Goal: Task Accomplishment & Management: Manage account settings

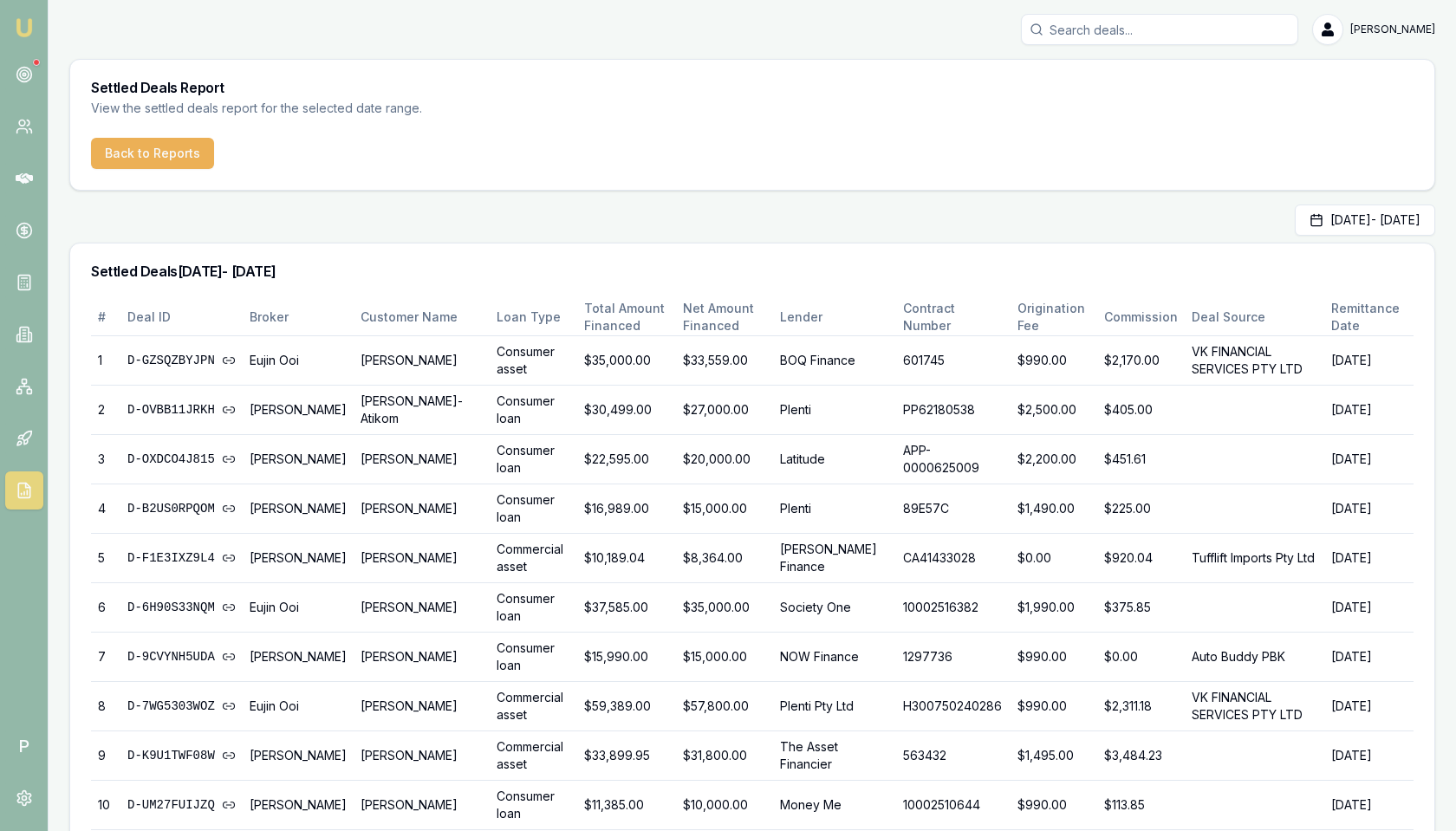
click at [1115, 30] on input "Search deals" at bounding box center [1159, 29] width 277 height 31
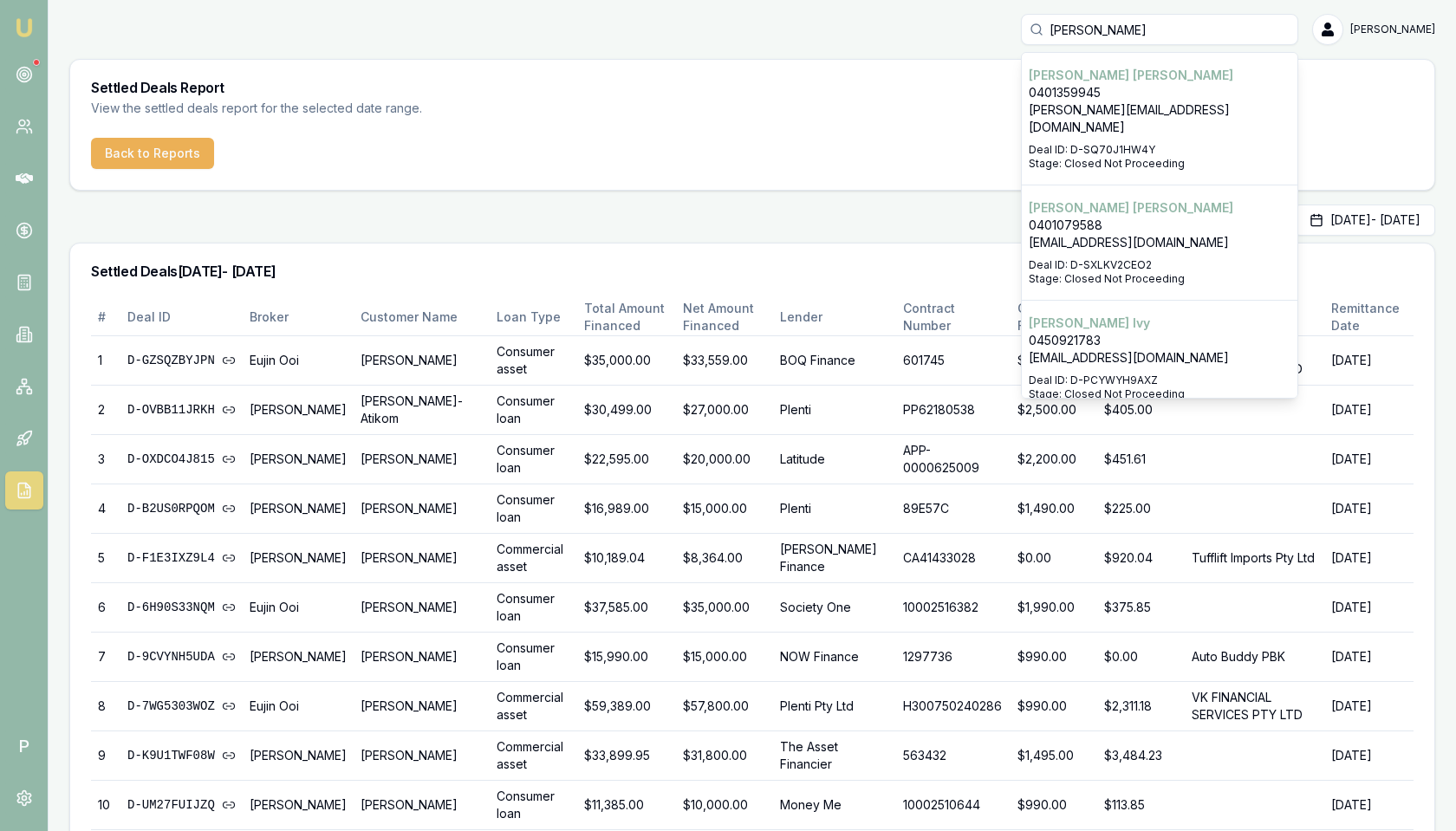
type input "joseph"
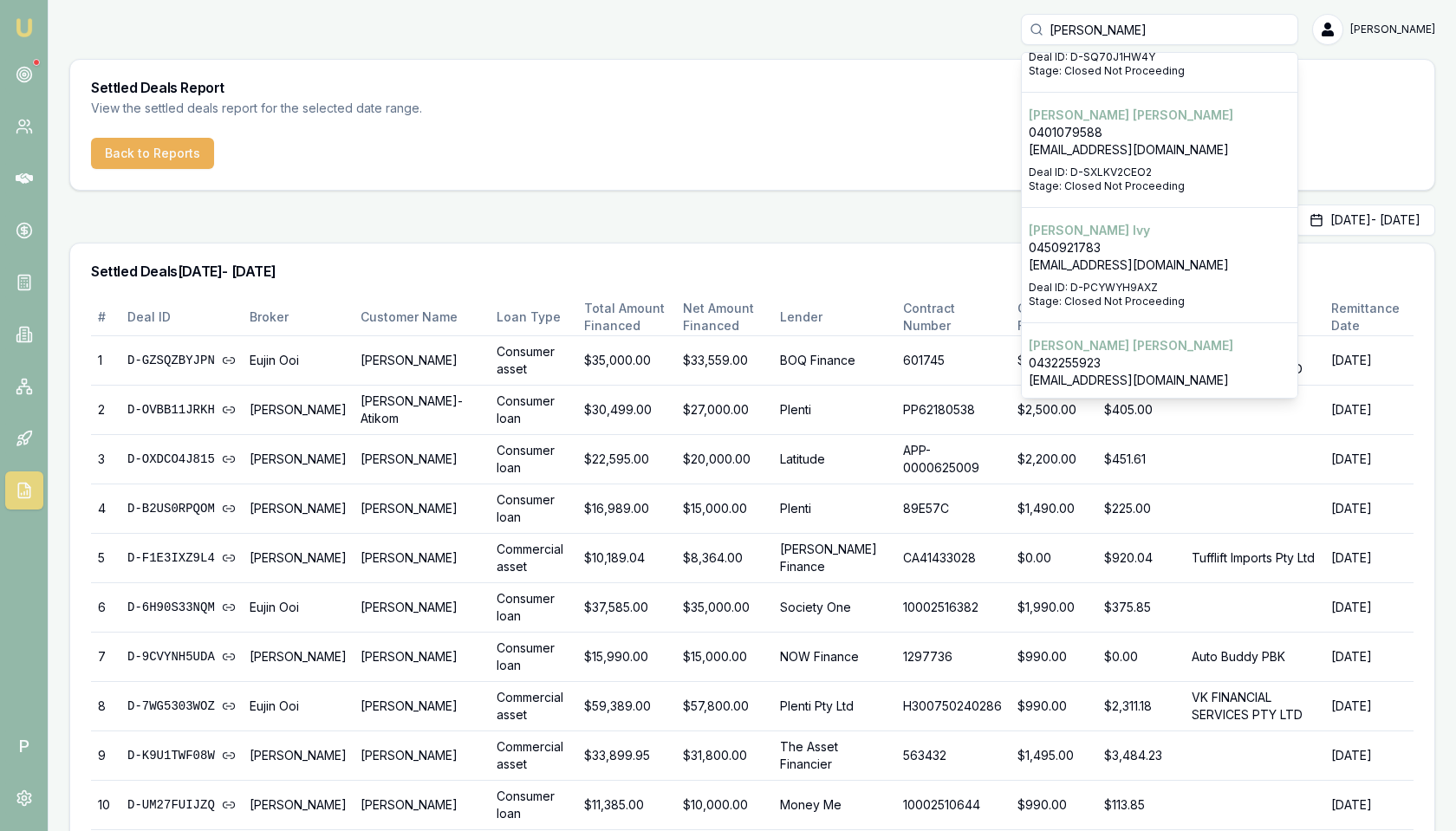
scroll to position [192, 0]
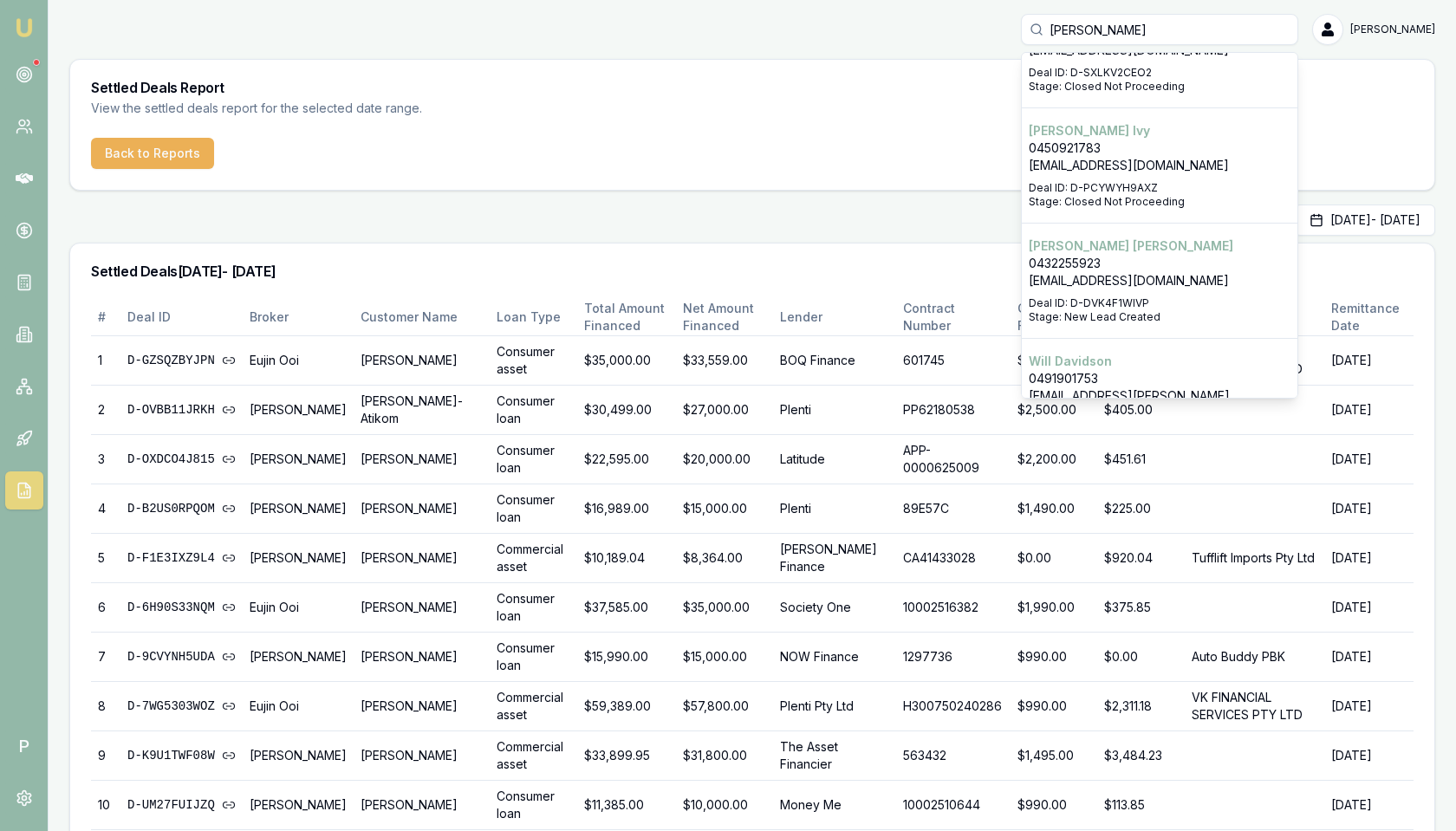
click at [1139, 238] on p "Joseph Dawes" at bounding box center [1160, 246] width 262 height 17
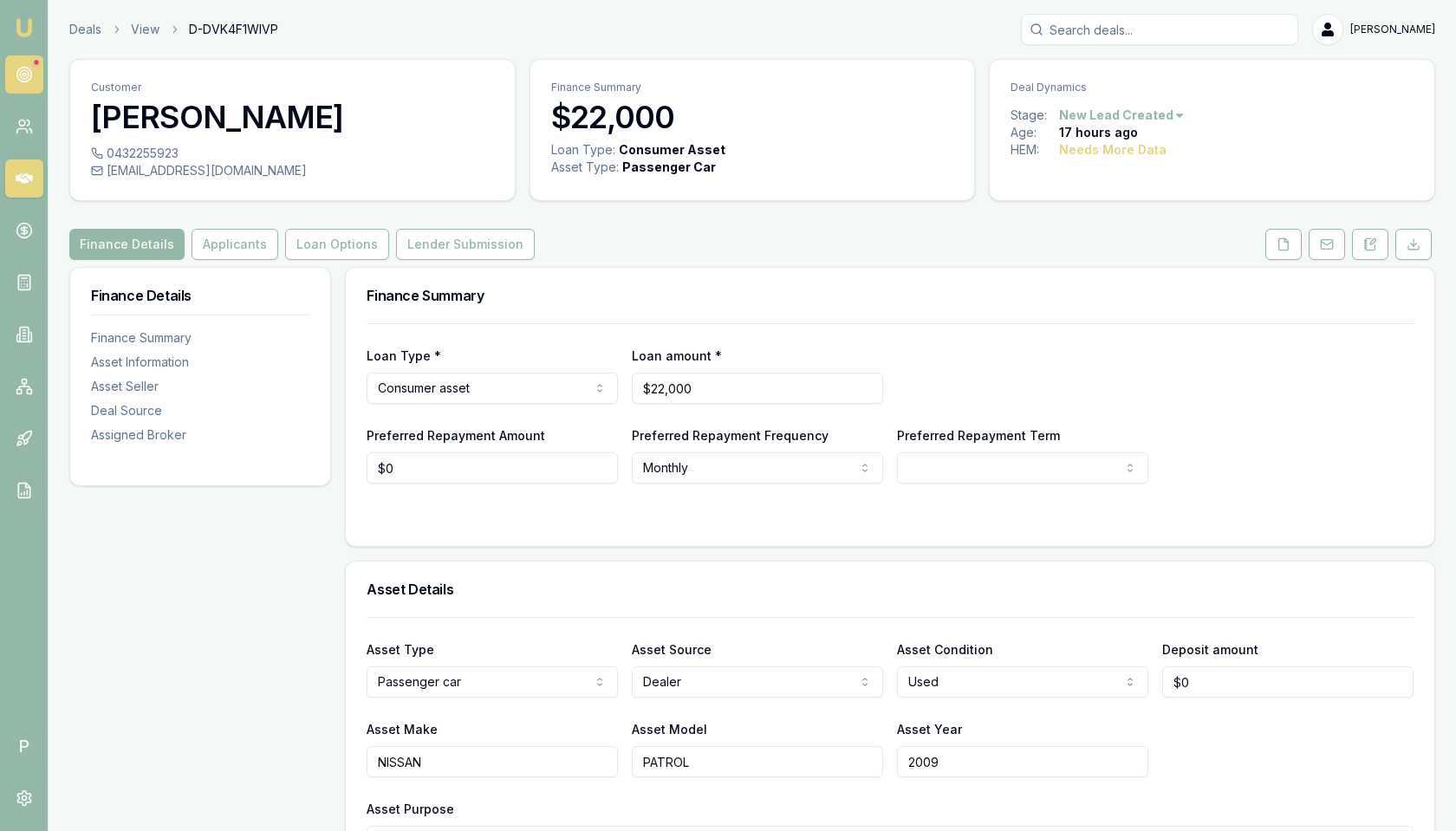
click at [26, 74] on icon at bounding box center [24, 74] width 17 height 17
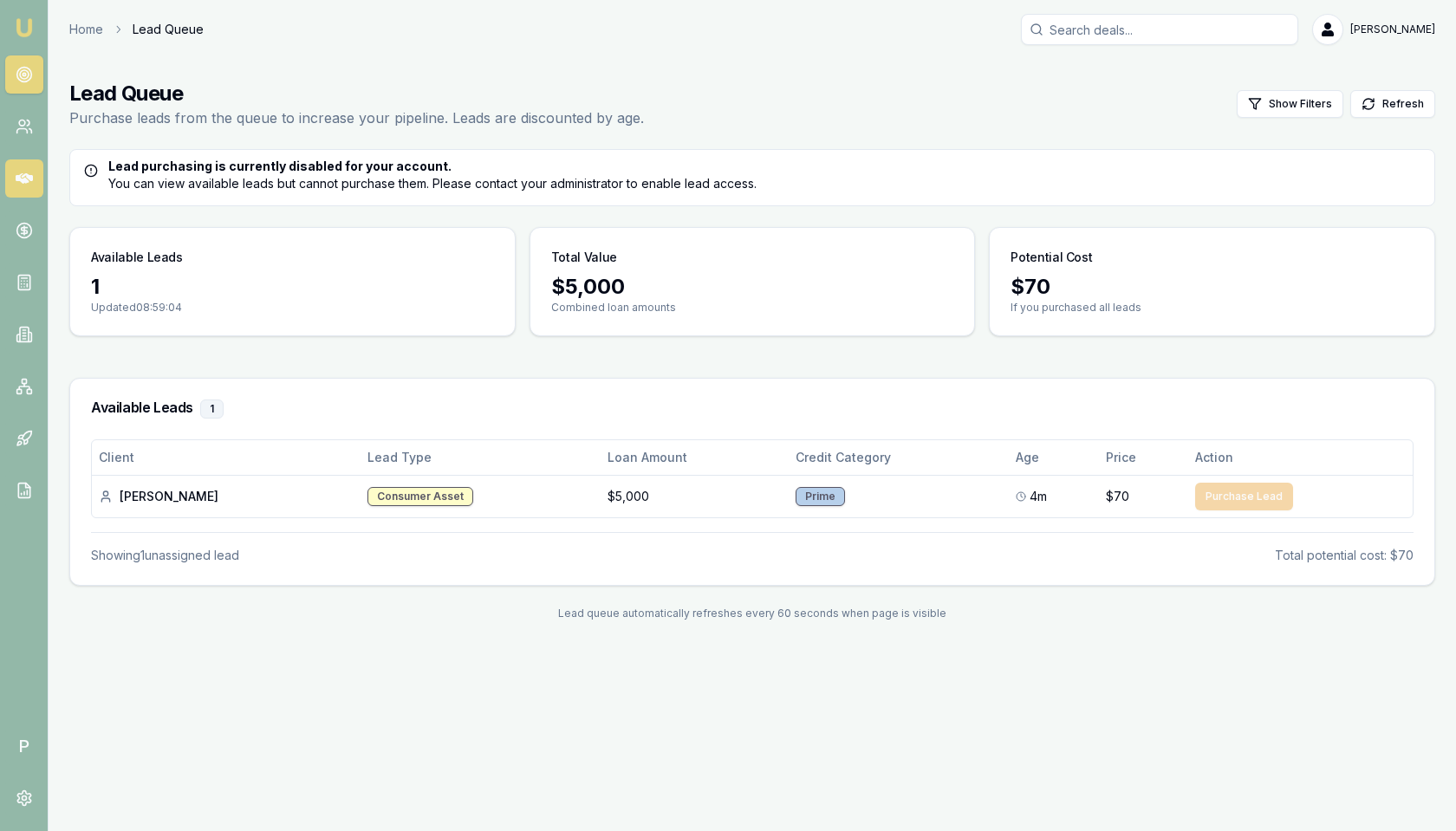
click at [28, 172] on icon at bounding box center [24, 178] width 17 height 17
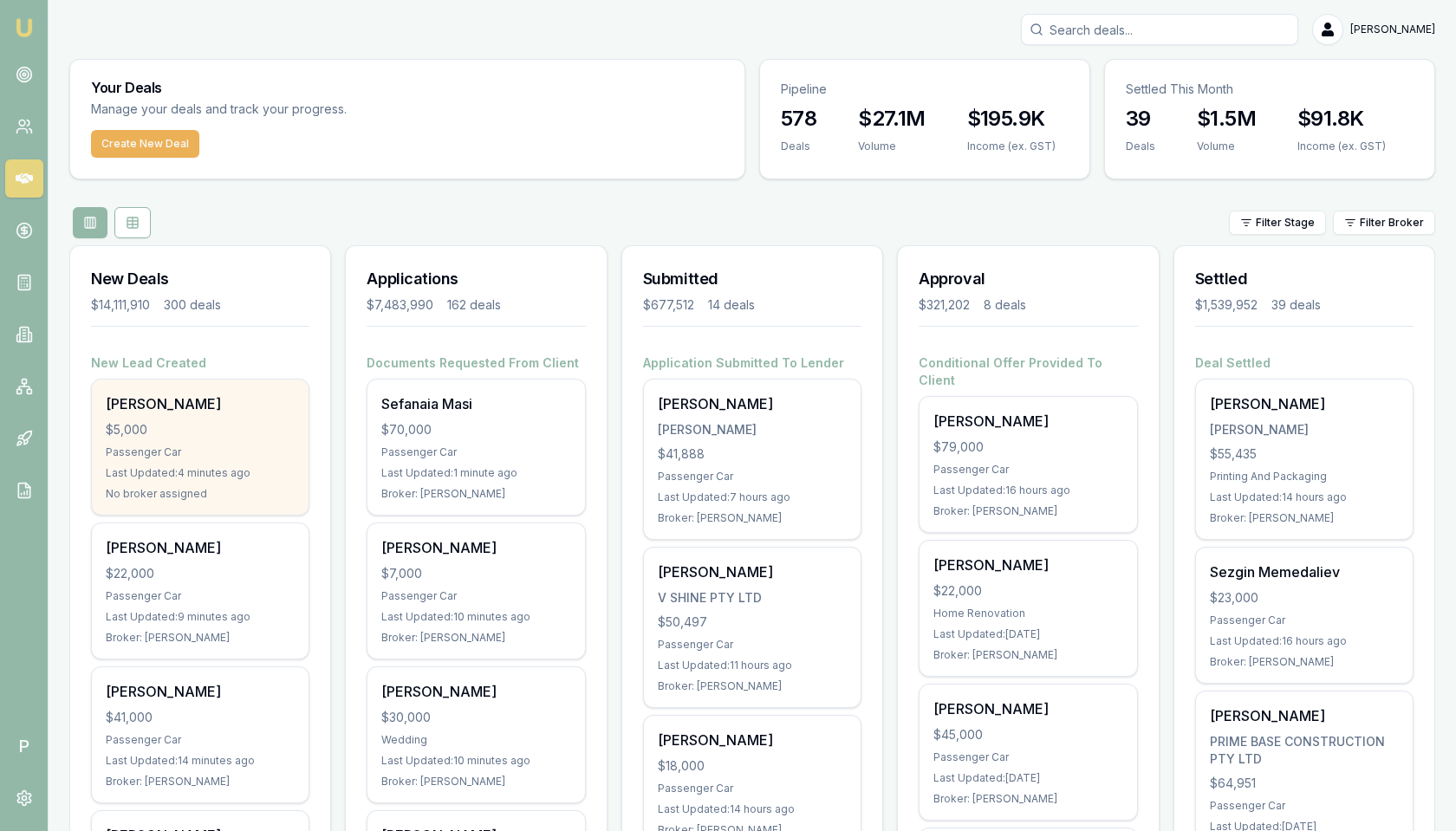
click at [245, 434] on div "$5,000" at bounding box center [200, 429] width 189 height 17
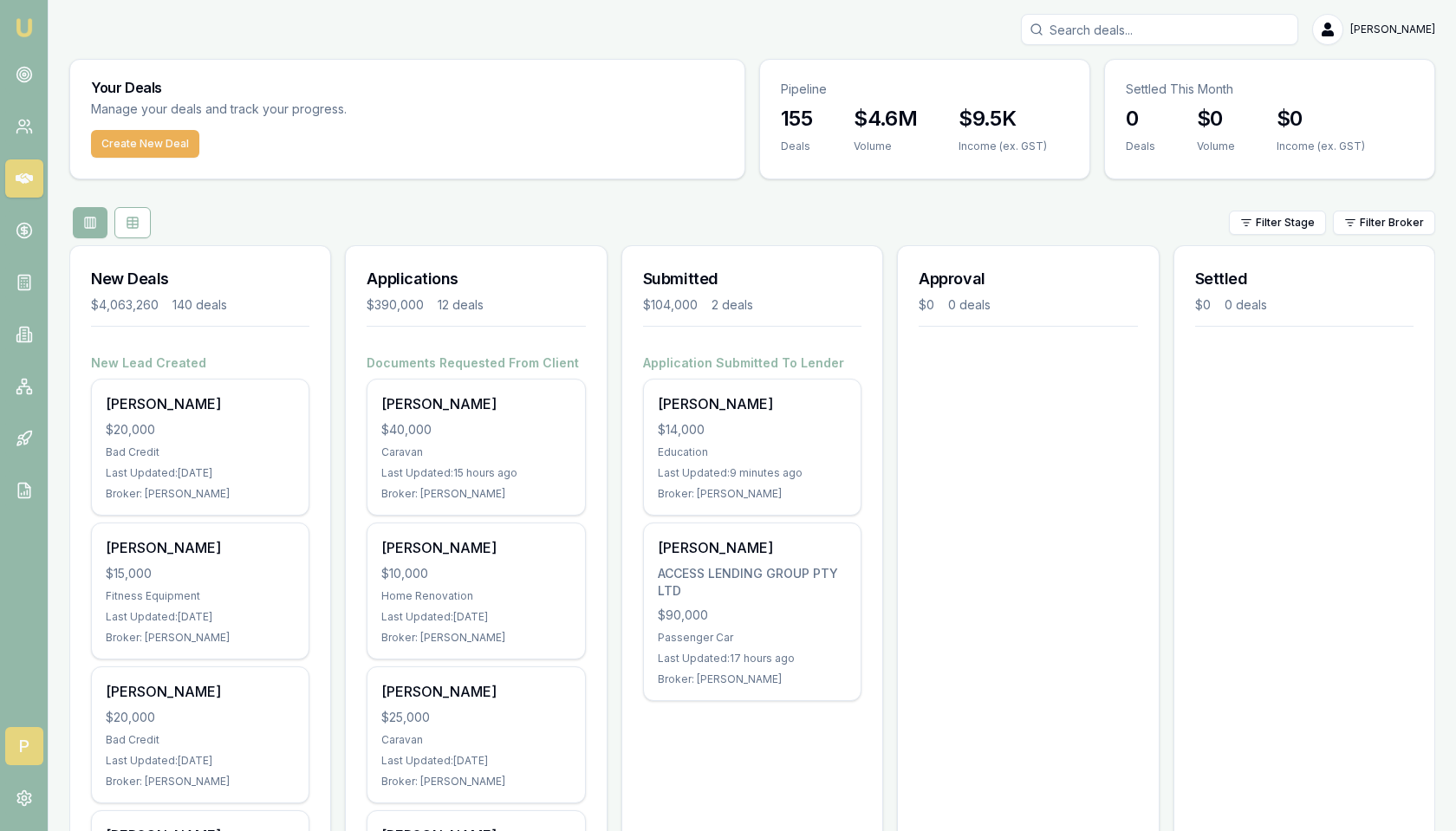
click at [25, 733] on span "P" at bounding box center [25, 746] width 38 height 38
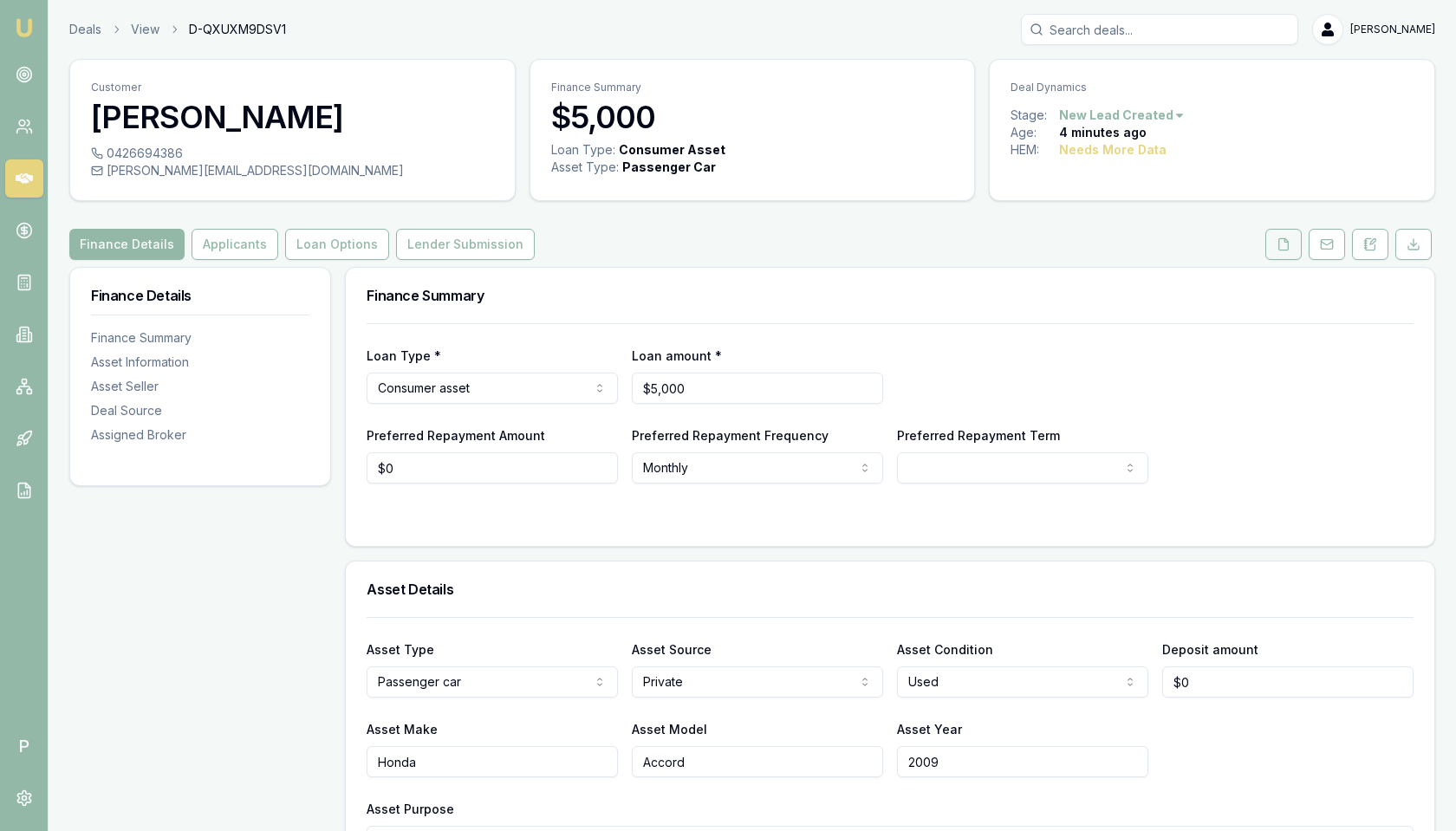
click at [1288, 240] on polyline at bounding box center [1286, 240] width 4 height 4
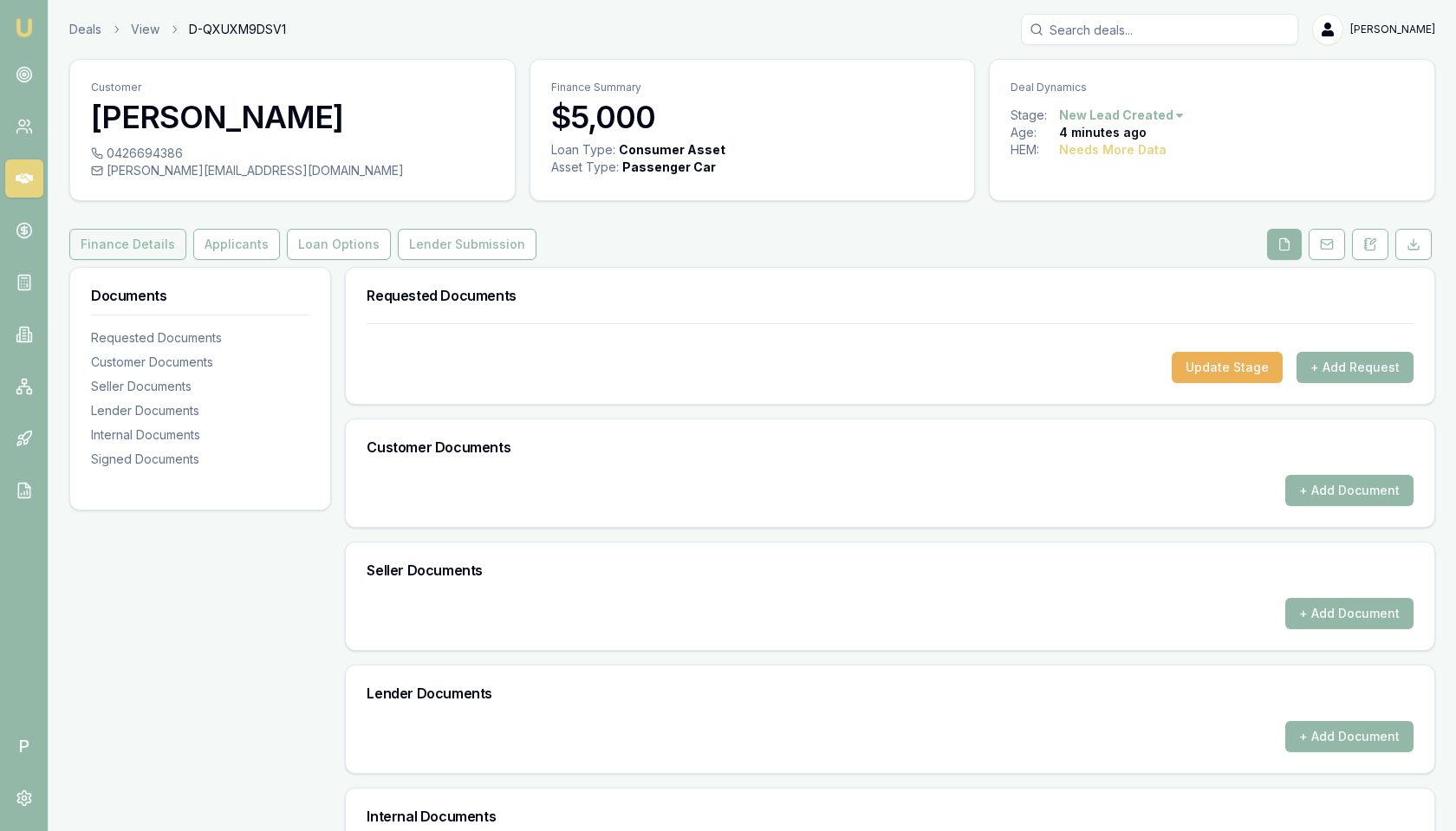
click at [145, 240] on button "Finance Details" at bounding box center [128, 244] width 117 height 31
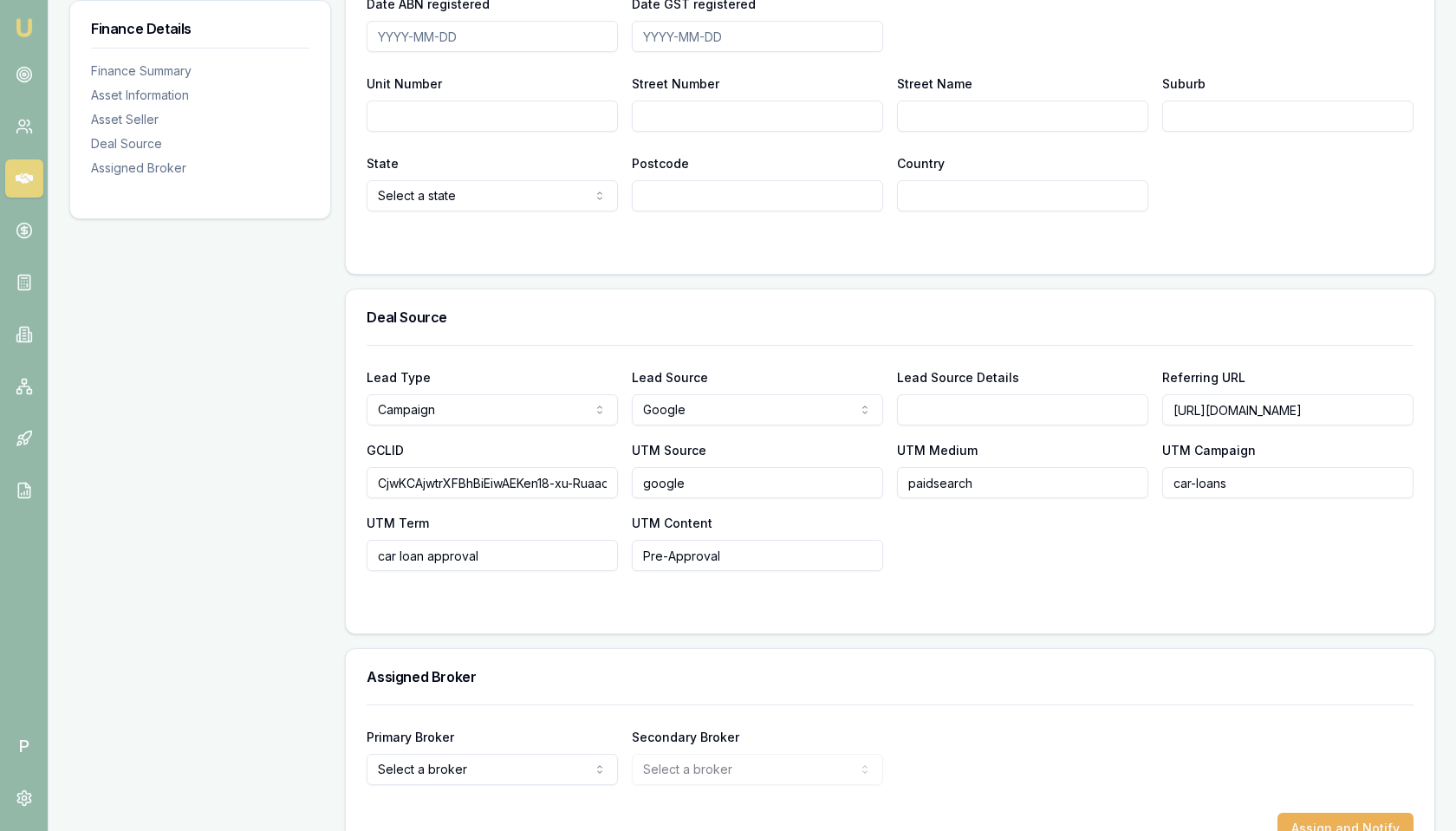
scroll to position [1235, 0]
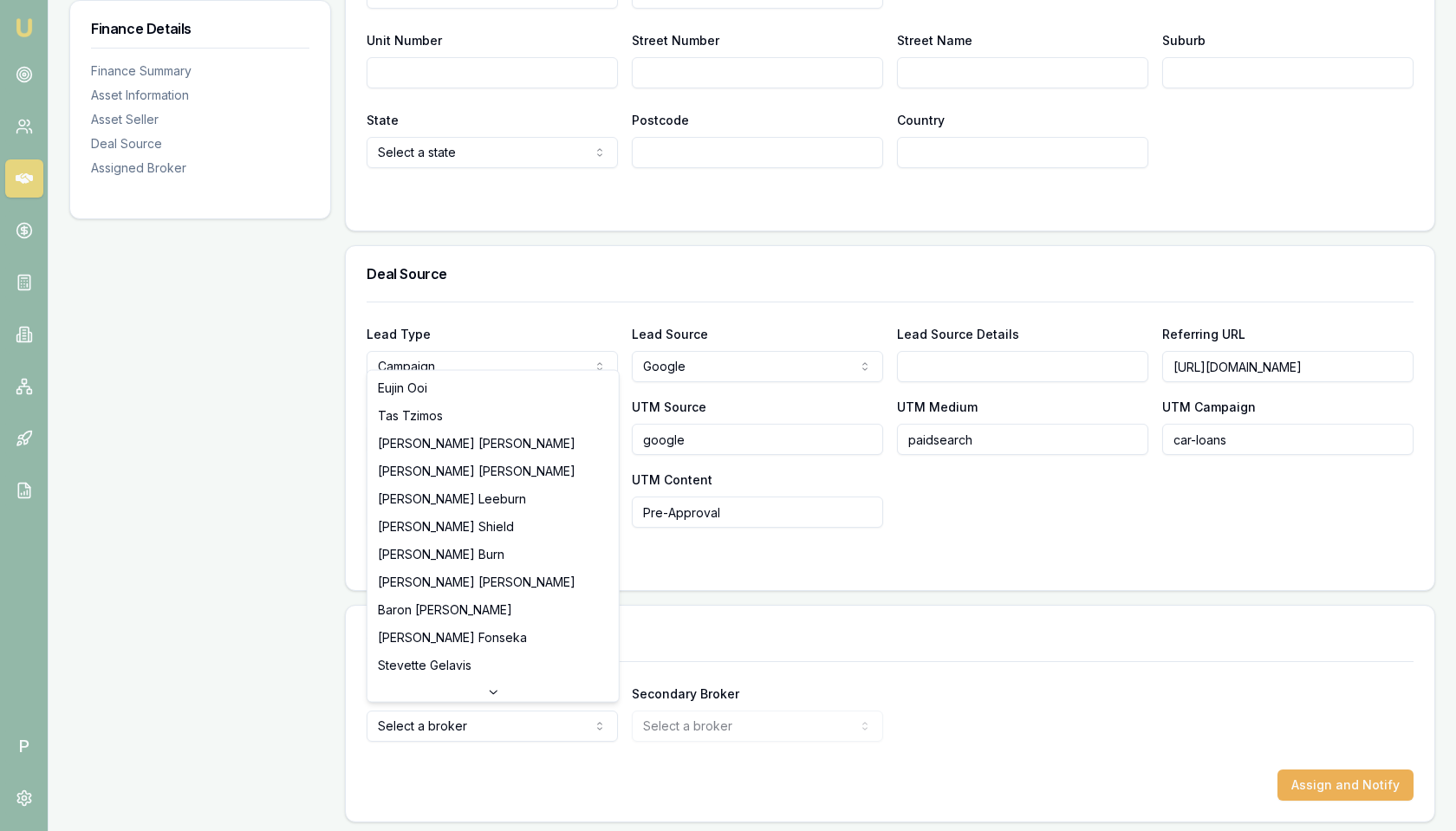
select select "U-NHCDP6WVWP"
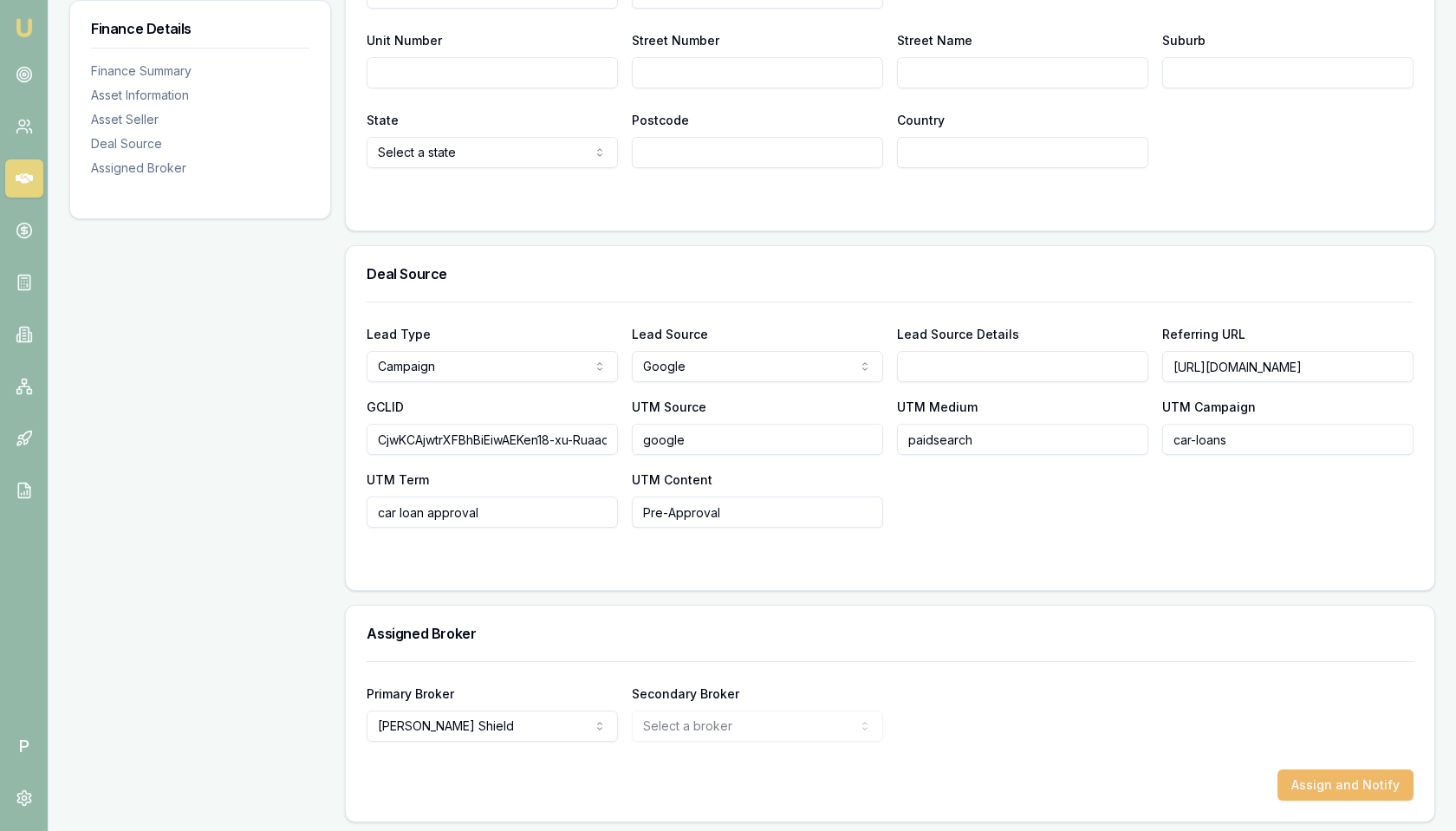
click at [1343, 788] on button "Assign and Notify" at bounding box center [1345, 784] width 136 height 31
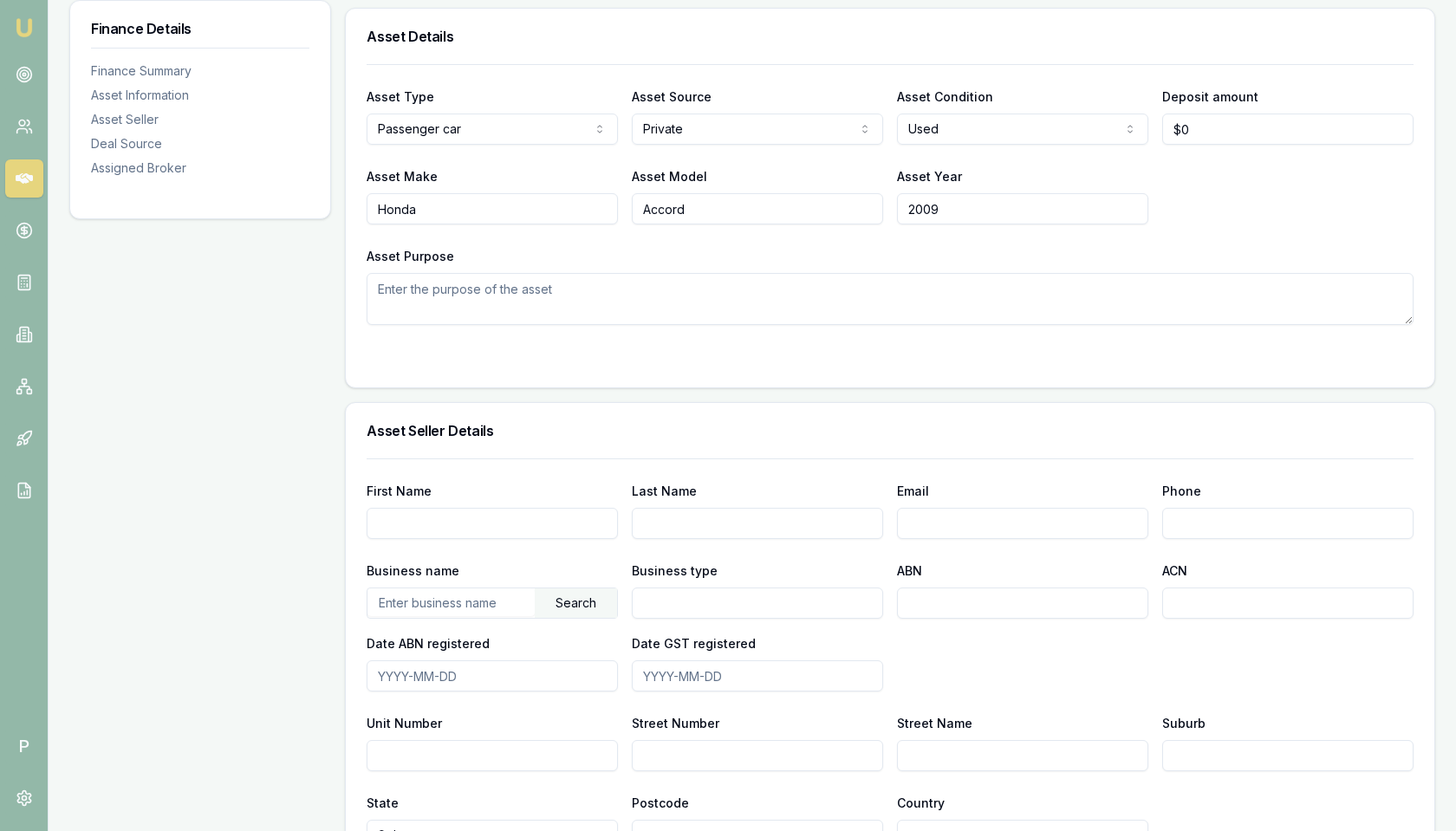
scroll to position [493, 0]
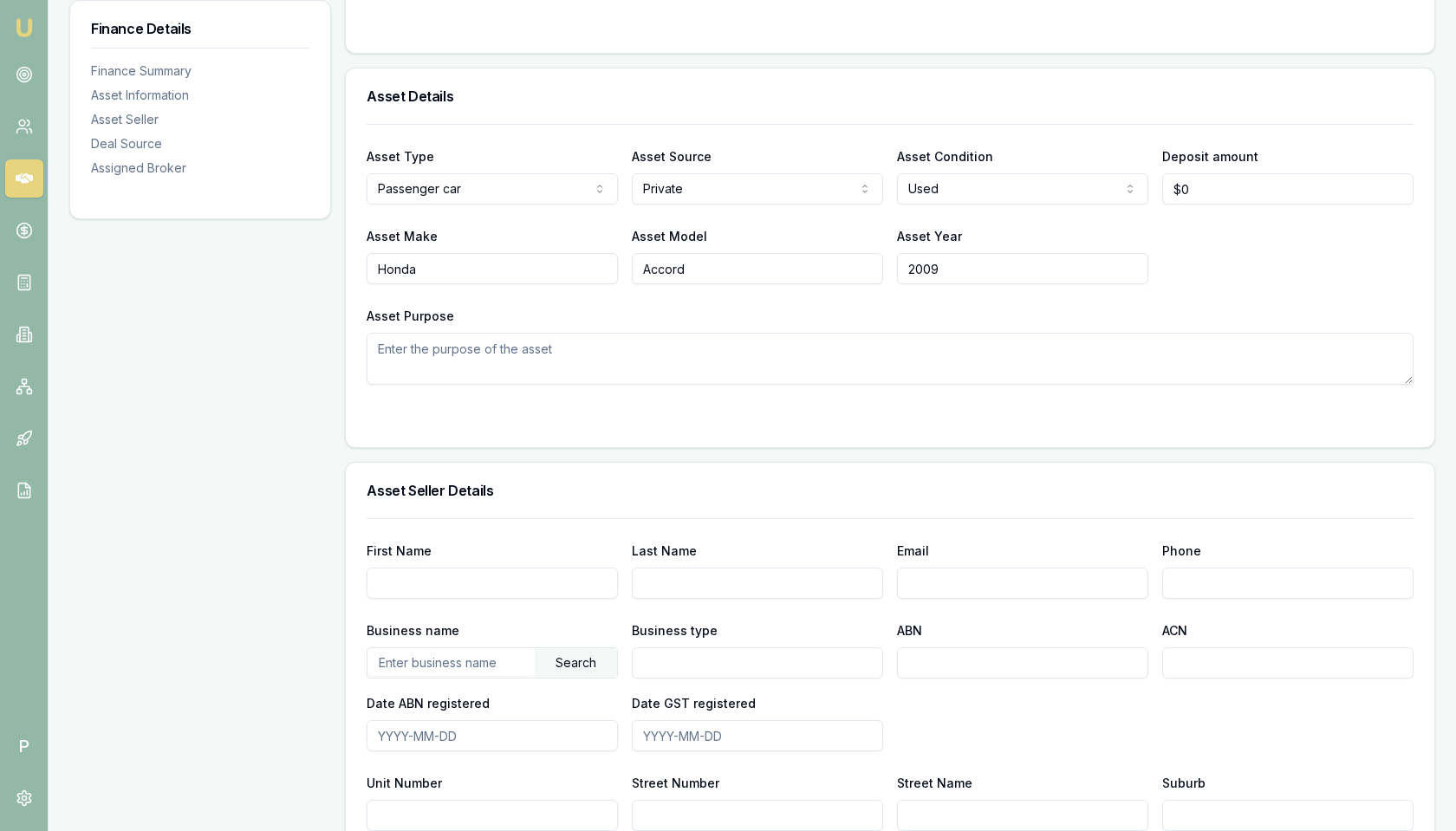
click at [20, 168] on link at bounding box center [25, 178] width 38 height 38
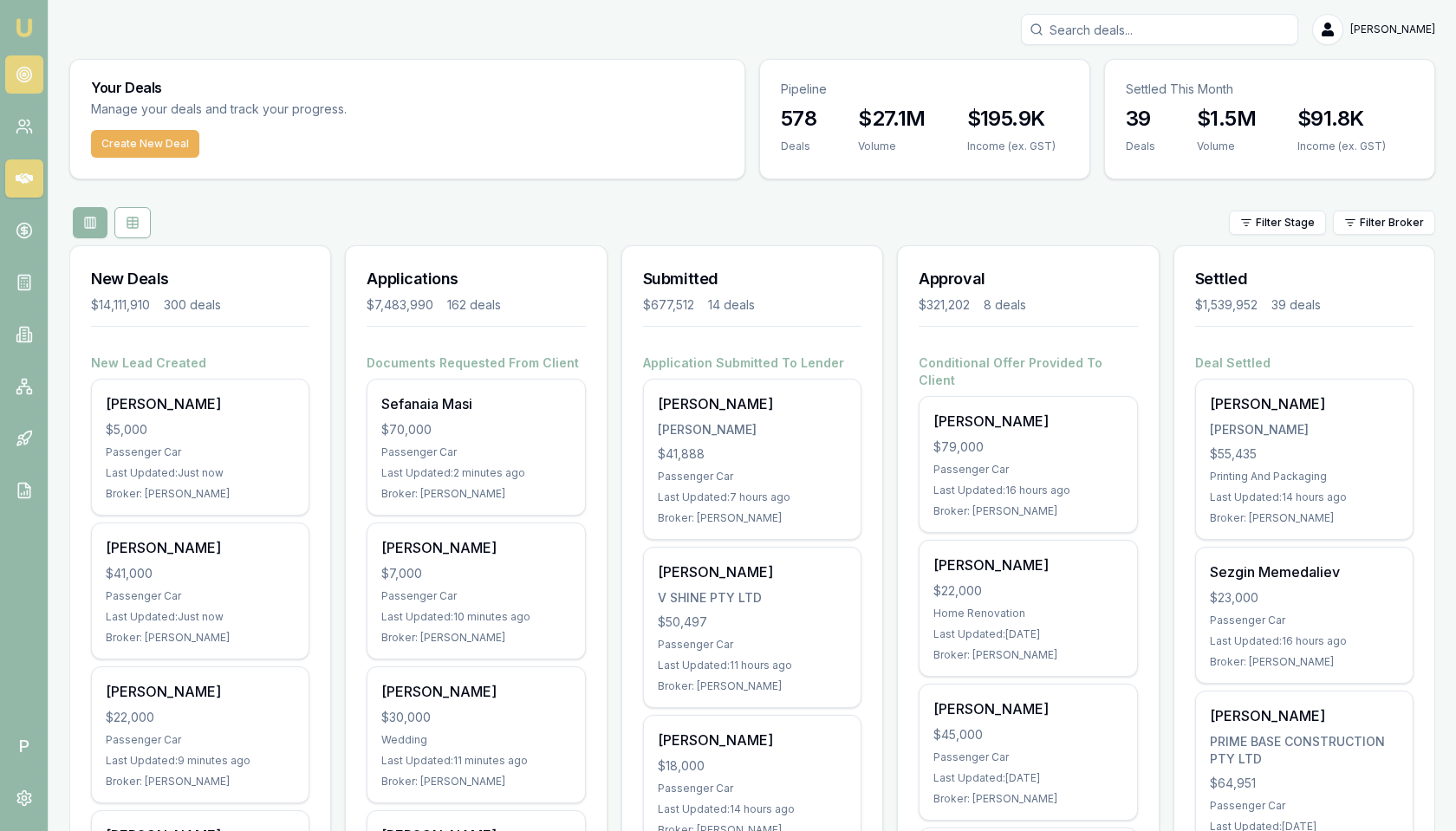
click at [24, 77] on icon at bounding box center [24, 74] width 17 height 17
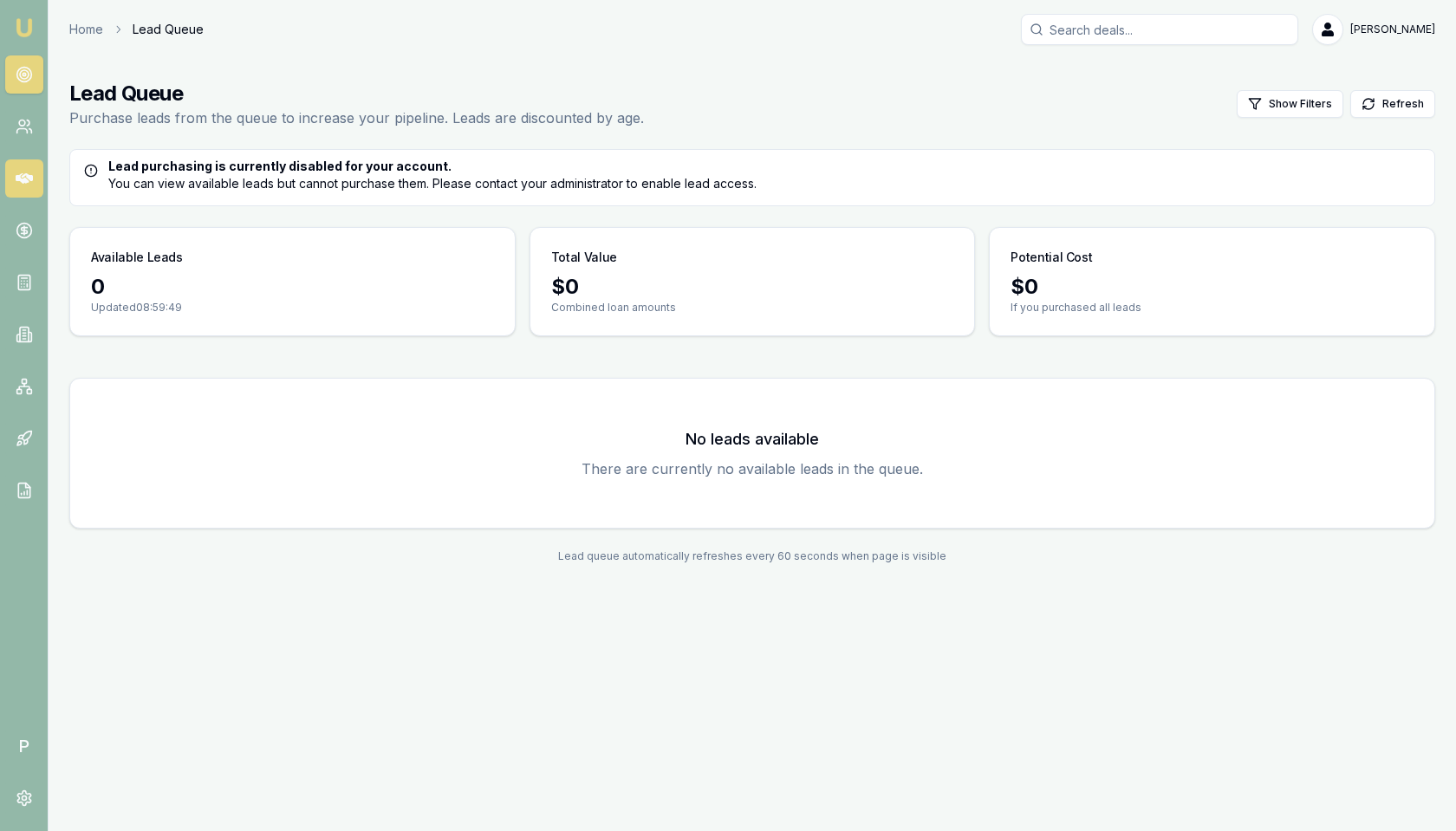
click at [28, 188] on link at bounding box center [25, 178] width 38 height 38
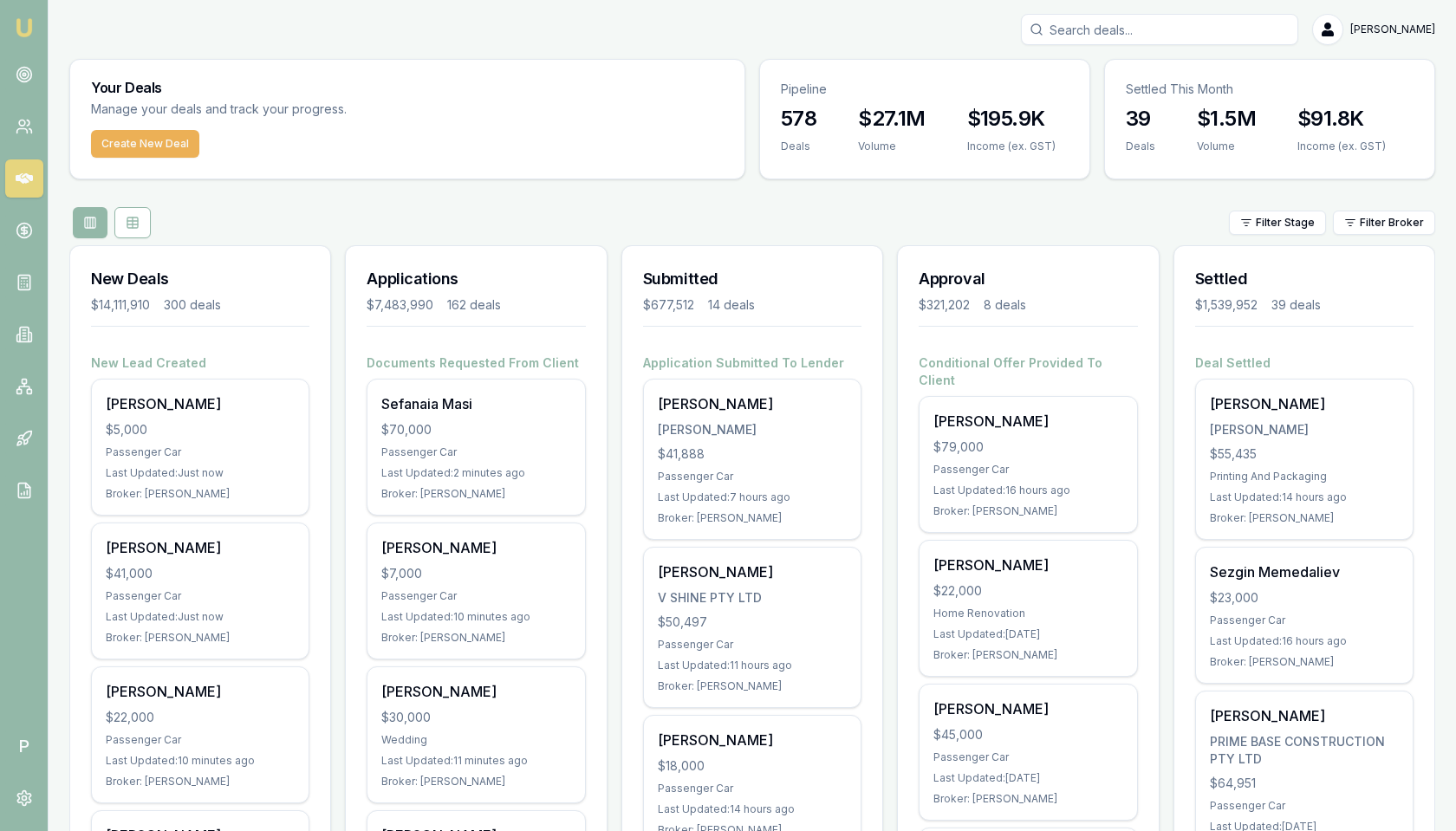
click at [166, 214] on div "Filter Stage Filter Broker" at bounding box center [752, 222] width 1365 height 31
click at [842, 217] on div "Filter Stage Filter Broker" at bounding box center [752, 222] width 1365 height 31
click at [17, 743] on span "P" at bounding box center [25, 746] width 38 height 38
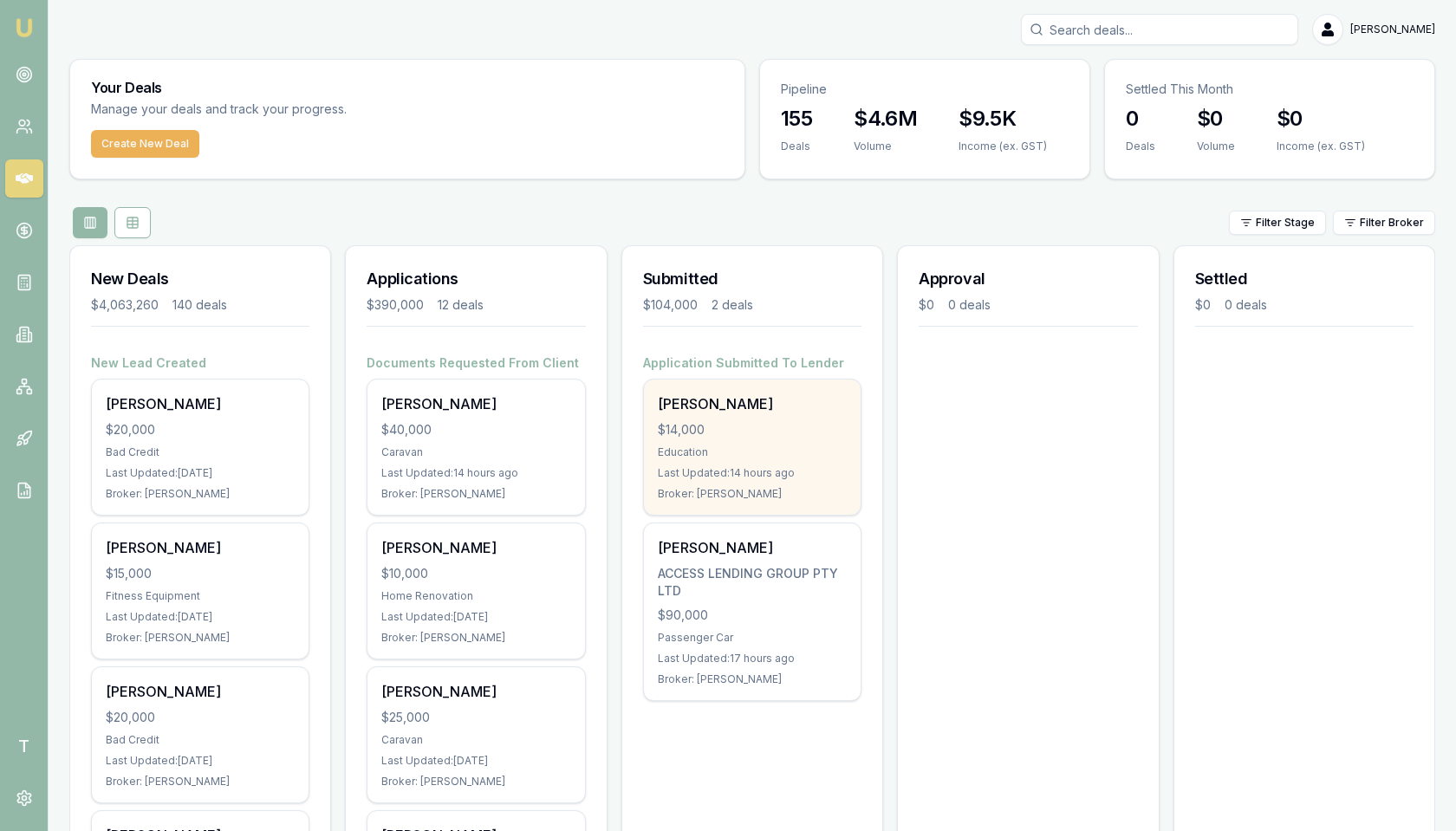
click at [754, 431] on div "$14,000" at bounding box center [752, 429] width 189 height 17
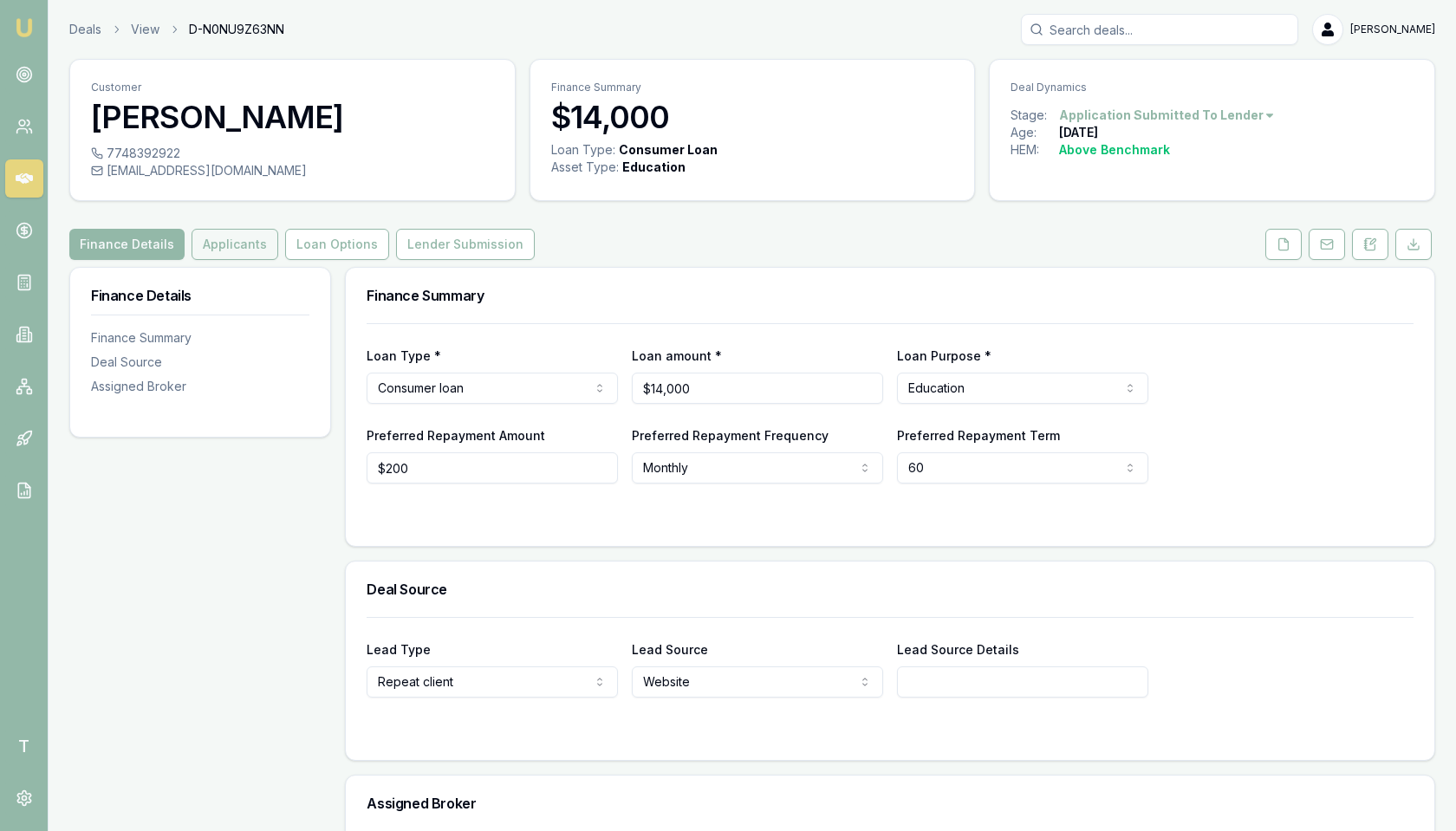
click at [234, 240] on button "Applicants" at bounding box center [234, 244] width 87 height 31
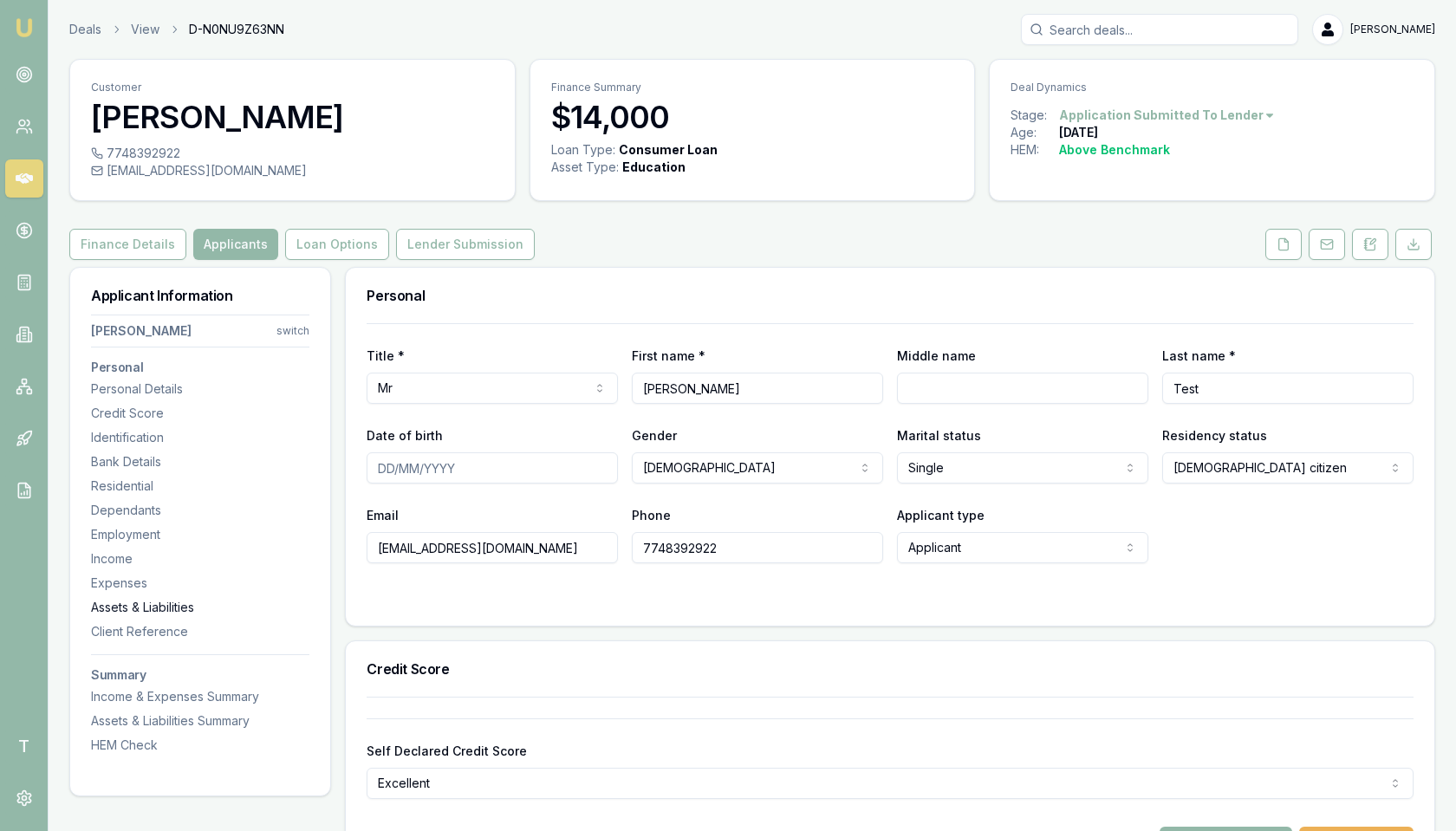
click at [171, 604] on div "Assets & Liabilities" at bounding box center [199, 607] width 219 height 17
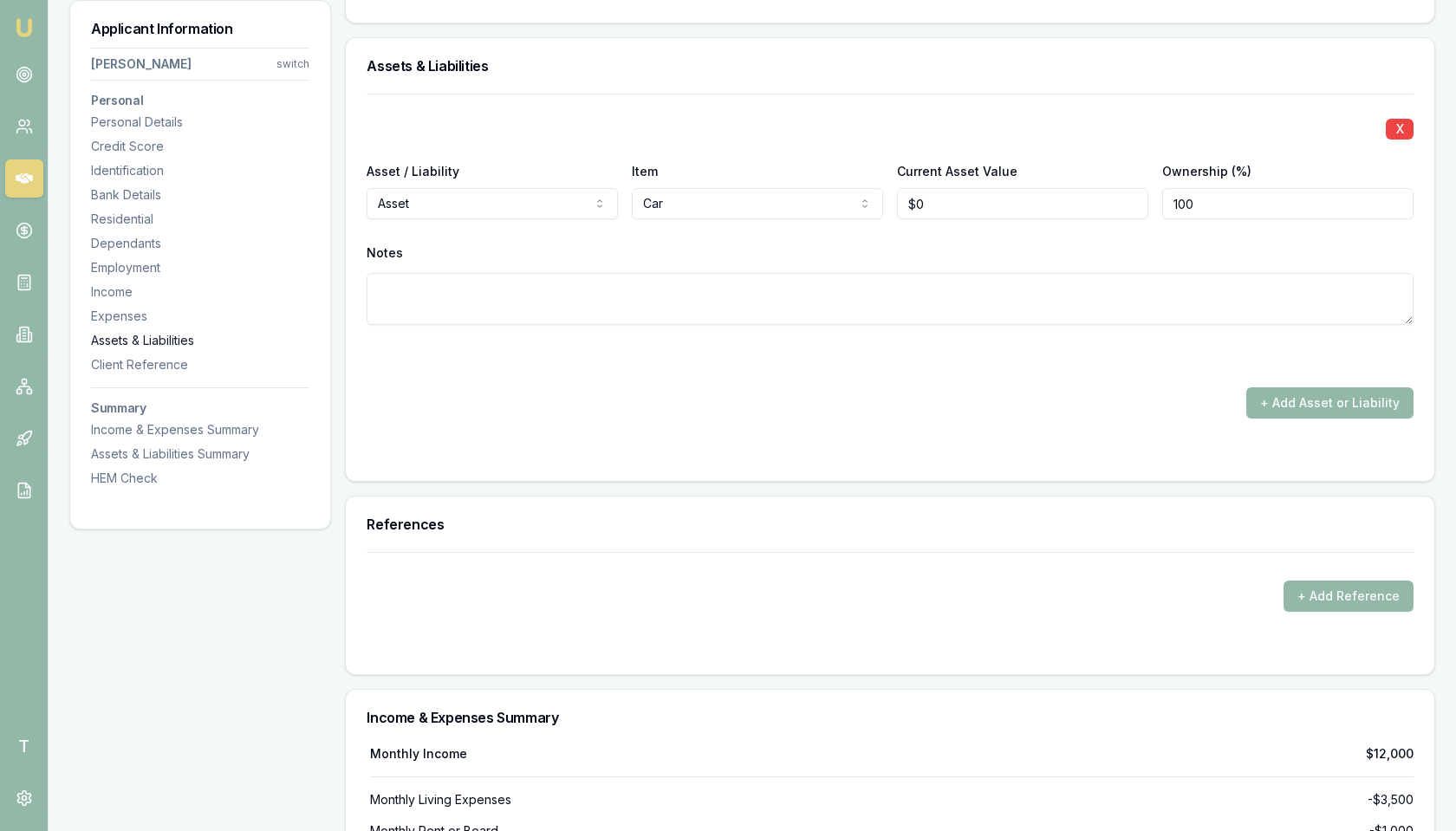
scroll to position [4006, 0]
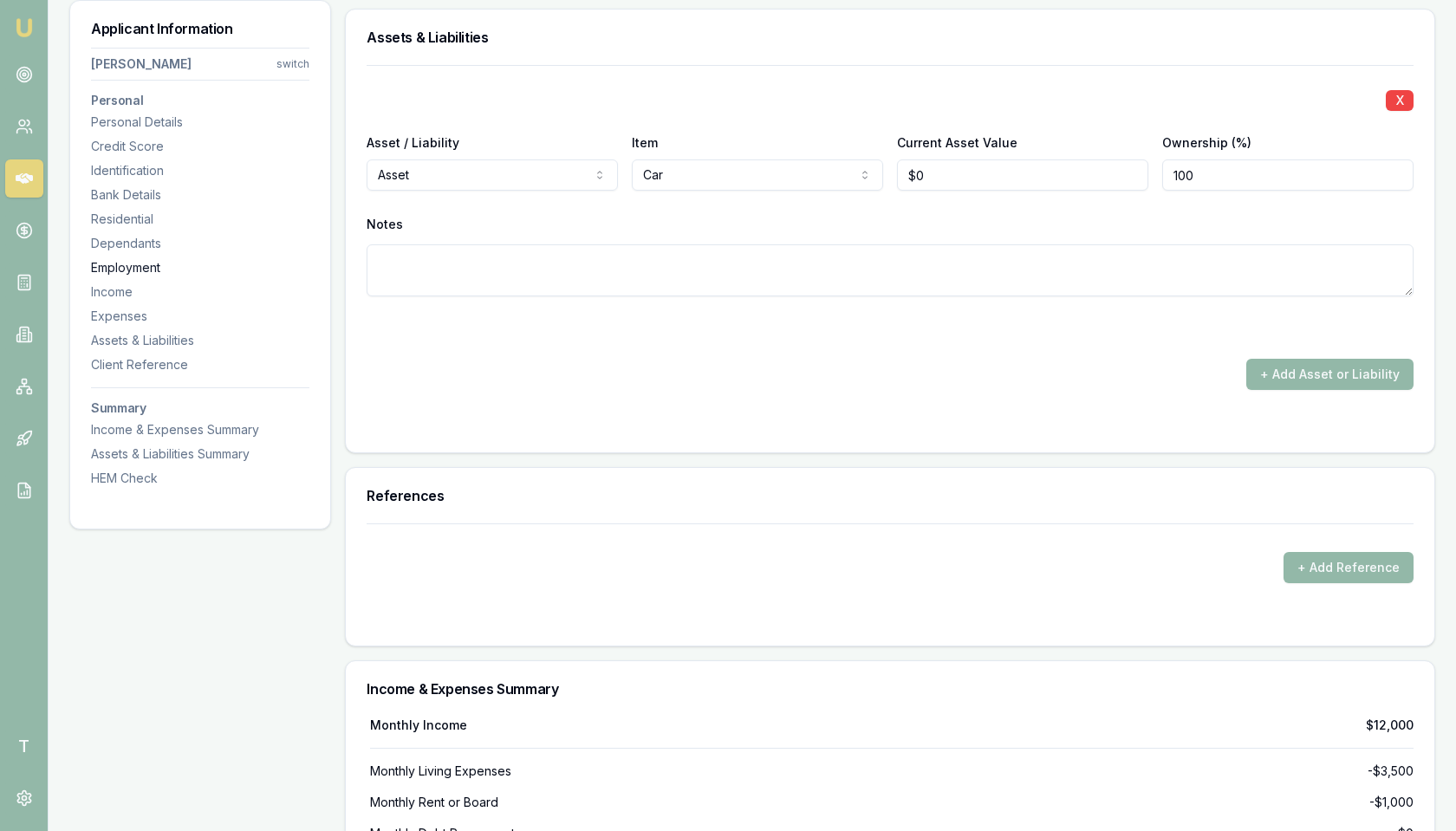
click at [146, 272] on div "Employment" at bounding box center [199, 267] width 219 height 17
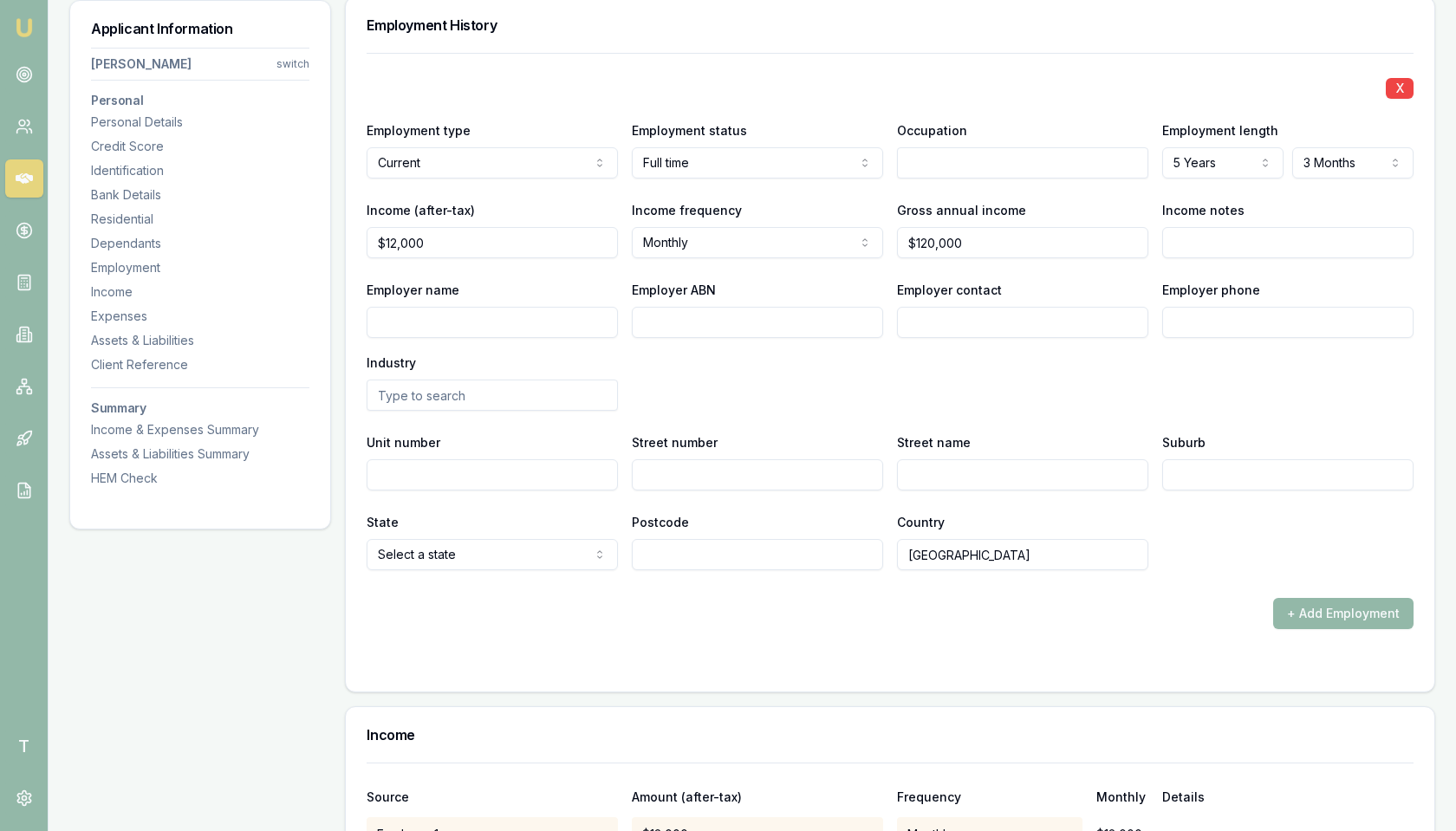
scroll to position [2626, 0]
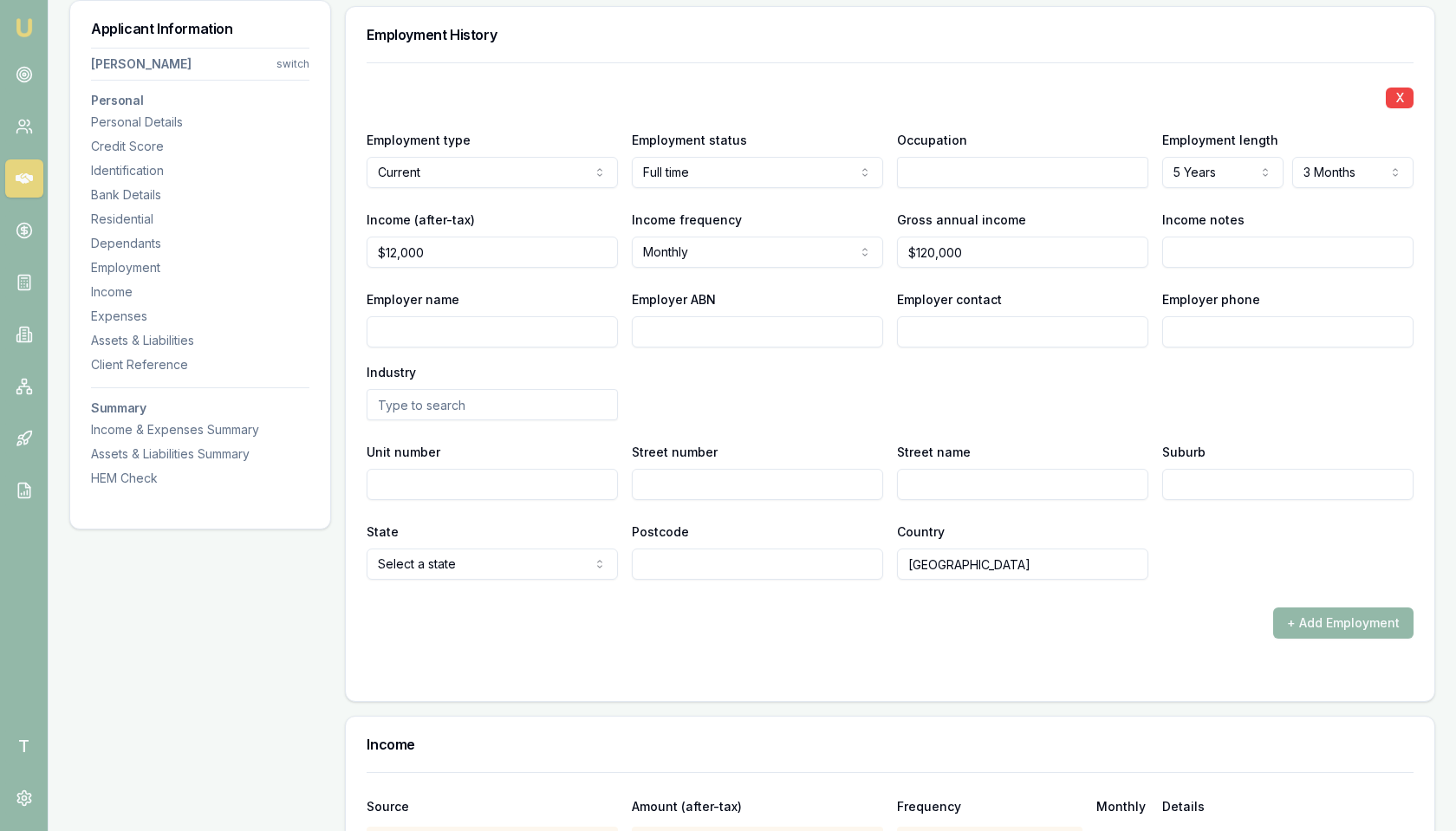
click at [25, 178] on icon at bounding box center [24, 178] width 17 height 10
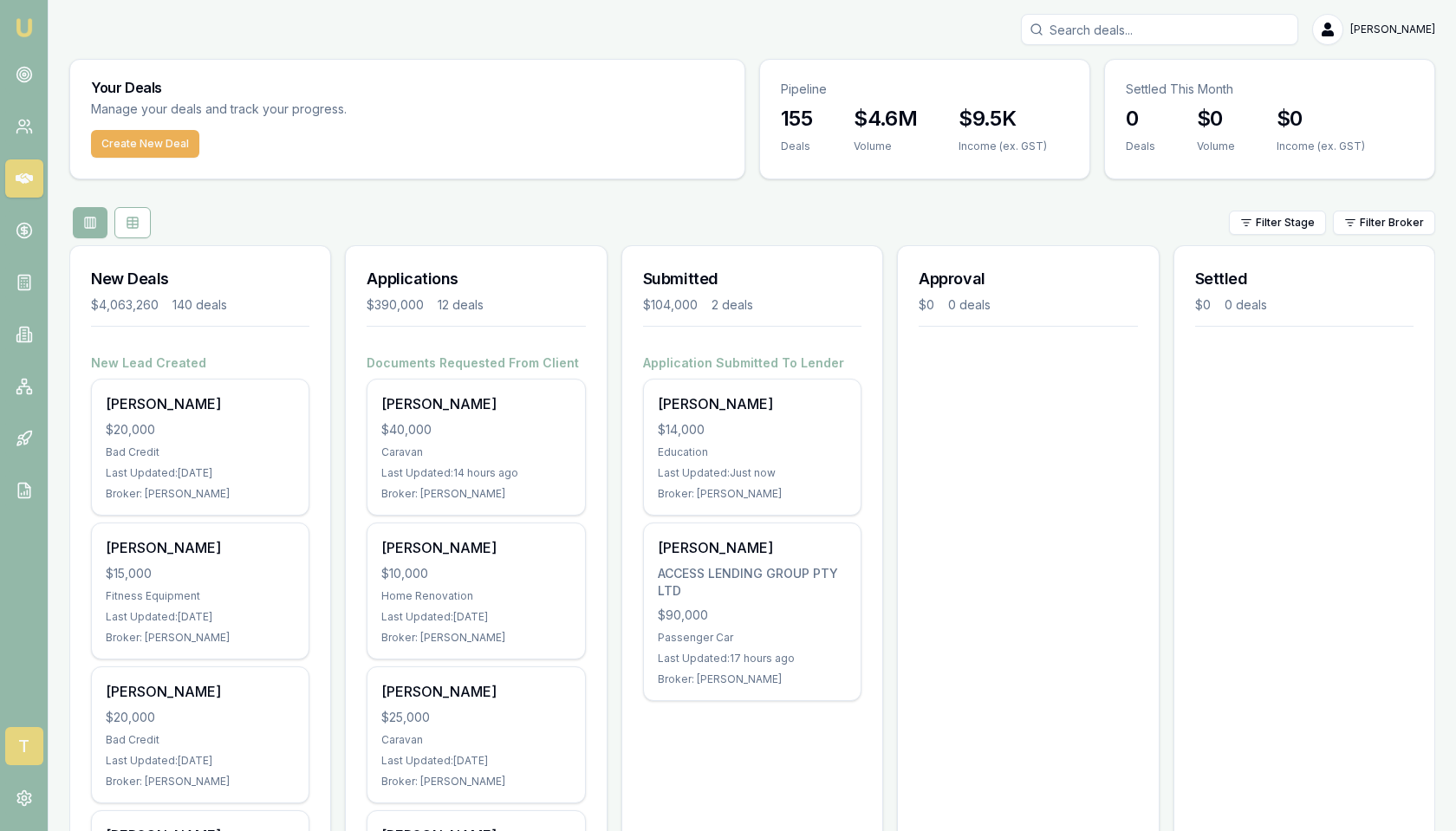
click at [27, 734] on span "T" at bounding box center [25, 746] width 38 height 38
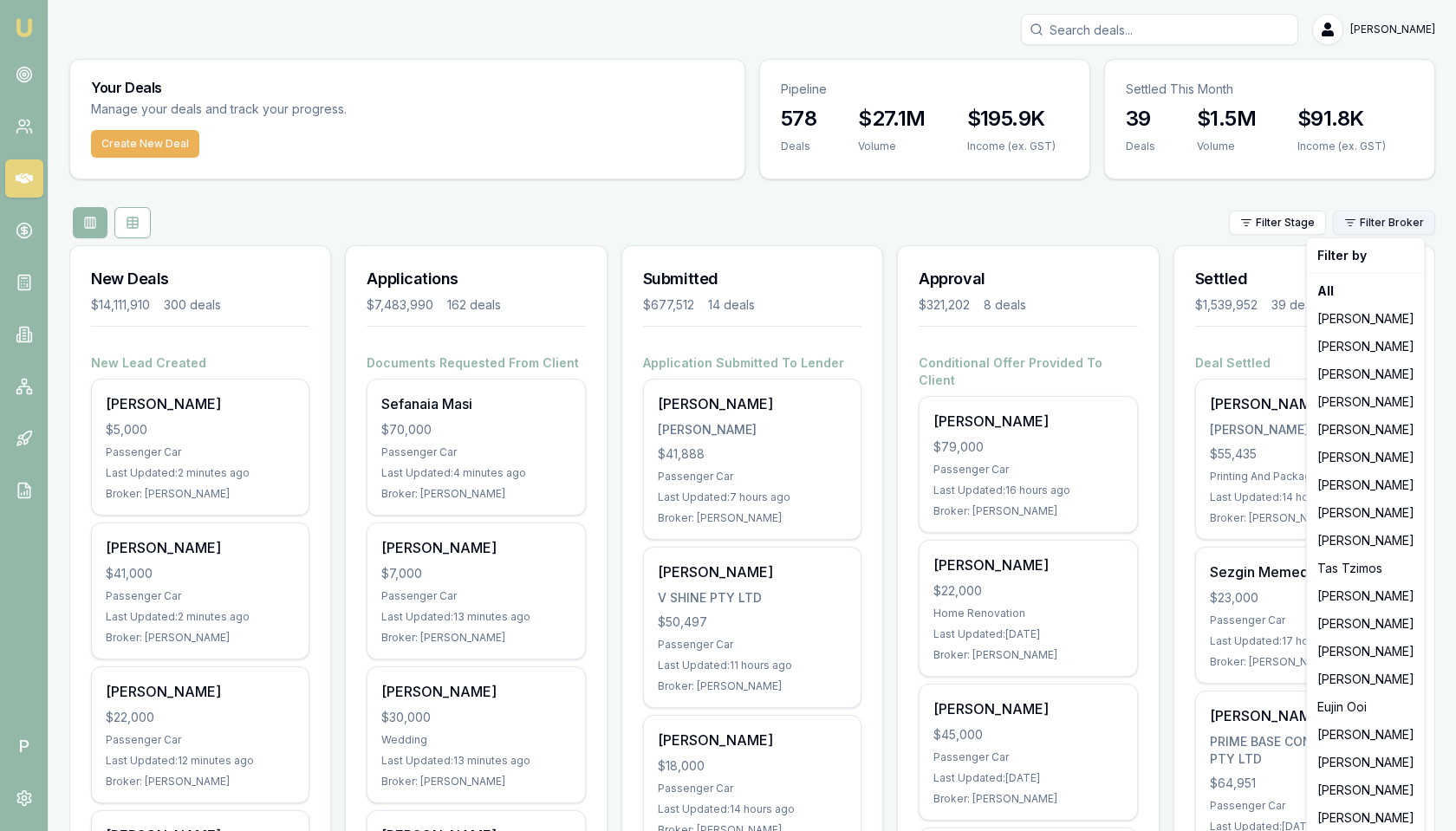
click at [1386, 230] on html "Emu Broker P [PERSON_NAME] Toggle Menu Your Deals Manage your deals and track y…" at bounding box center [728, 415] width 1456 height 831
click at [1181, 44] on html "Emu Broker P Matt Leeburn Toggle Menu Your Deals Manage your deals and track yo…" at bounding box center [728, 415] width 1456 height 831
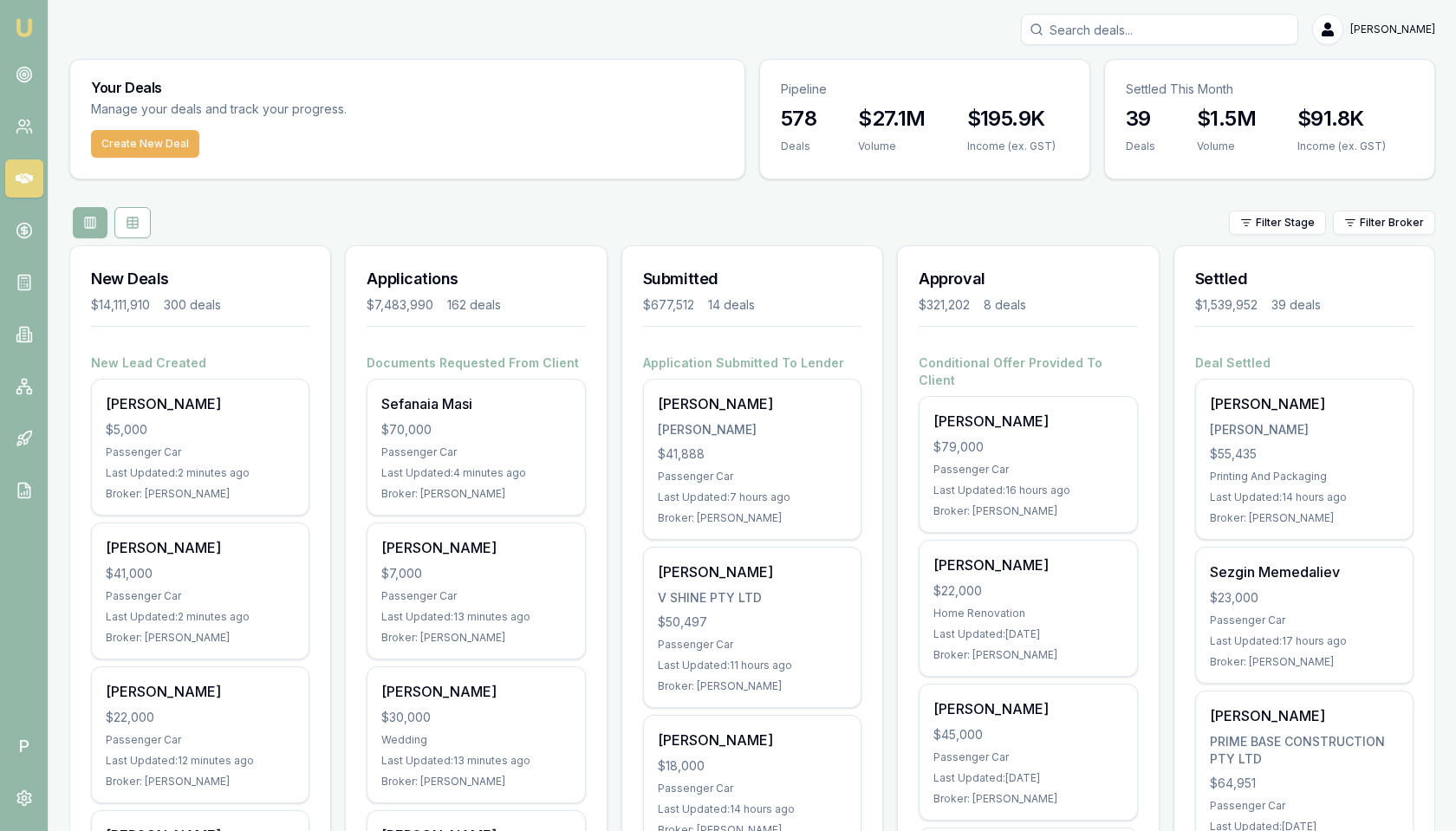
click at [1172, 36] on input "Search deals" at bounding box center [1159, 29] width 277 height 31
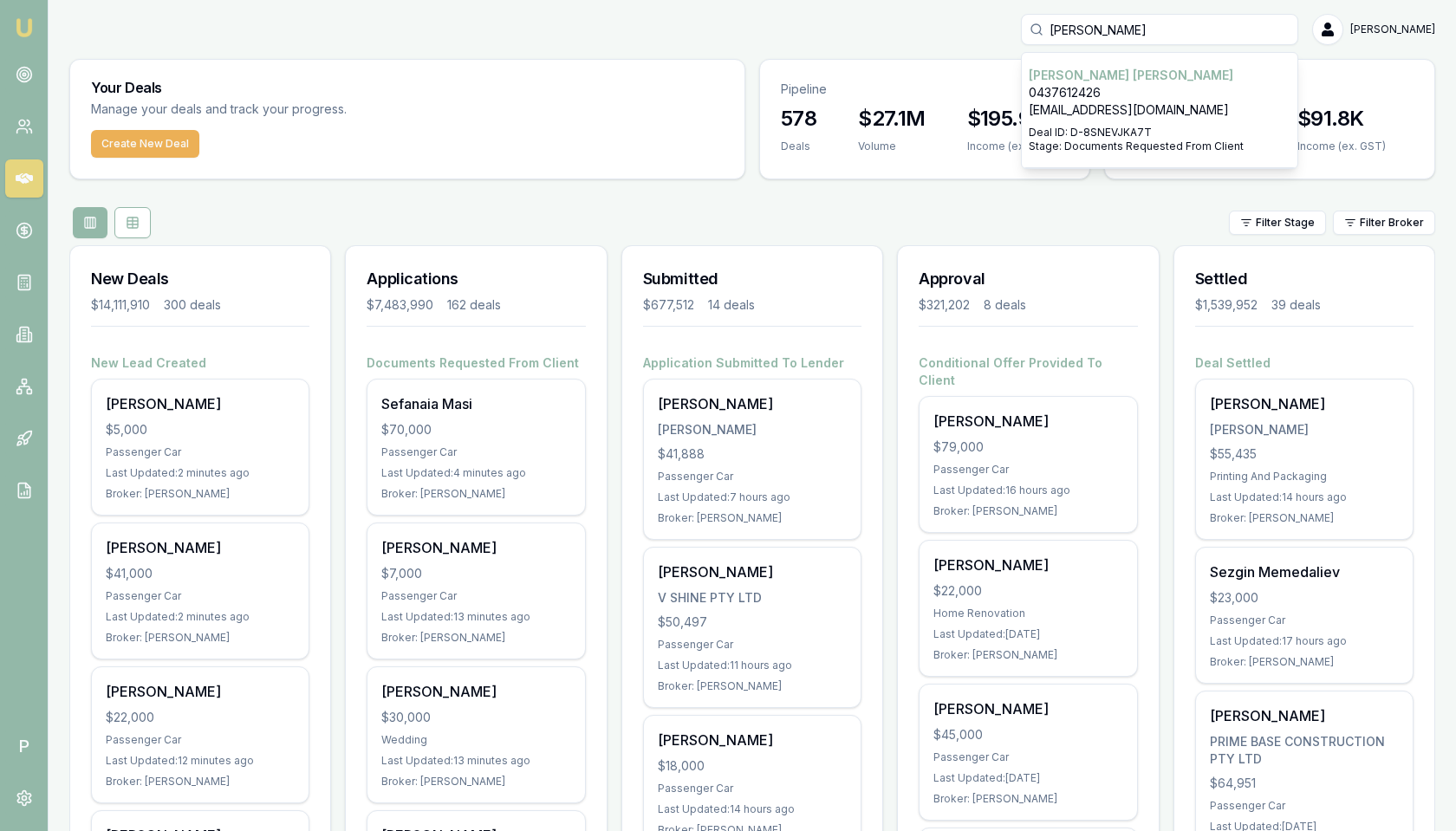
type input "mervyn"
click at [1173, 99] on p "0437612426" at bounding box center [1160, 92] width 262 height 17
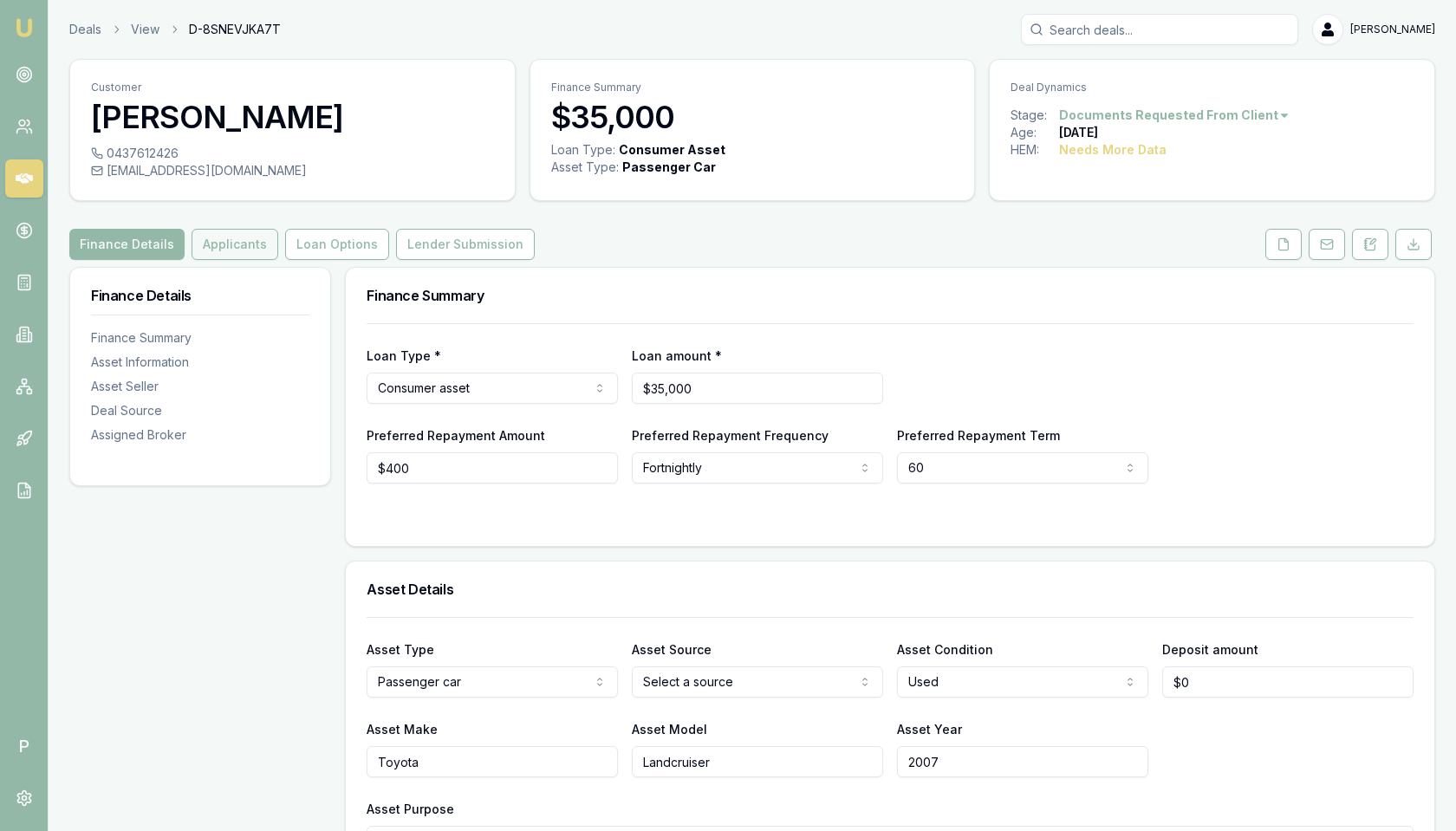
click at [237, 243] on button "Applicants" at bounding box center [234, 244] width 87 height 31
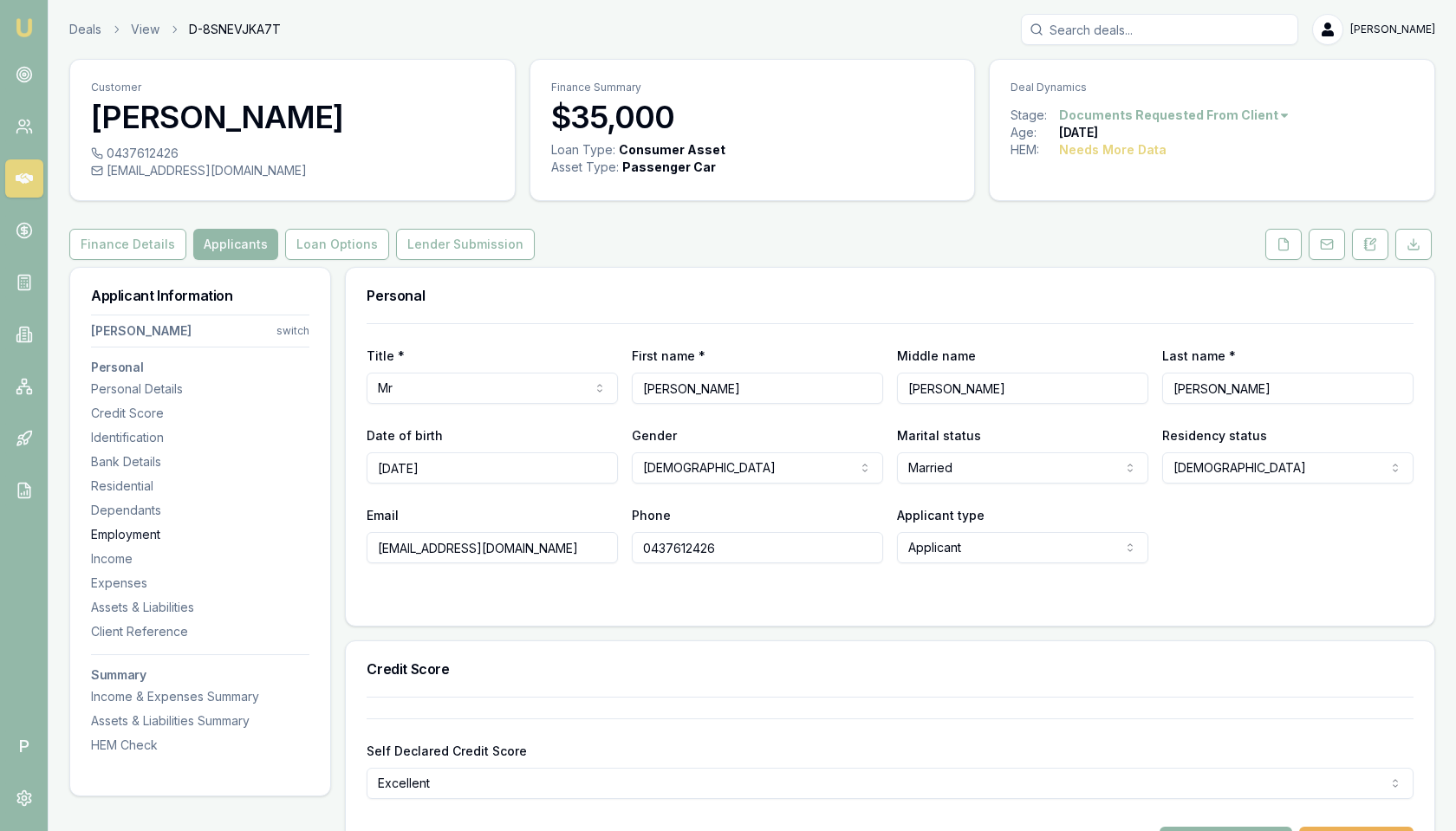
click at [146, 536] on div "Employment" at bounding box center [199, 534] width 219 height 17
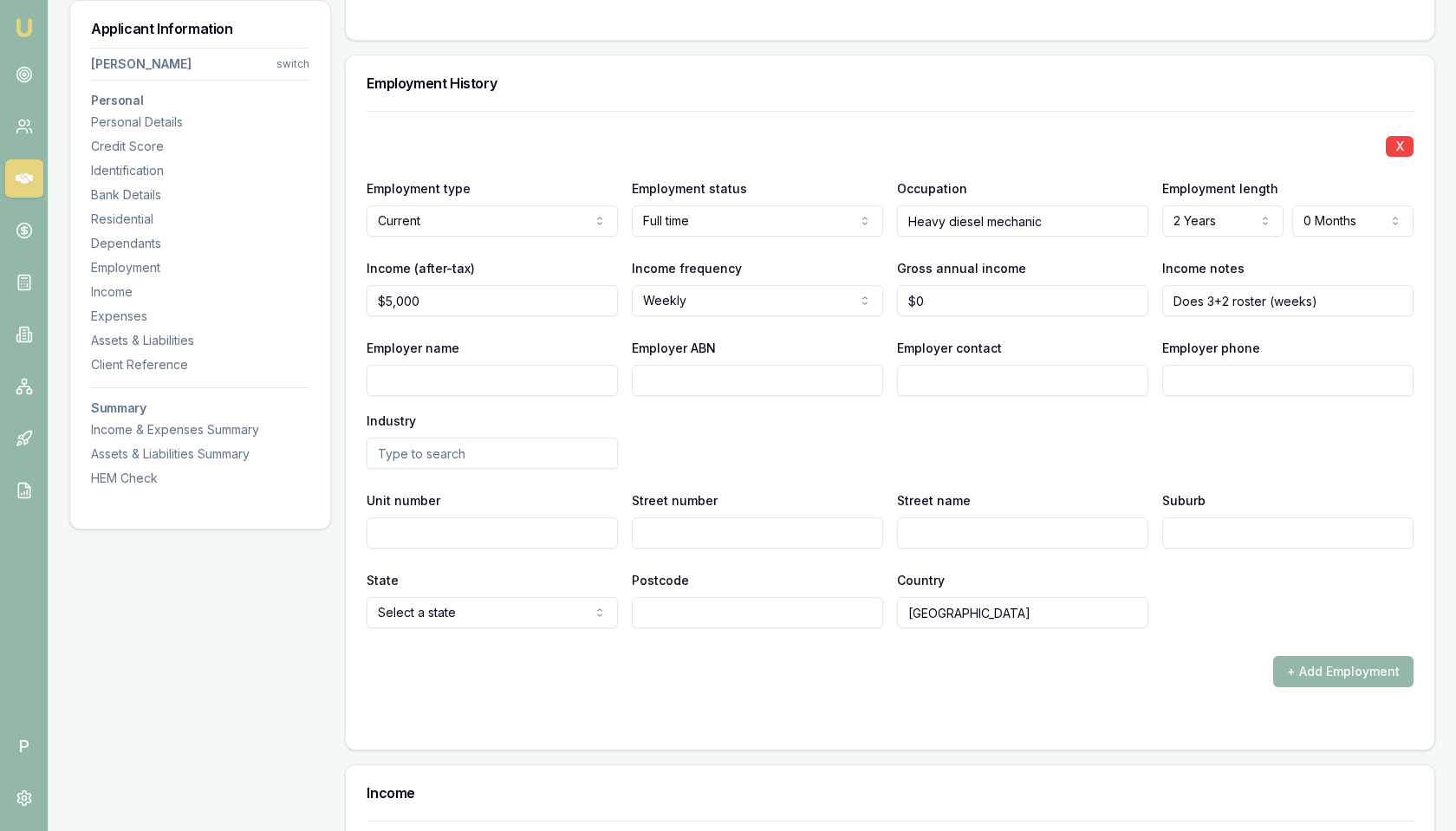
scroll to position [2785, 0]
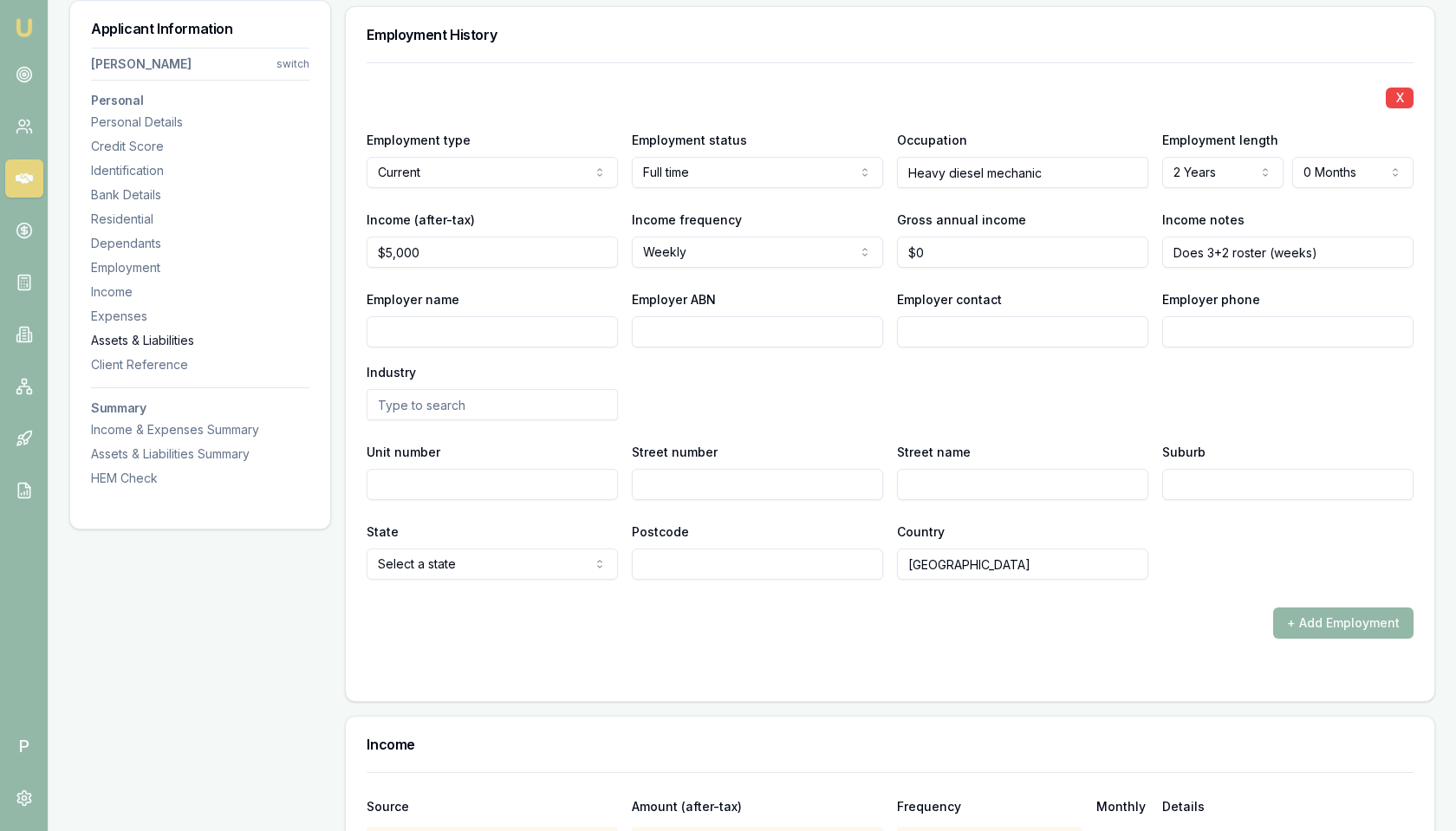
click at [170, 338] on div "Assets & Liabilities" at bounding box center [199, 340] width 219 height 17
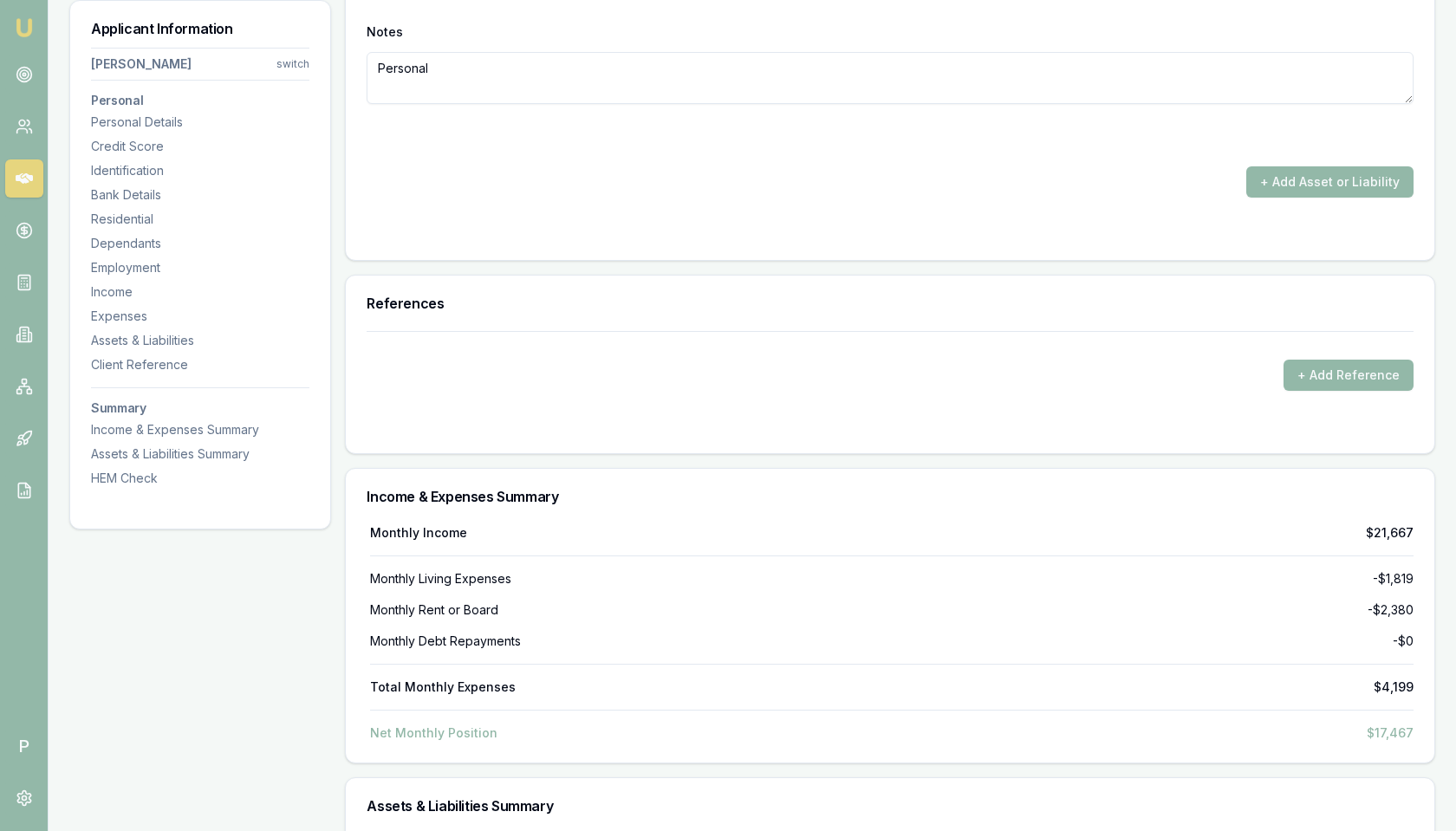
scroll to position [5094, 0]
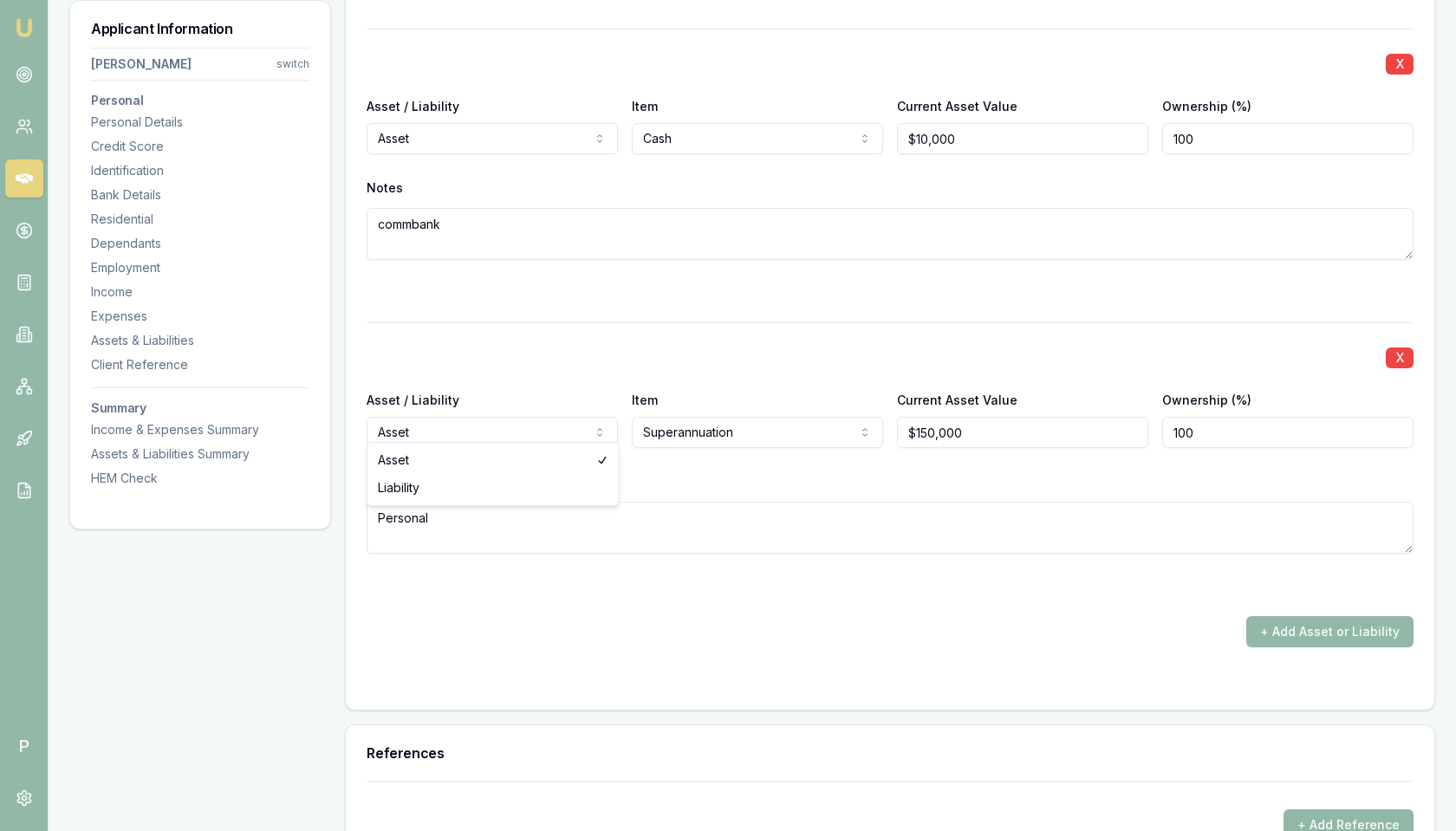
click at [883, 350] on div "X" at bounding box center [890, 356] width 1047 height 25
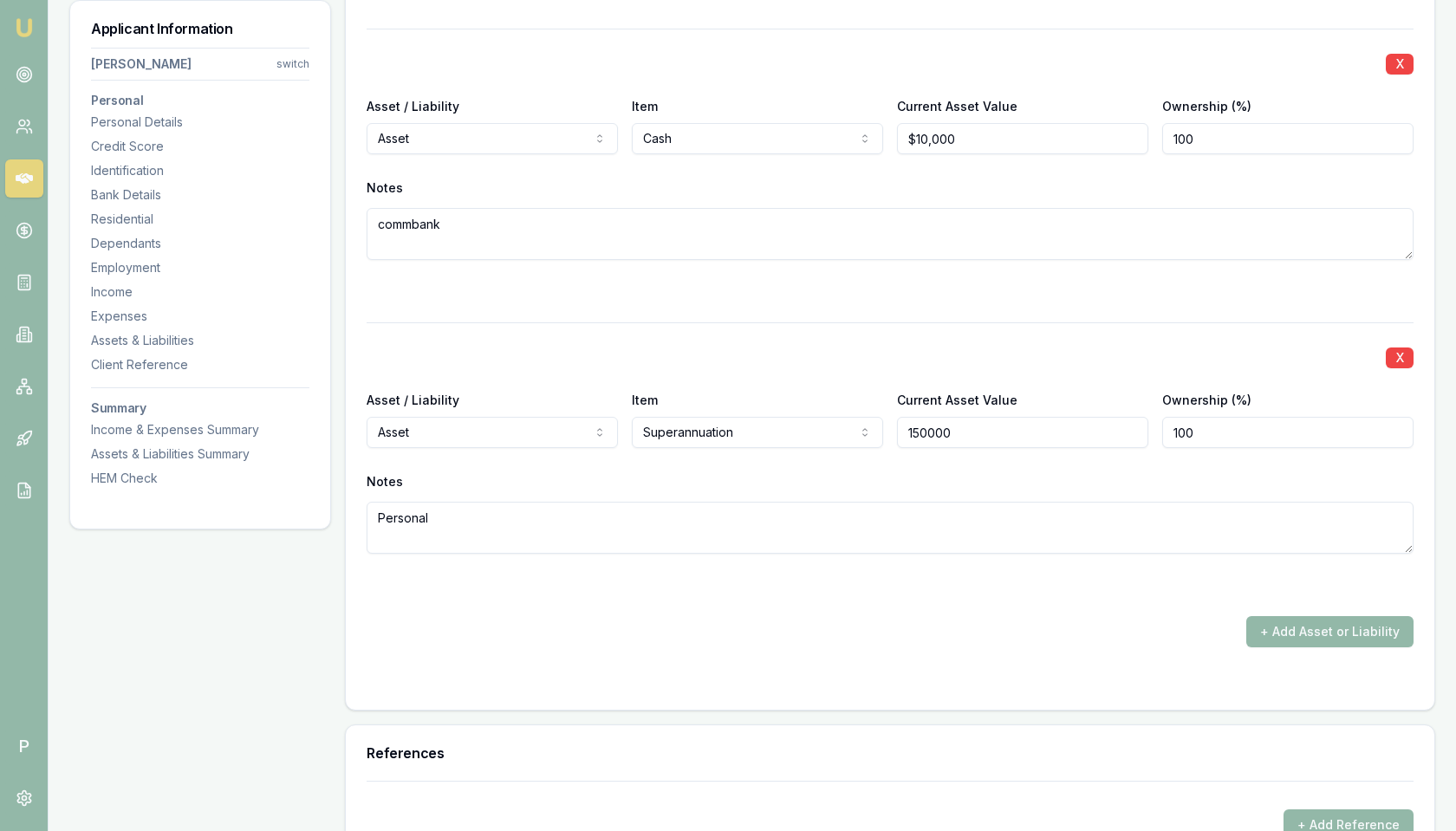
click at [1006, 421] on input "150000" at bounding box center [1022, 432] width 252 height 31
type input "$150,000"
click at [1001, 469] on div "Notes" at bounding box center [890, 482] width 1047 height 26
click at [22, 748] on span "P" at bounding box center [25, 746] width 38 height 38
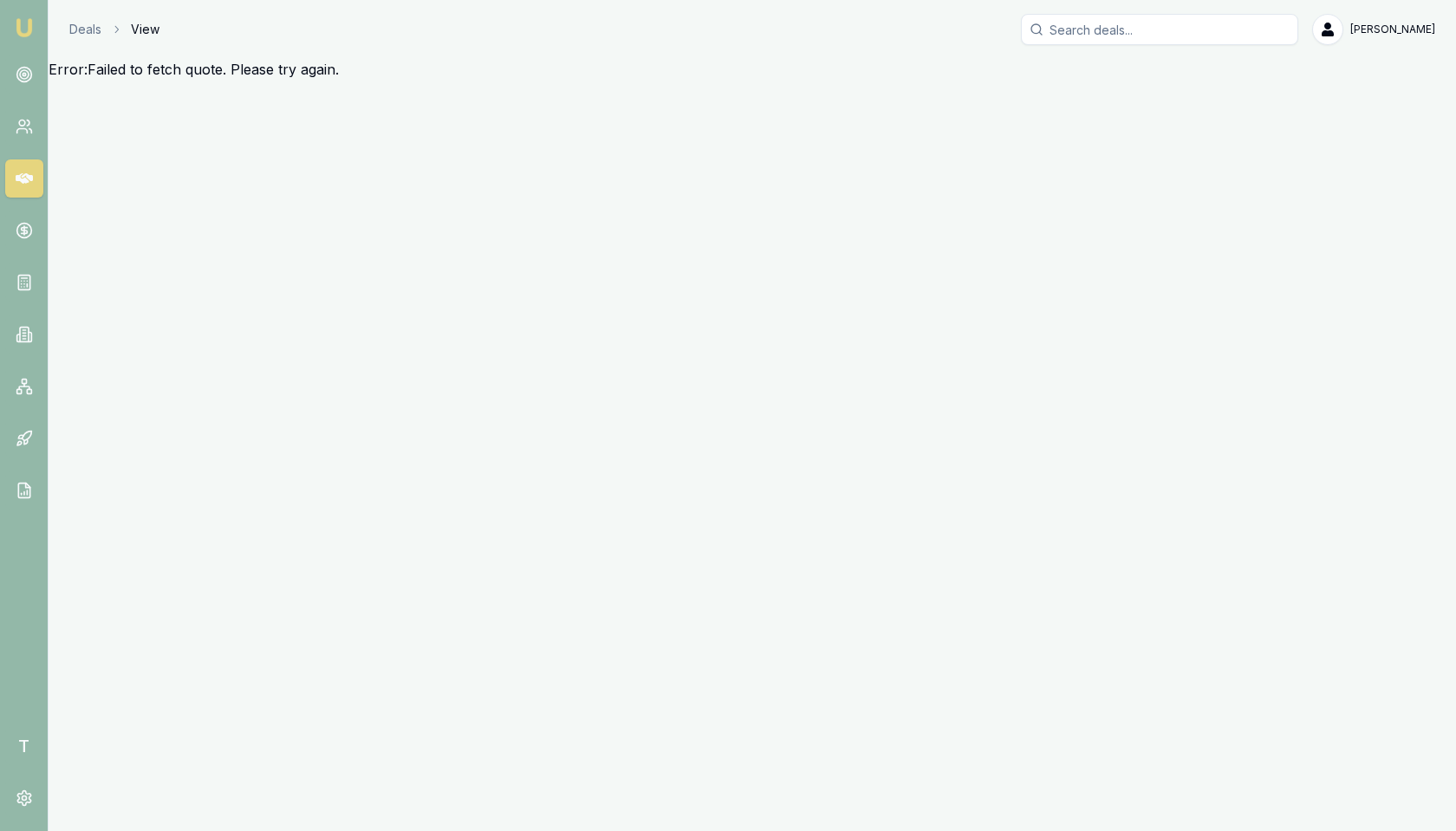
click at [34, 171] on link at bounding box center [25, 178] width 38 height 38
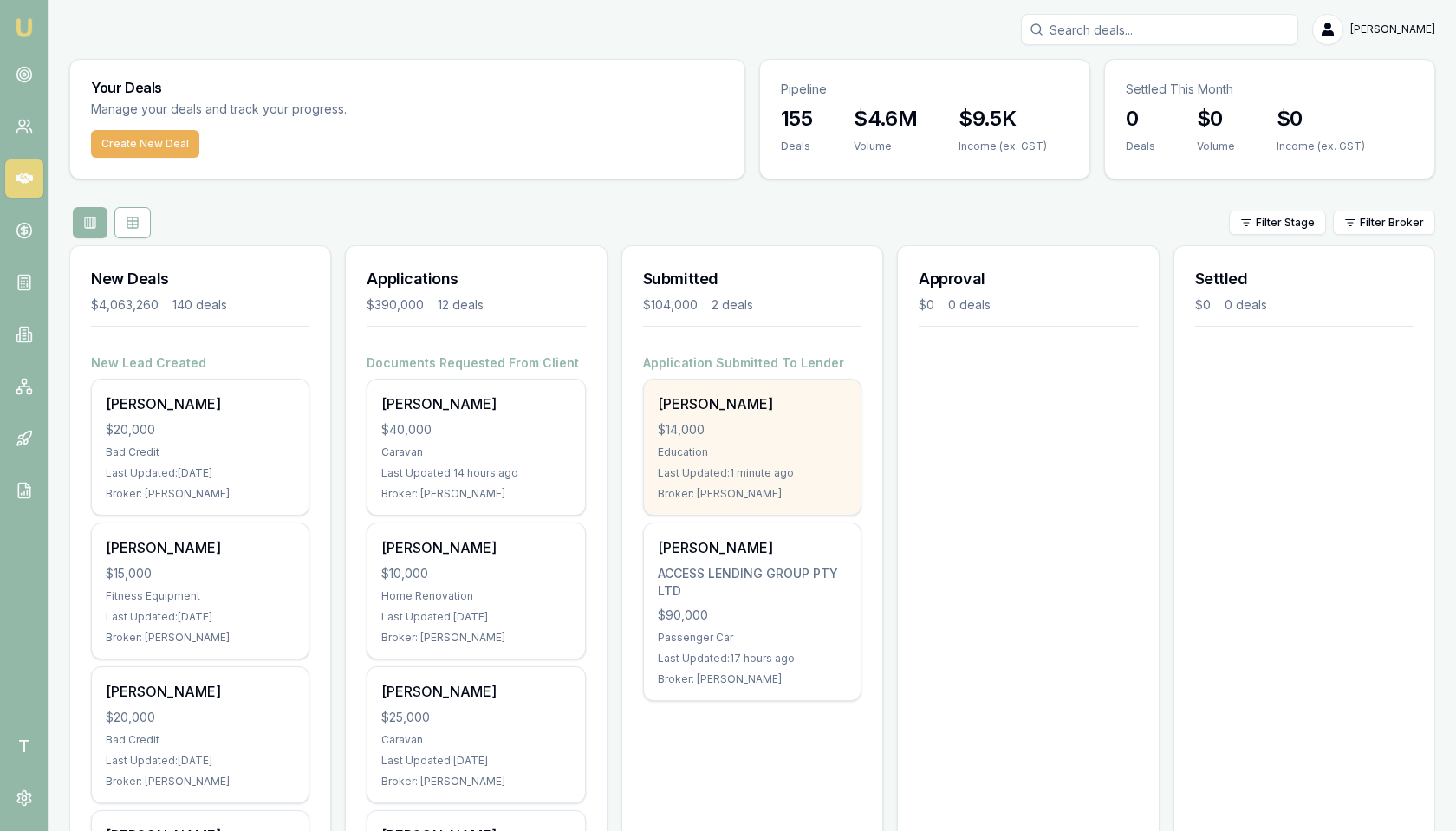
click at [730, 417] on div "[PERSON_NAME] $14,000 Education Last Updated: 1 minute ago Broker: [PERSON_NAME]" at bounding box center [752, 447] width 217 height 135
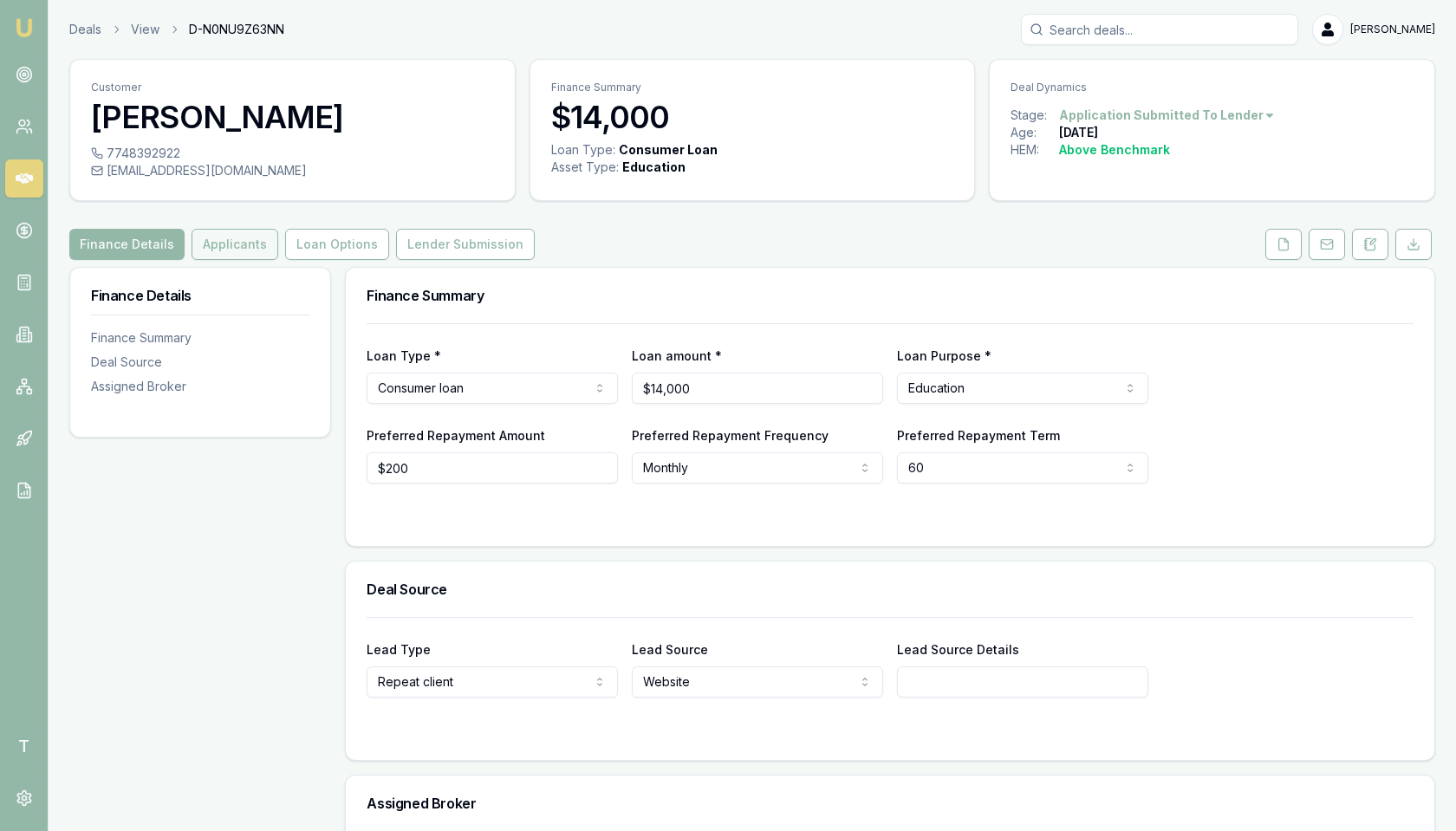
click at [212, 245] on button "Applicants" at bounding box center [234, 244] width 87 height 31
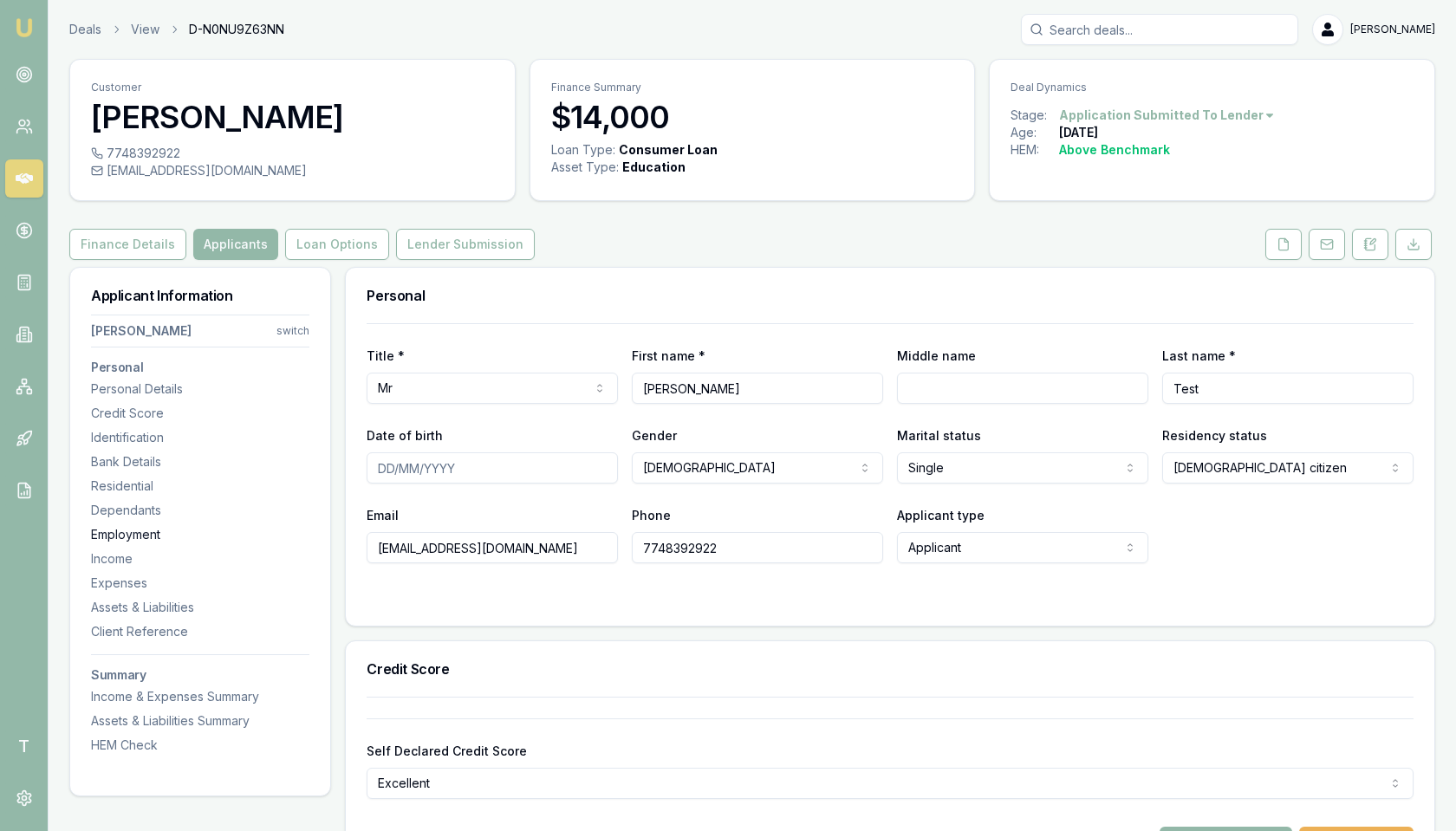
click at [144, 533] on div "Employment" at bounding box center [199, 534] width 219 height 17
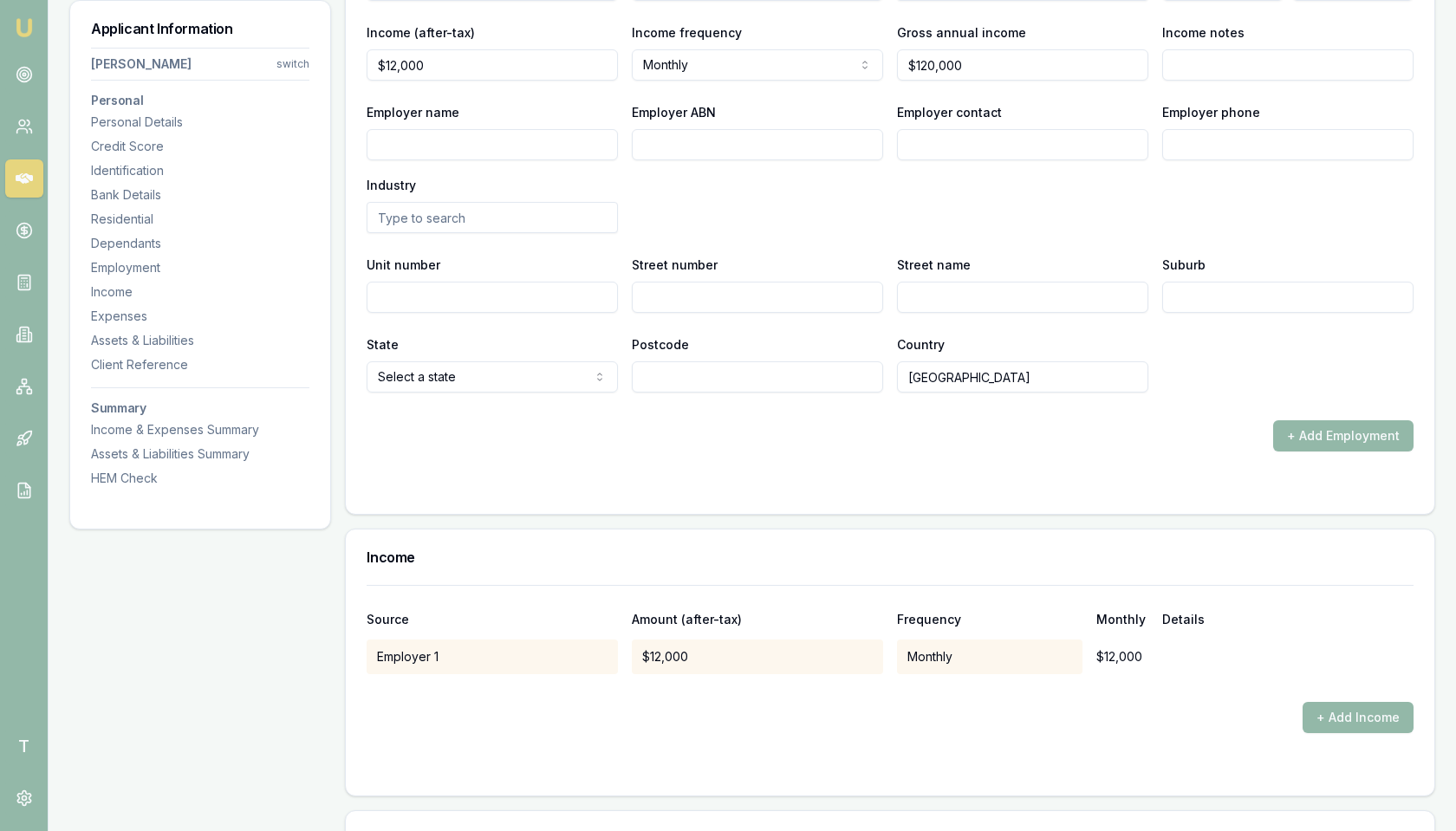
scroll to position [2821, 0]
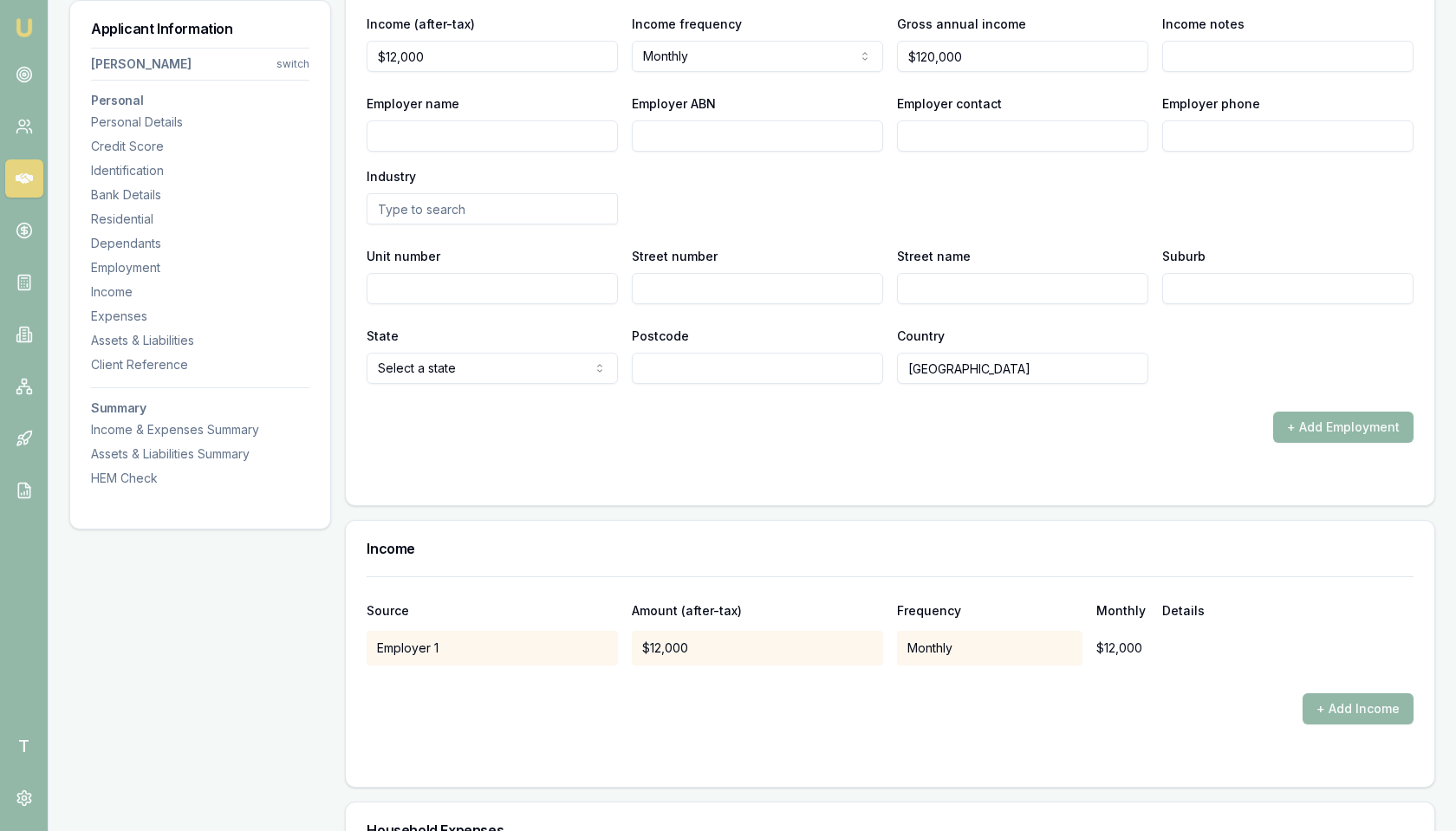
click at [1332, 428] on button "+ Add Employment" at bounding box center [1343, 427] width 140 height 31
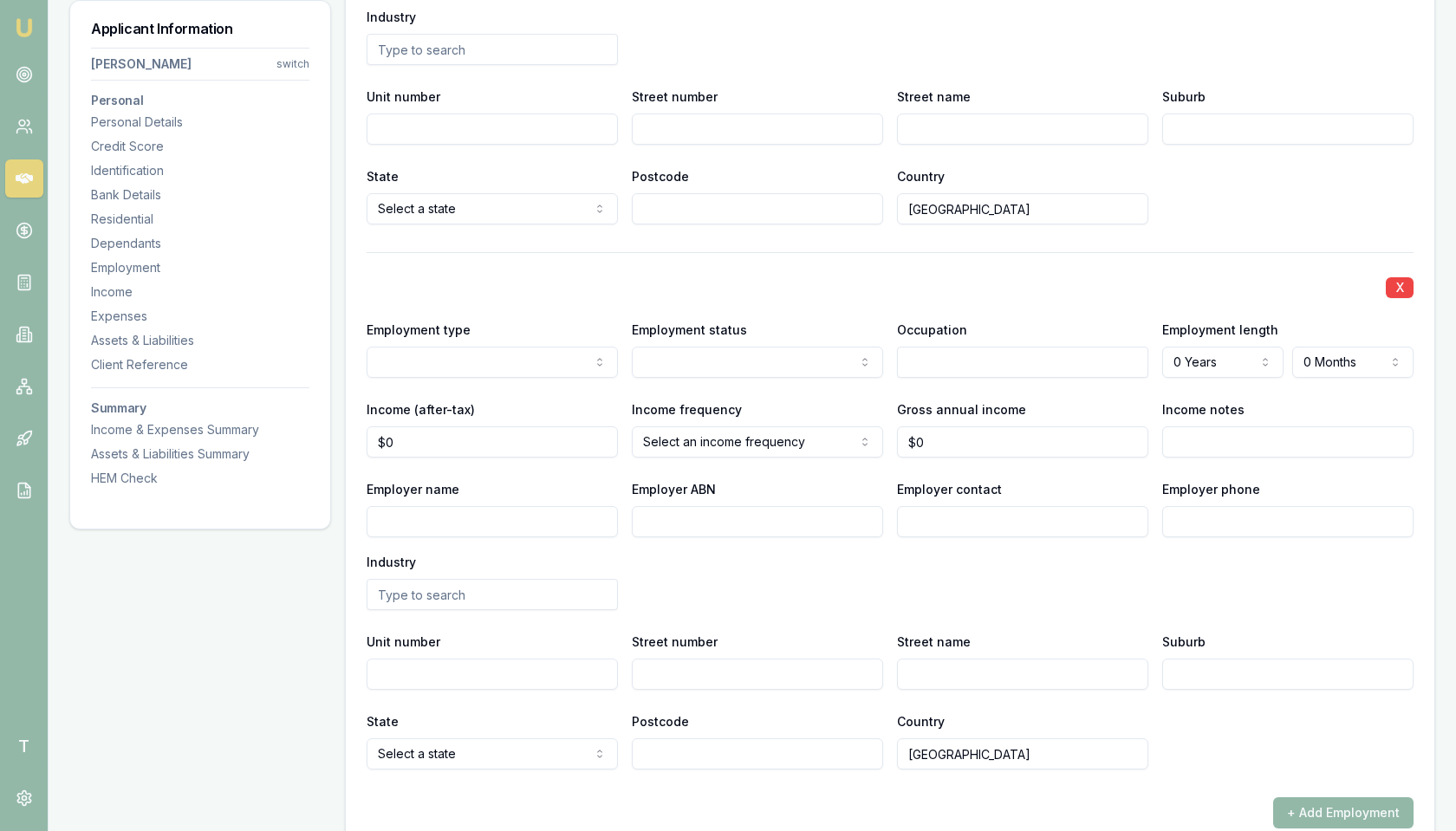
scroll to position [3030, 0]
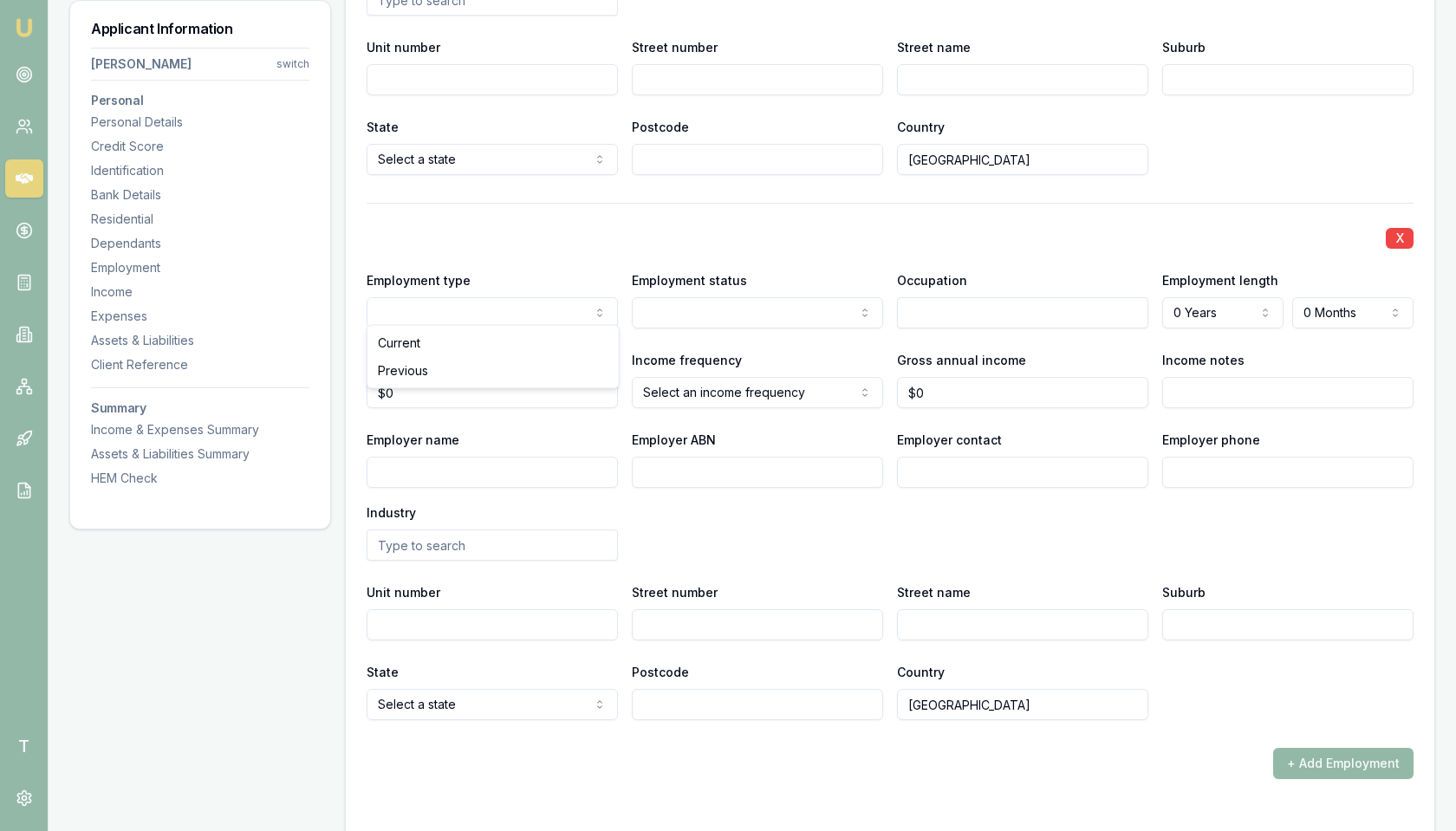
select select "PART_TIME"
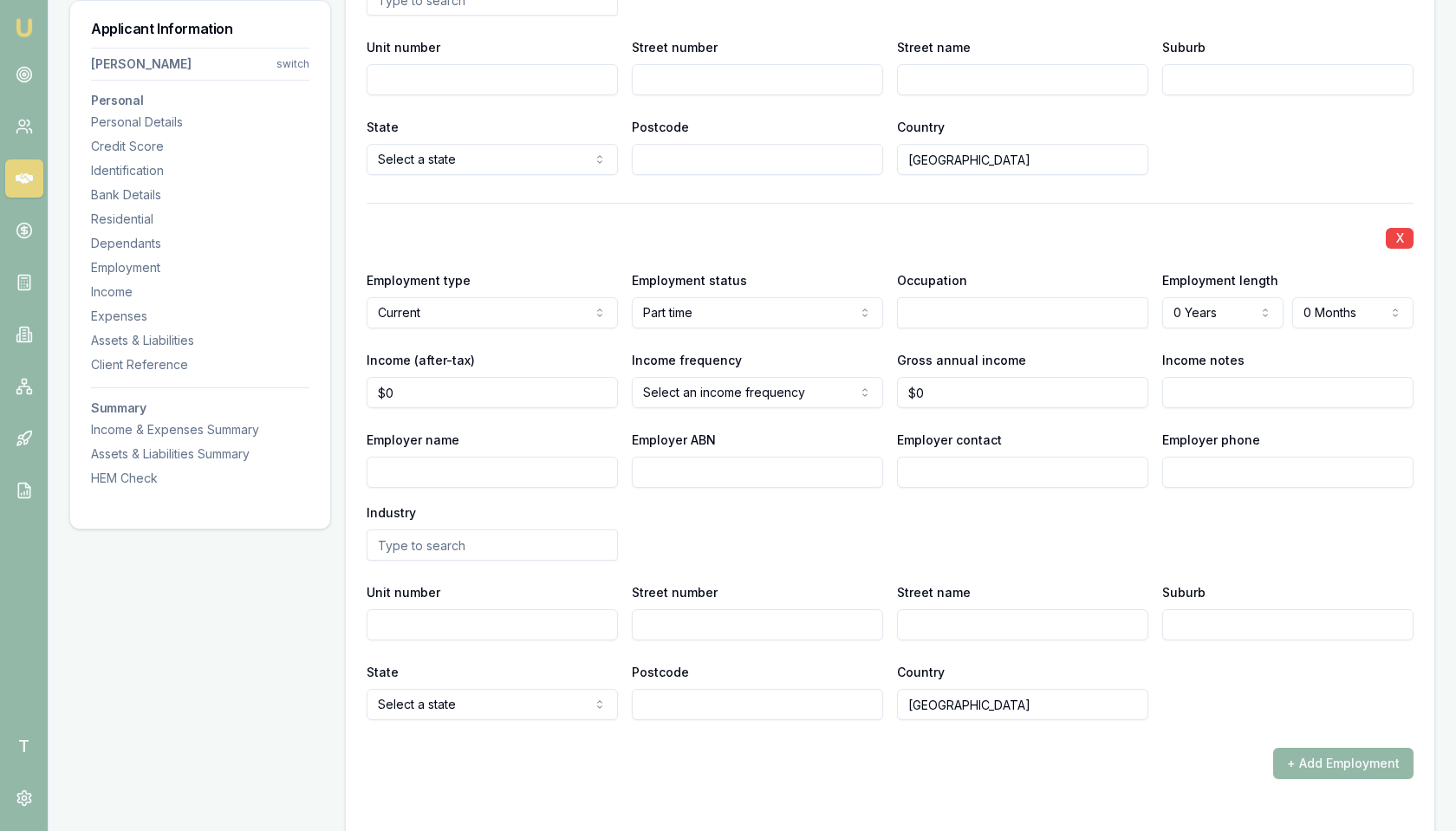
click at [937, 310] on input "text" at bounding box center [1022, 313] width 252 height 31
click at [1044, 255] on div "X Employment type Current Current Previous Employment status Part time Full tim…" at bounding box center [890, 462] width 1047 height 517
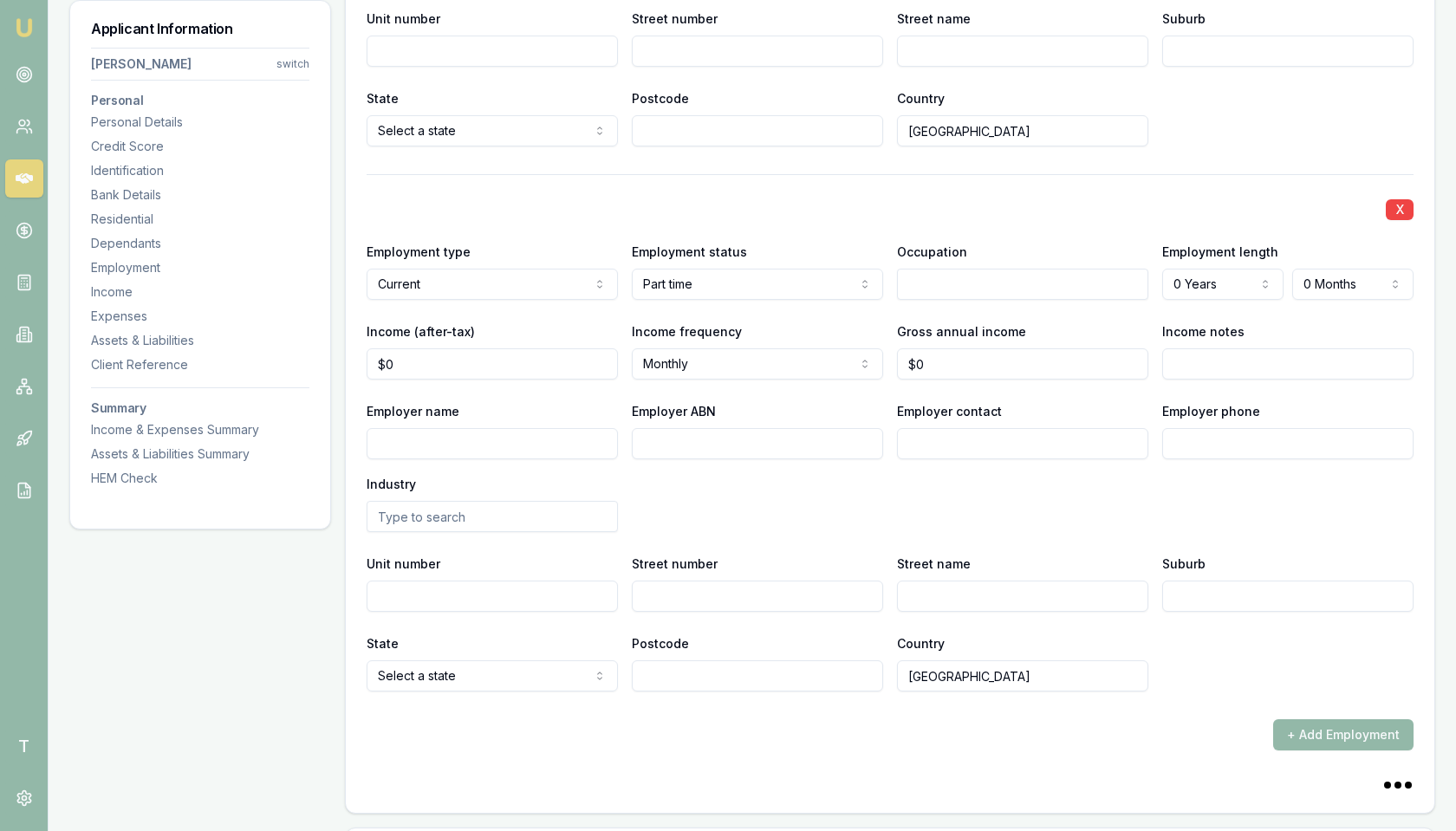
scroll to position [3107, 0]
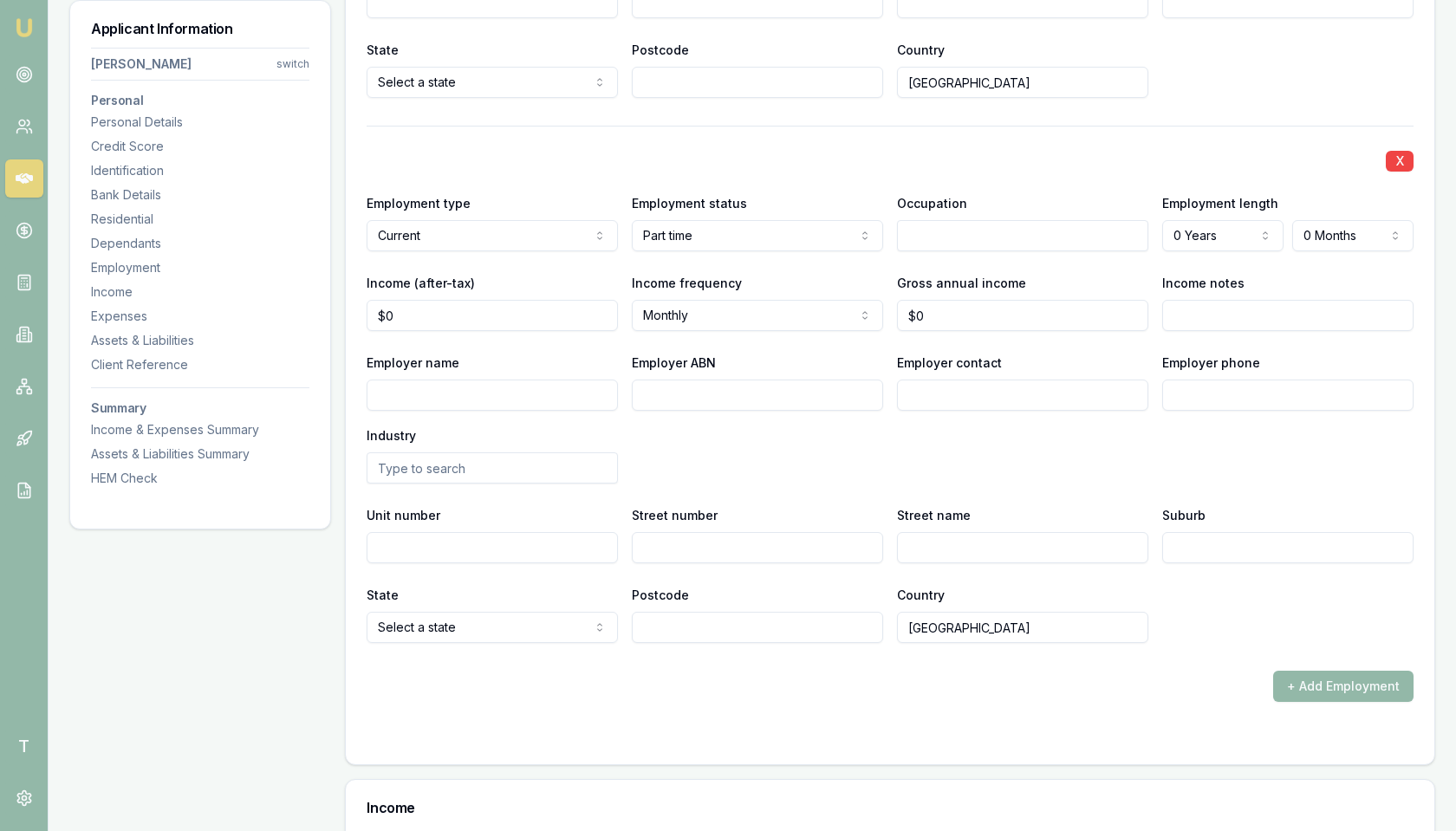
click at [959, 245] on div "X Employment type Current Current Previous Employment status Part time Full tim…" at bounding box center [890, 384] width 1047 height 517
click at [989, 229] on input "text" at bounding box center [1022, 236] width 252 height 31
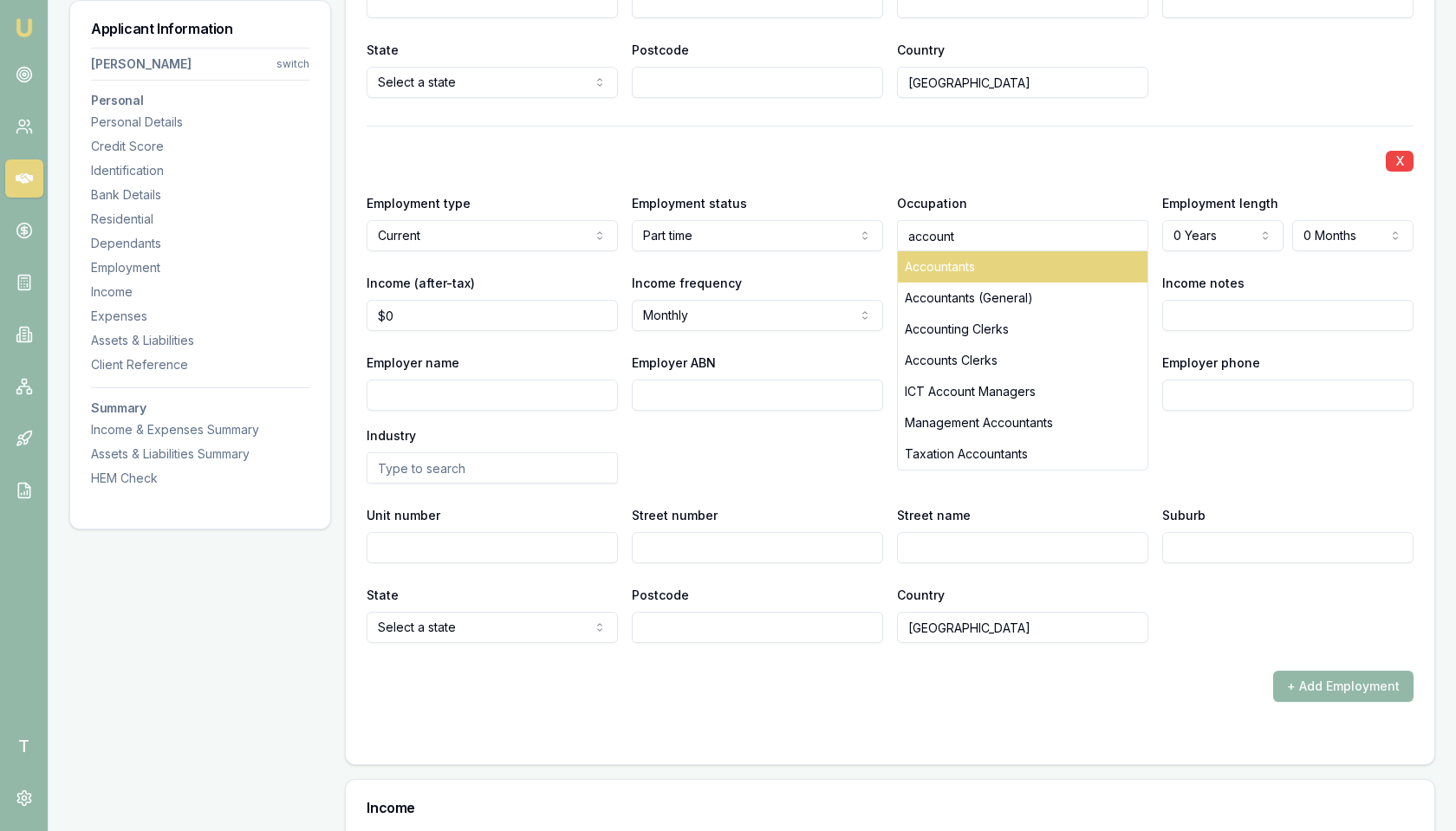
click at [973, 259] on div "Accountants" at bounding box center [1022, 267] width 250 height 31
type input "Accountants"
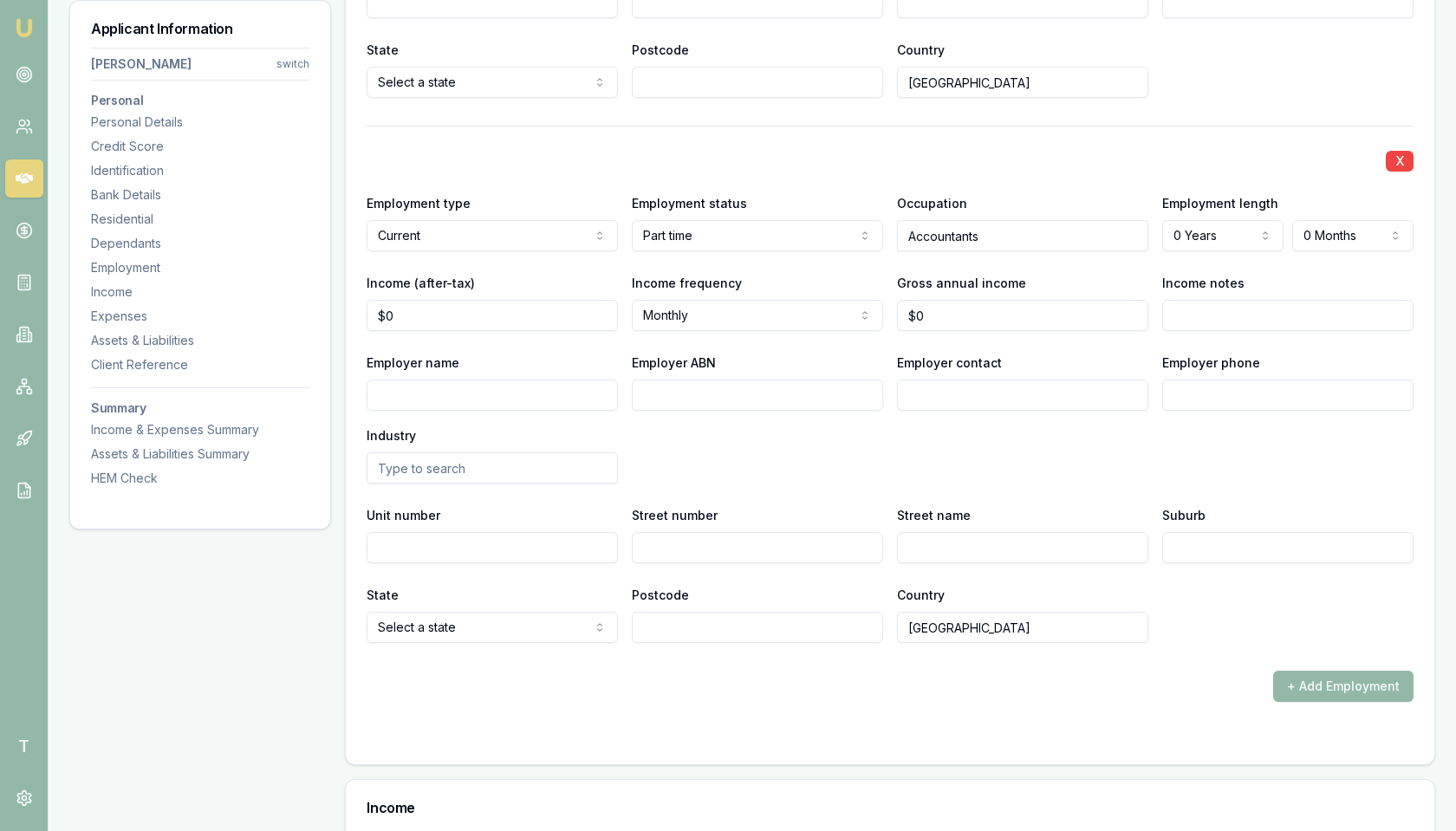
select select "PREVIOUS"
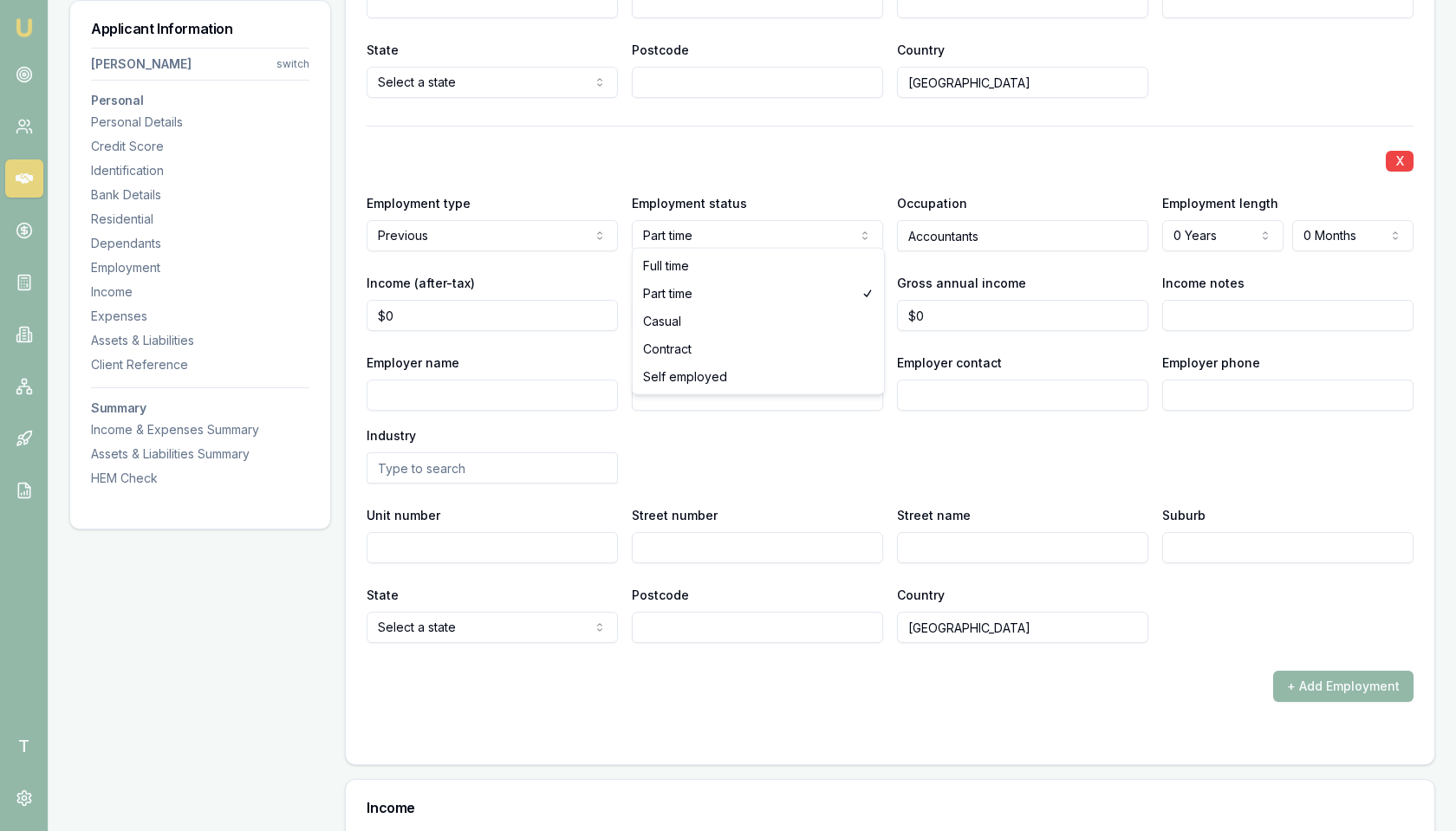
select select "FULL_TIME"
click at [949, 233] on input "Accountants" at bounding box center [1022, 236] width 252 height 31
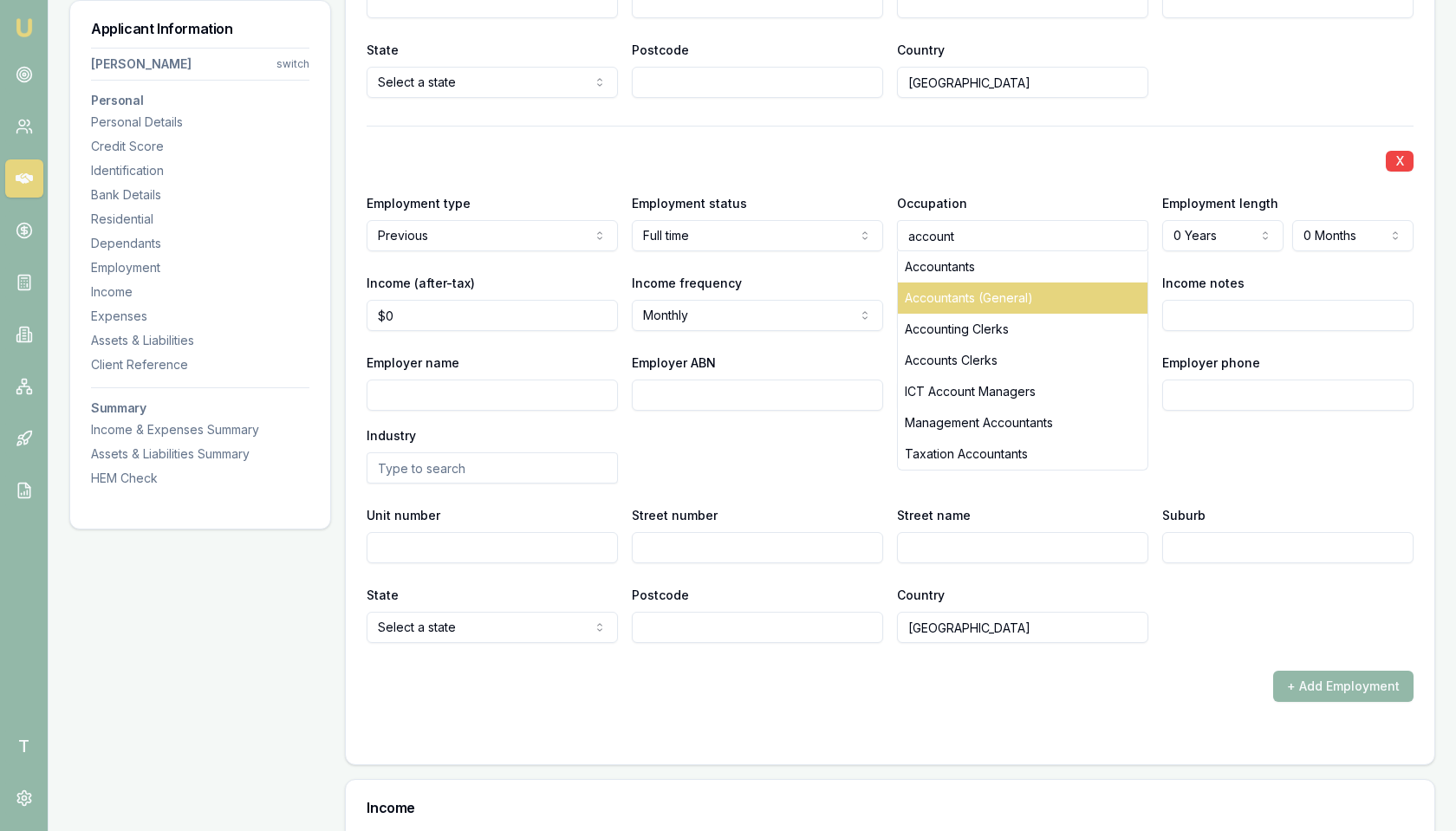
click at [969, 282] on div "Accountants (General)" at bounding box center [1022, 298] width 250 height 31
type input "Accountants (General)"
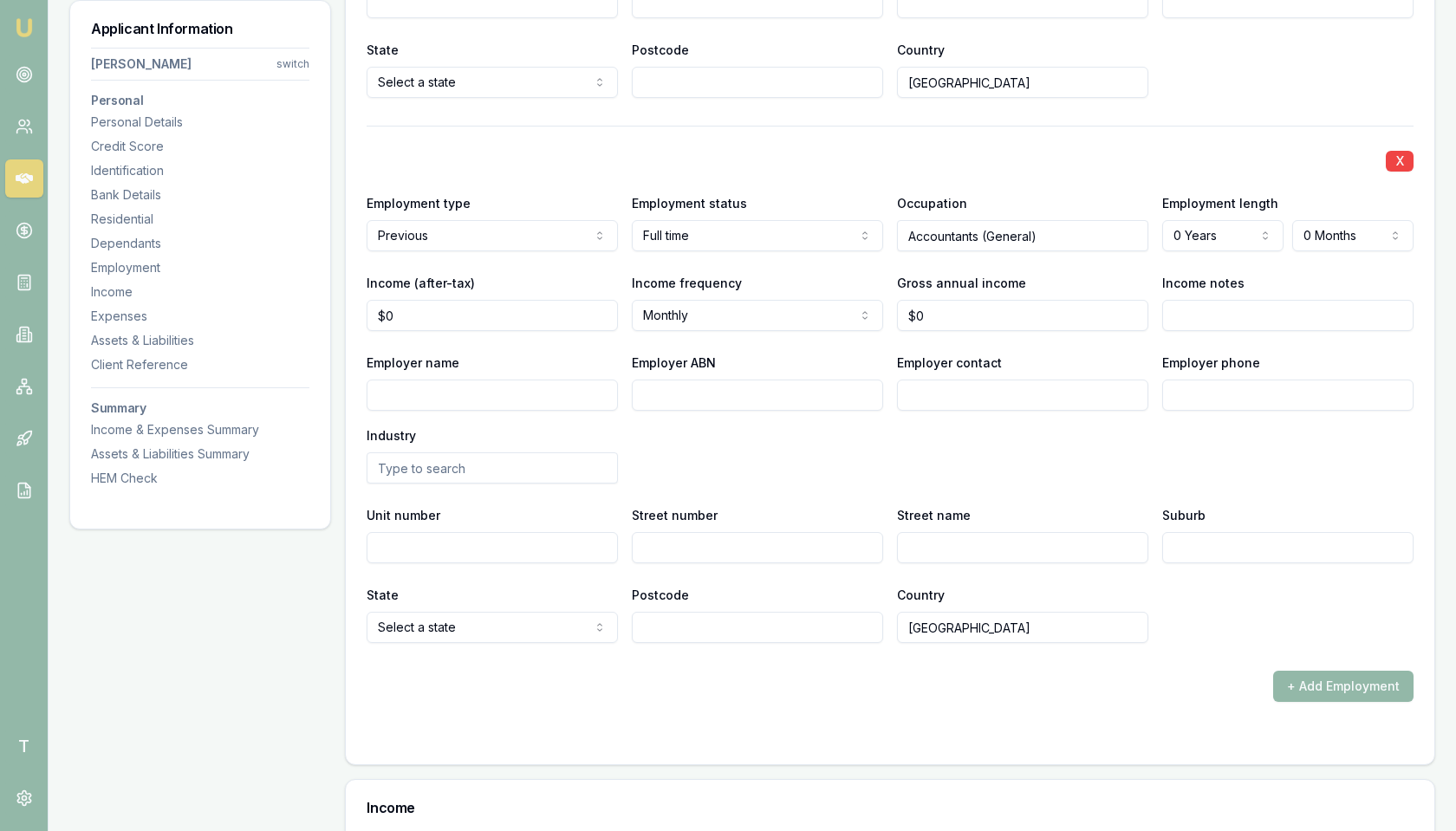
select select "3"
click at [1131, 162] on div "X" at bounding box center [890, 159] width 1047 height 25
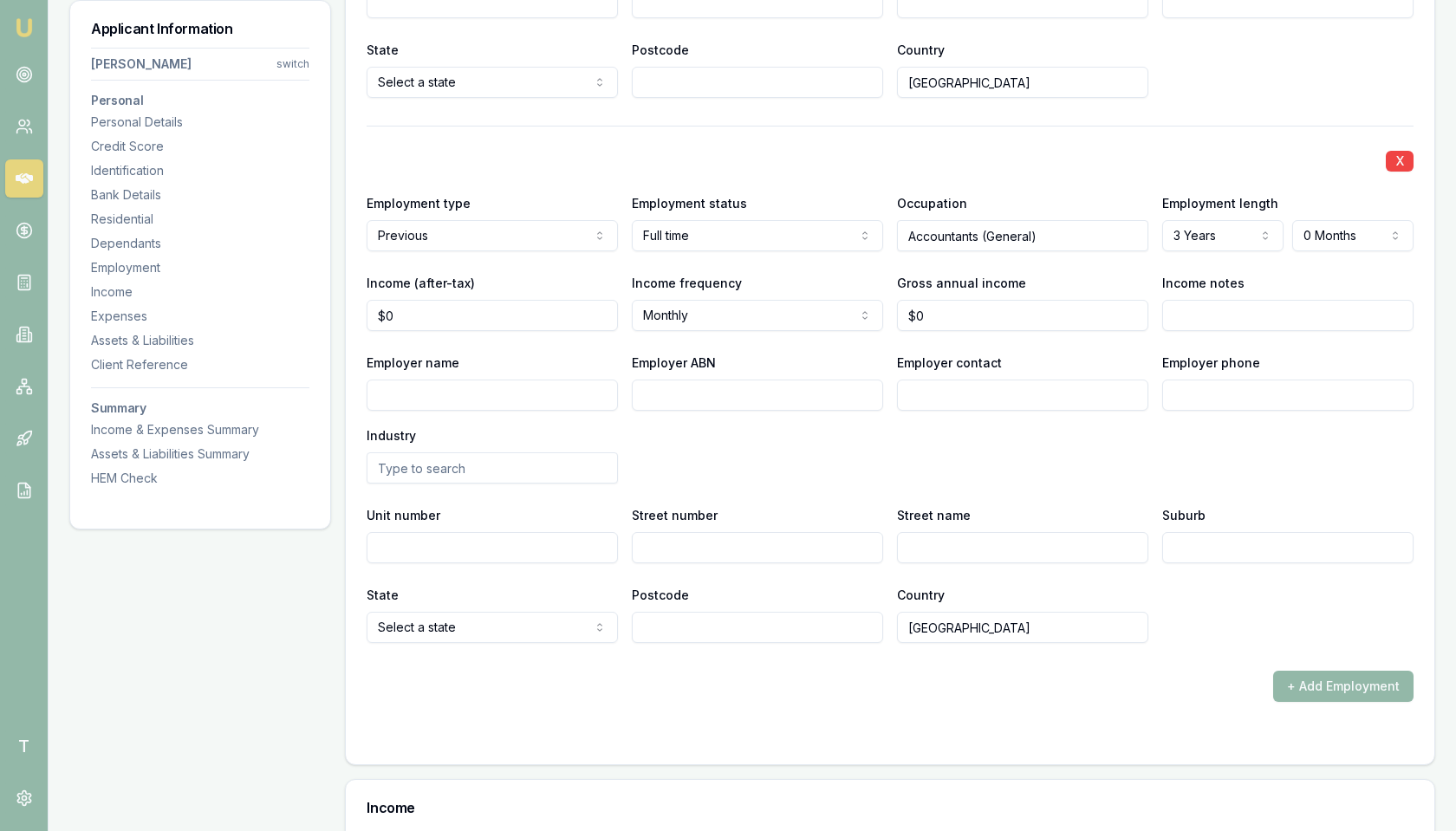
select select "PART_TIME"
click at [957, 235] on input "Accountants (General)" at bounding box center [1022, 236] width 252 height 31
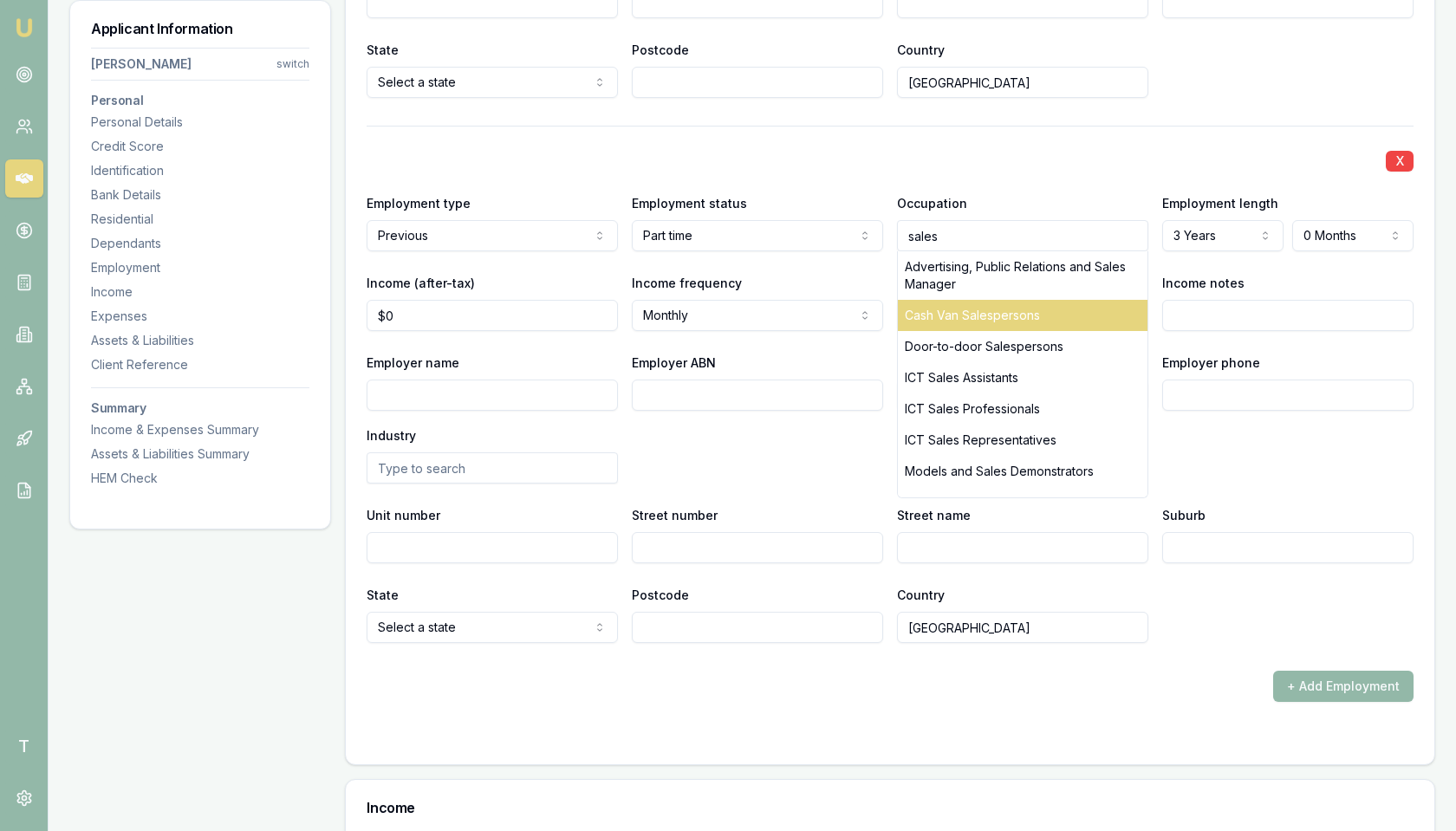
click at [992, 302] on div "Cash Van Salespersons" at bounding box center [1022, 315] width 250 height 31
type input "Cash Van Salespersons"
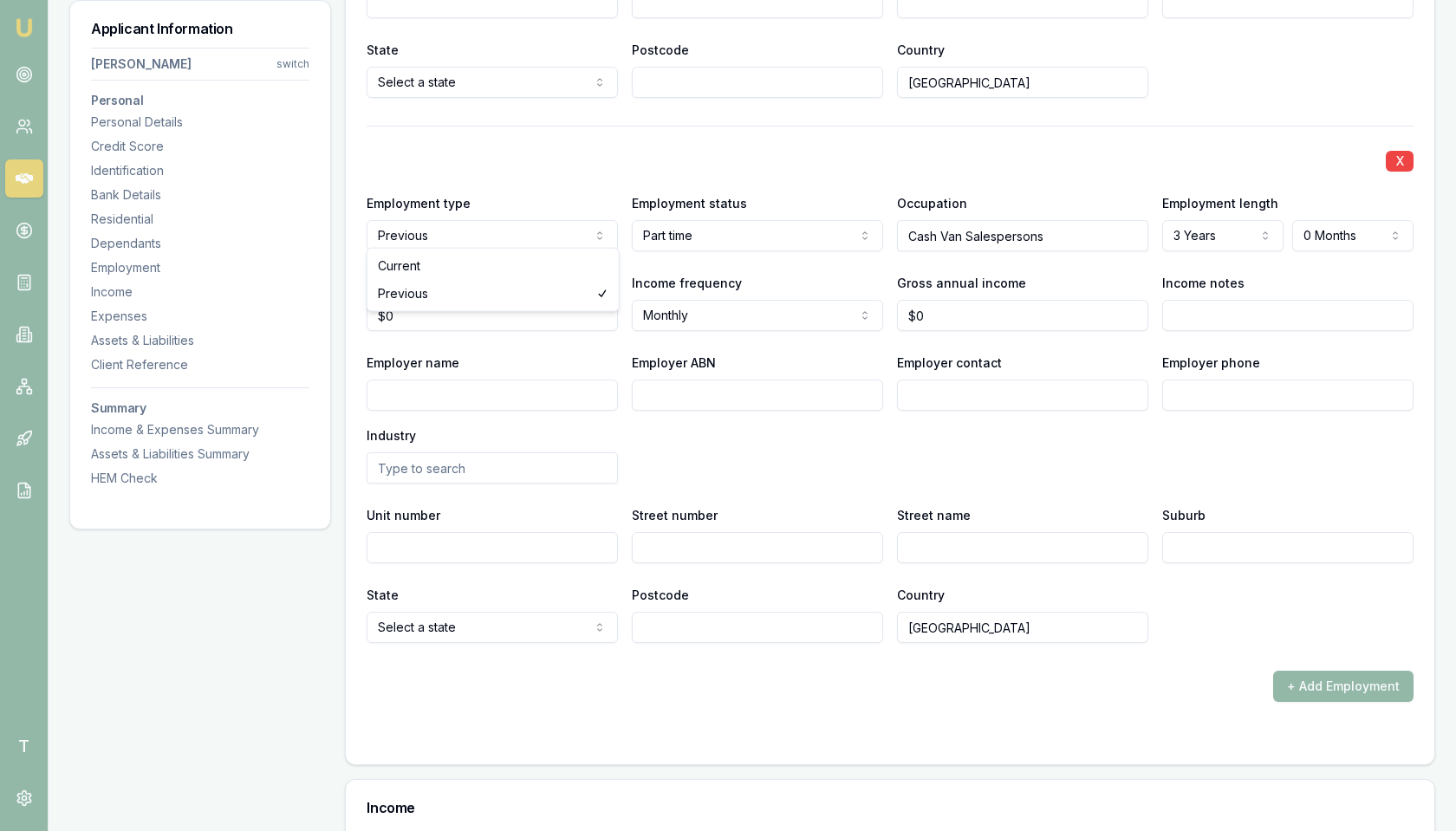
select select "CURRENT"
select select "FULL_TIME"
click at [973, 232] on input "Cash Van Salespersons" at bounding box center [1022, 236] width 252 height 31
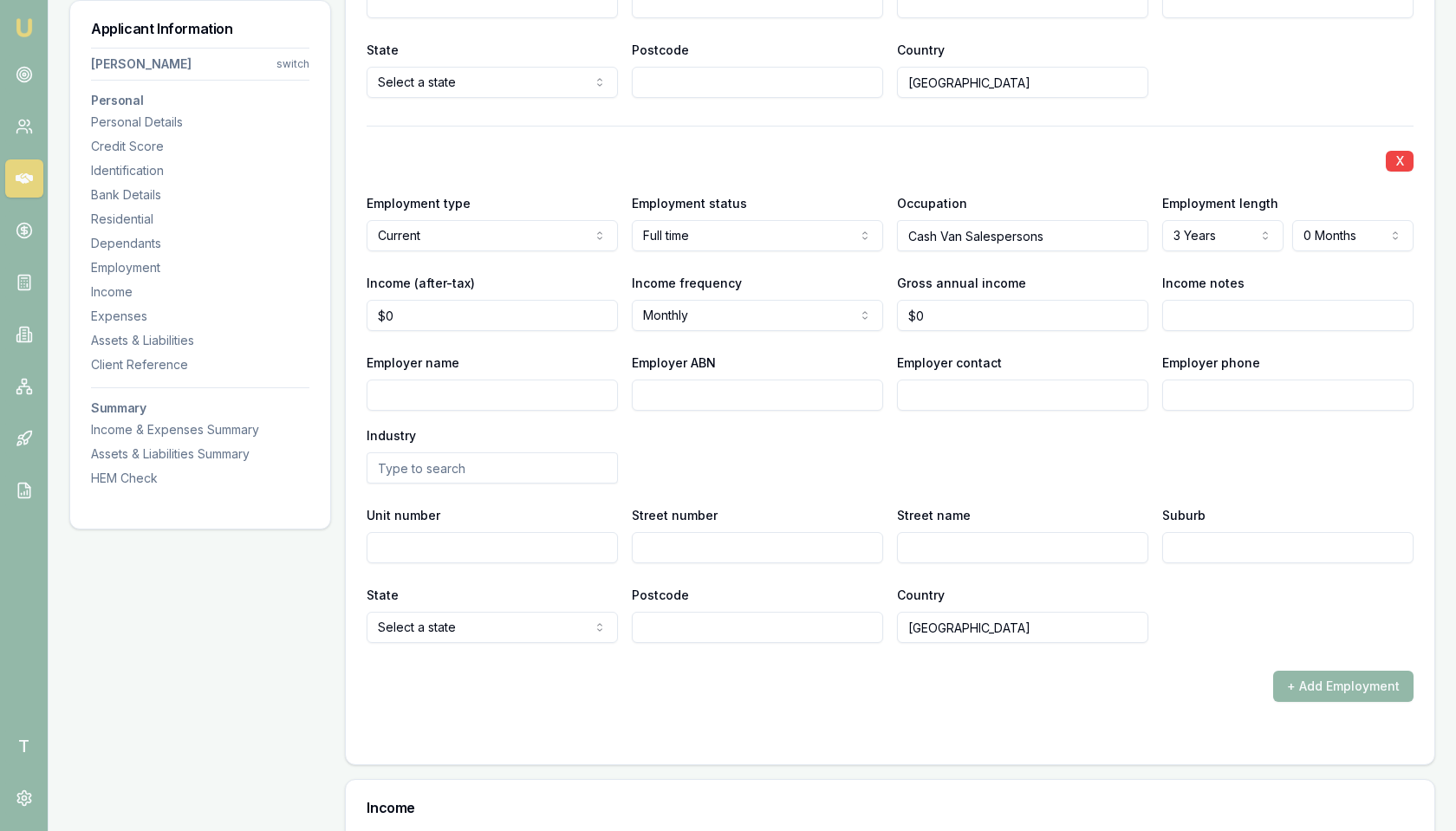
click at [973, 232] on input "Cash Van Salespersons" at bounding box center [1022, 236] width 252 height 31
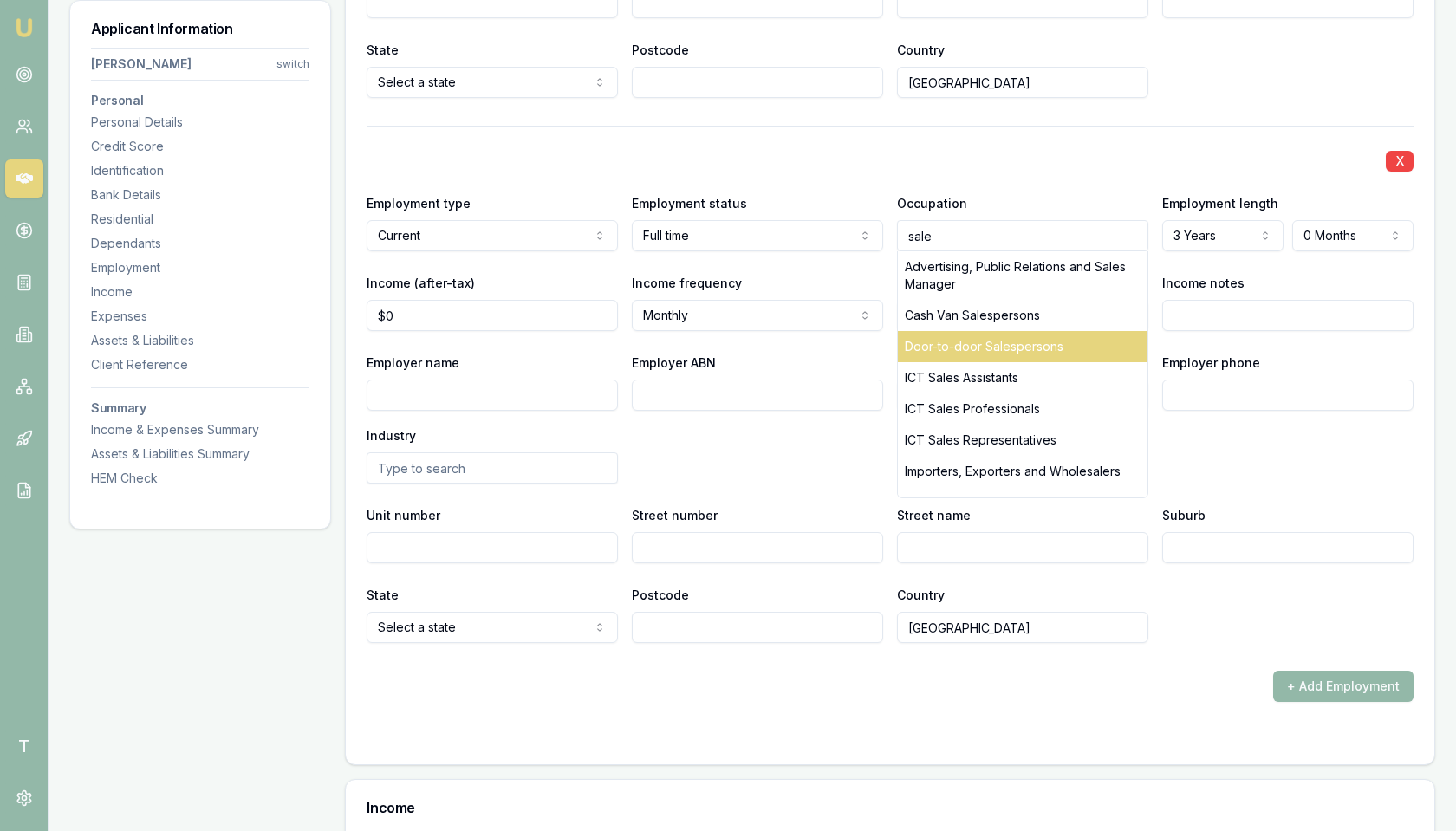
click at [981, 339] on div "Door-to-door Salespersons" at bounding box center [1022, 346] width 250 height 31
type input "Door-to-door Salespersons"
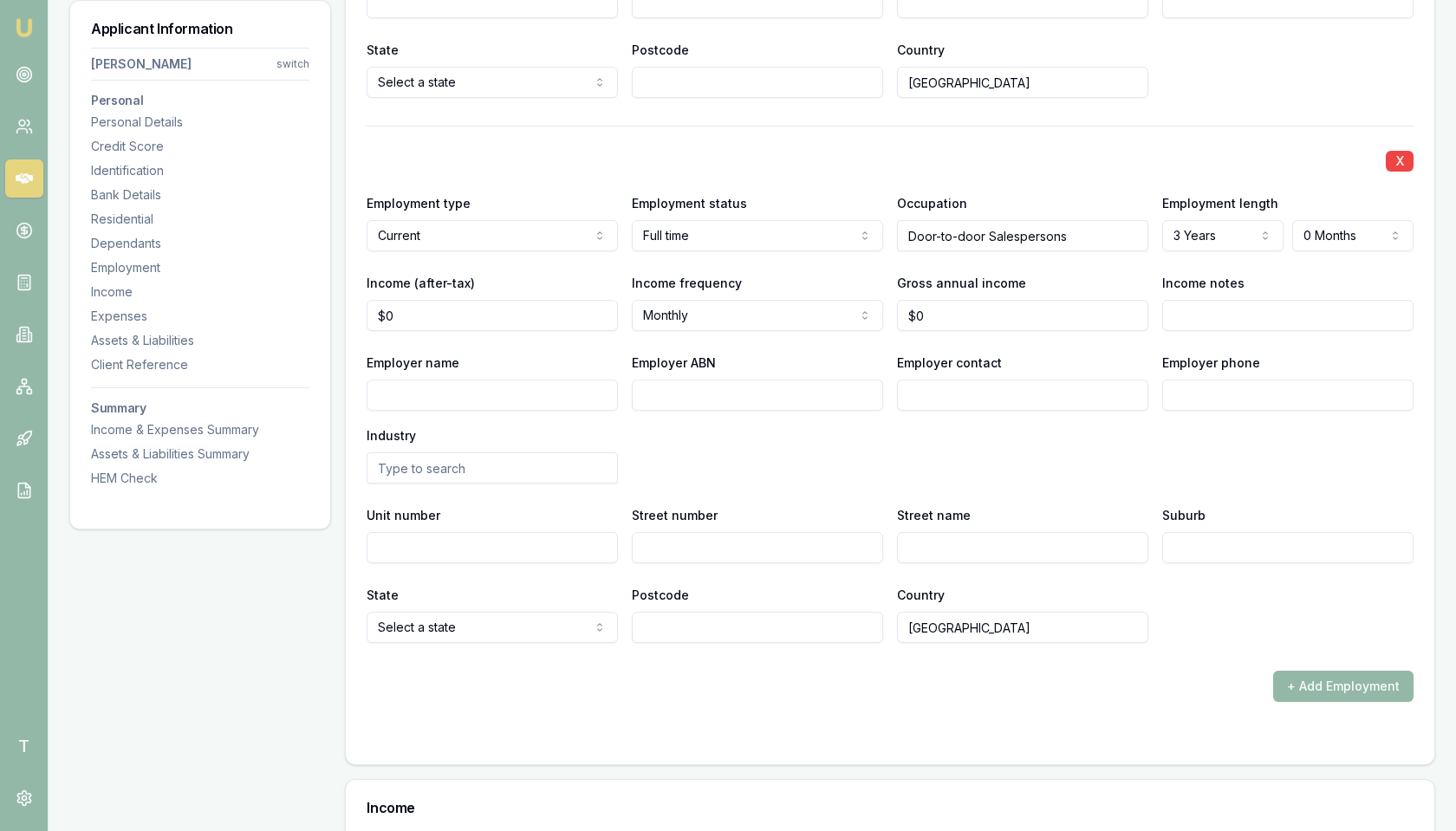
click at [1103, 261] on div "X Employment type Current Current Previous Employment status Full time Full tim…" at bounding box center [890, 384] width 1047 height 517
click at [1088, 235] on input "Door-to-door Salespersons" at bounding box center [1022, 236] width 252 height 31
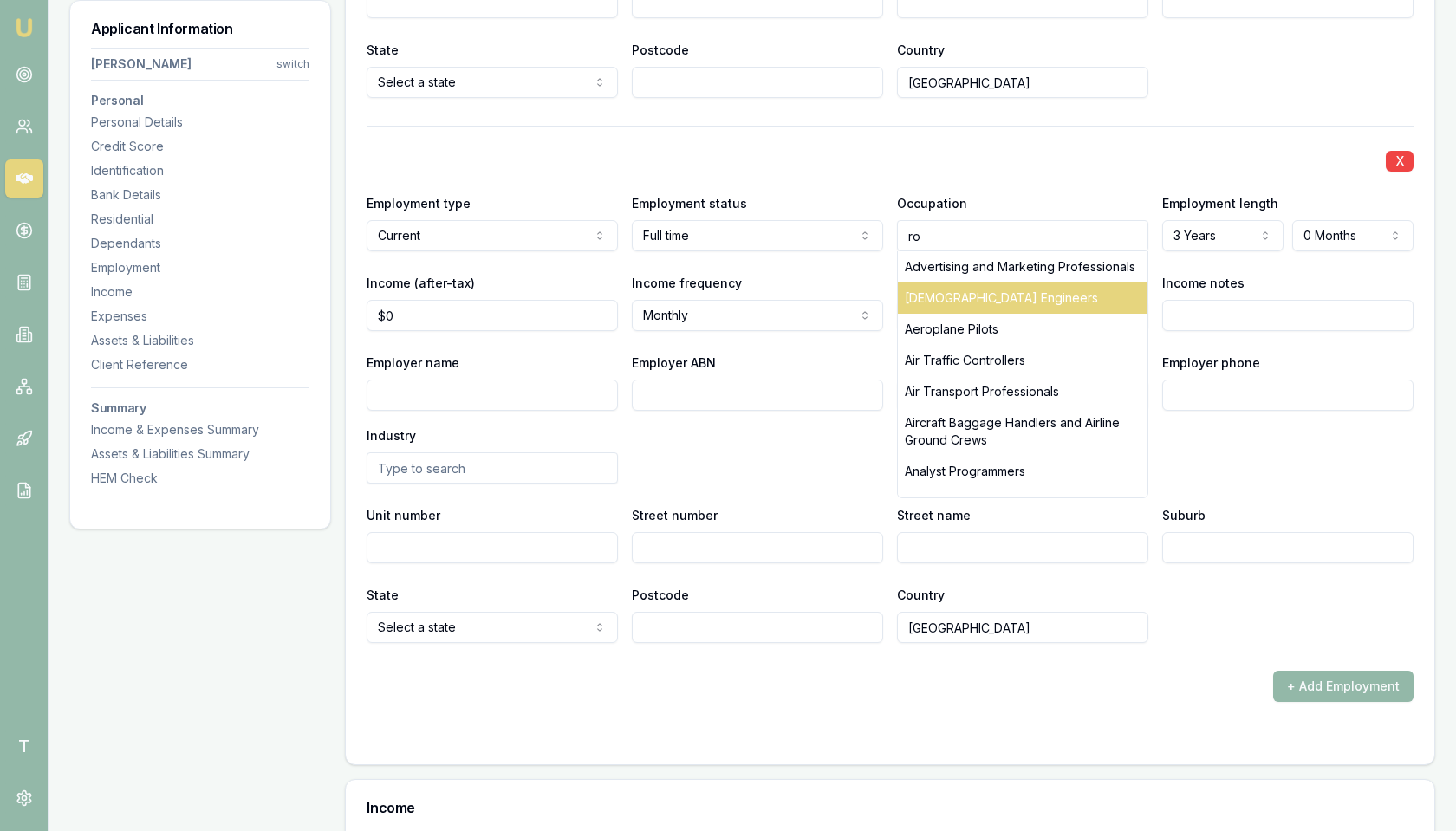
click at [1095, 282] on div "Aeronautical Engineers" at bounding box center [1022, 298] width 250 height 31
type input "Aeronautical Engineers"
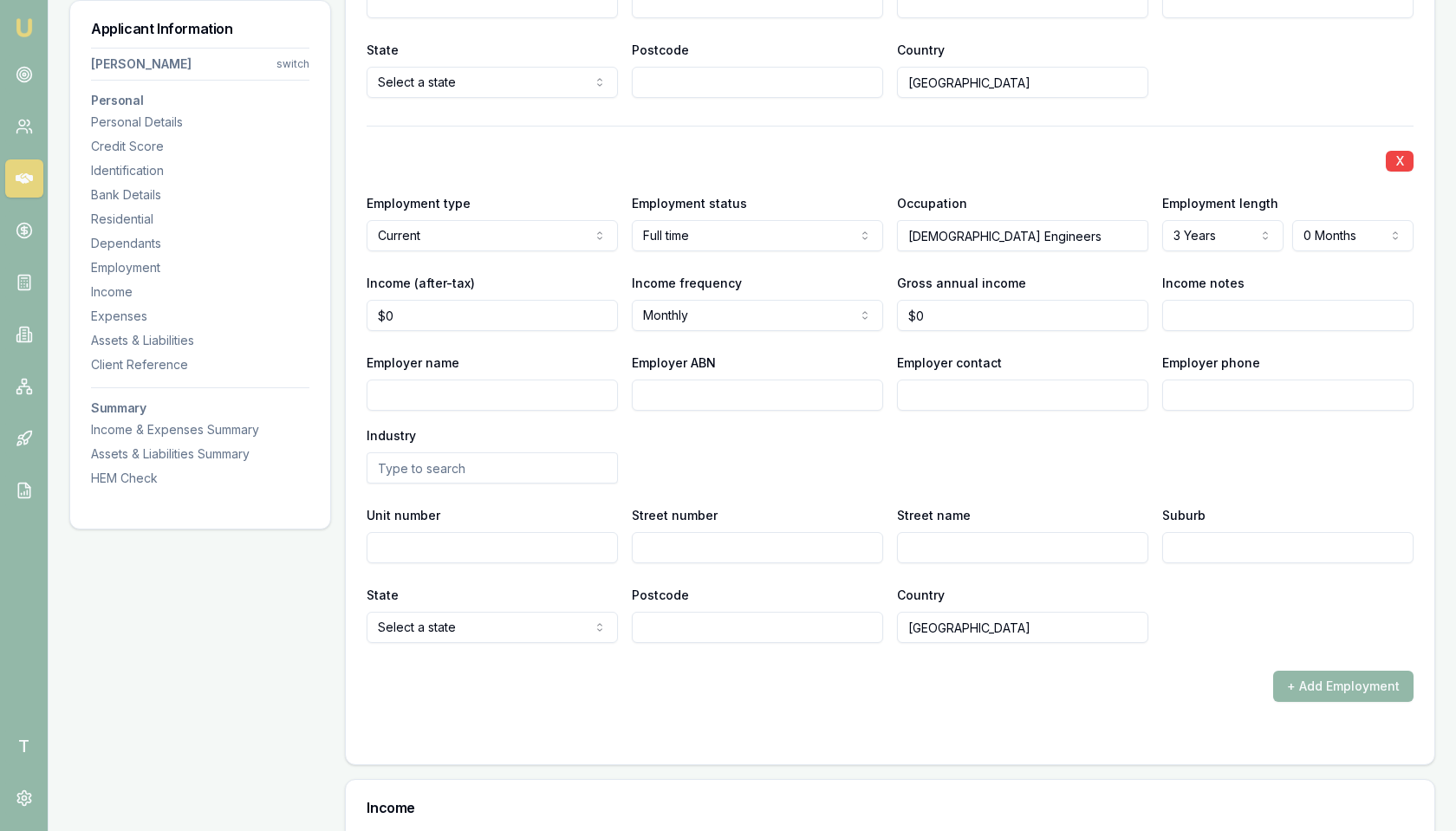
click at [20, 177] on icon at bounding box center [24, 178] width 17 height 10
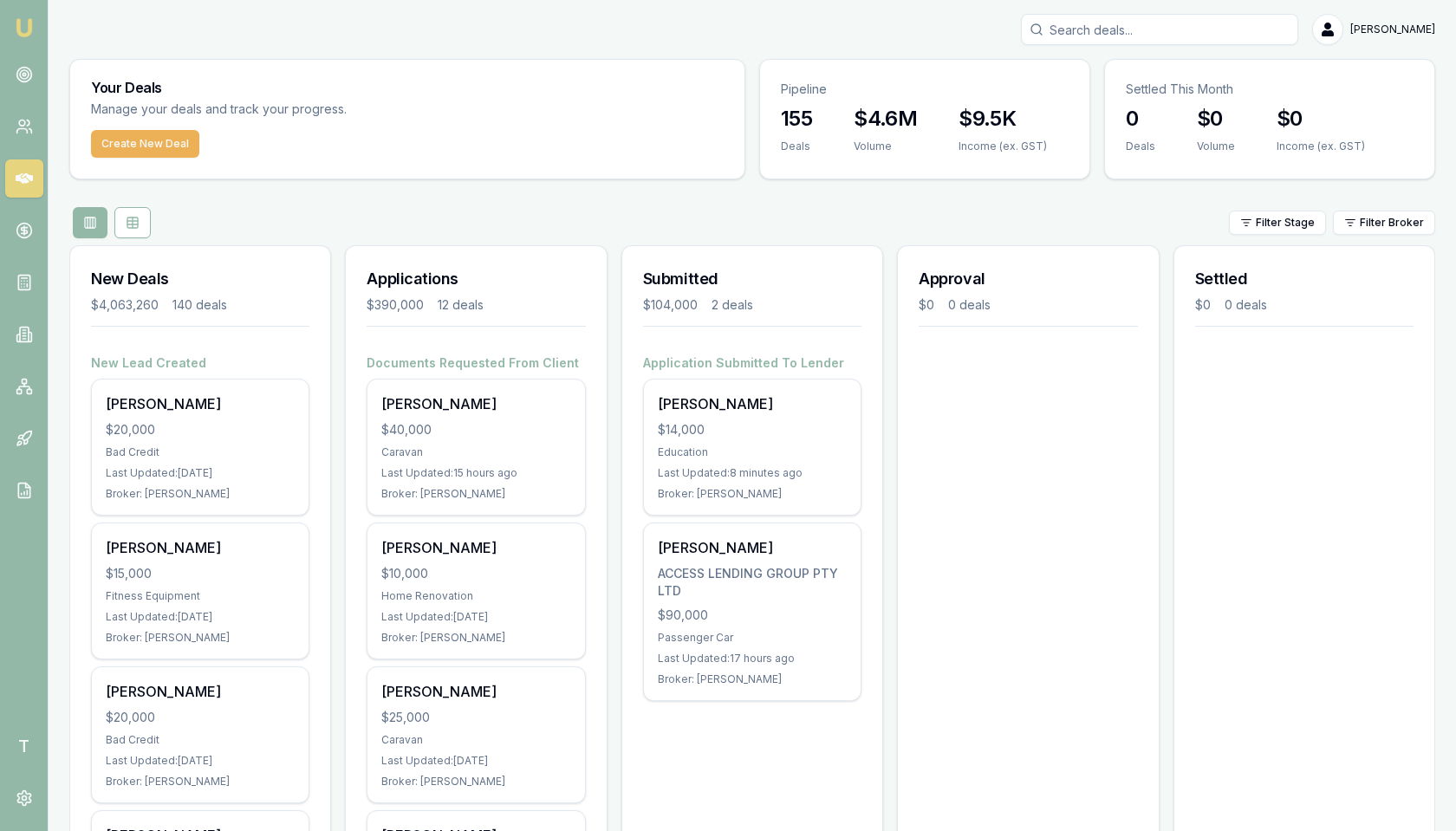
click at [1187, 30] on input "Search deals" at bounding box center [1159, 29] width 277 height 31
type input "dawes"
click at [16, 765] on nav "T" at bounding box center [24, 772] width 48 height 118
click at [20, 753] on span "T" at bounding box center [25, 746] width 38 height 38
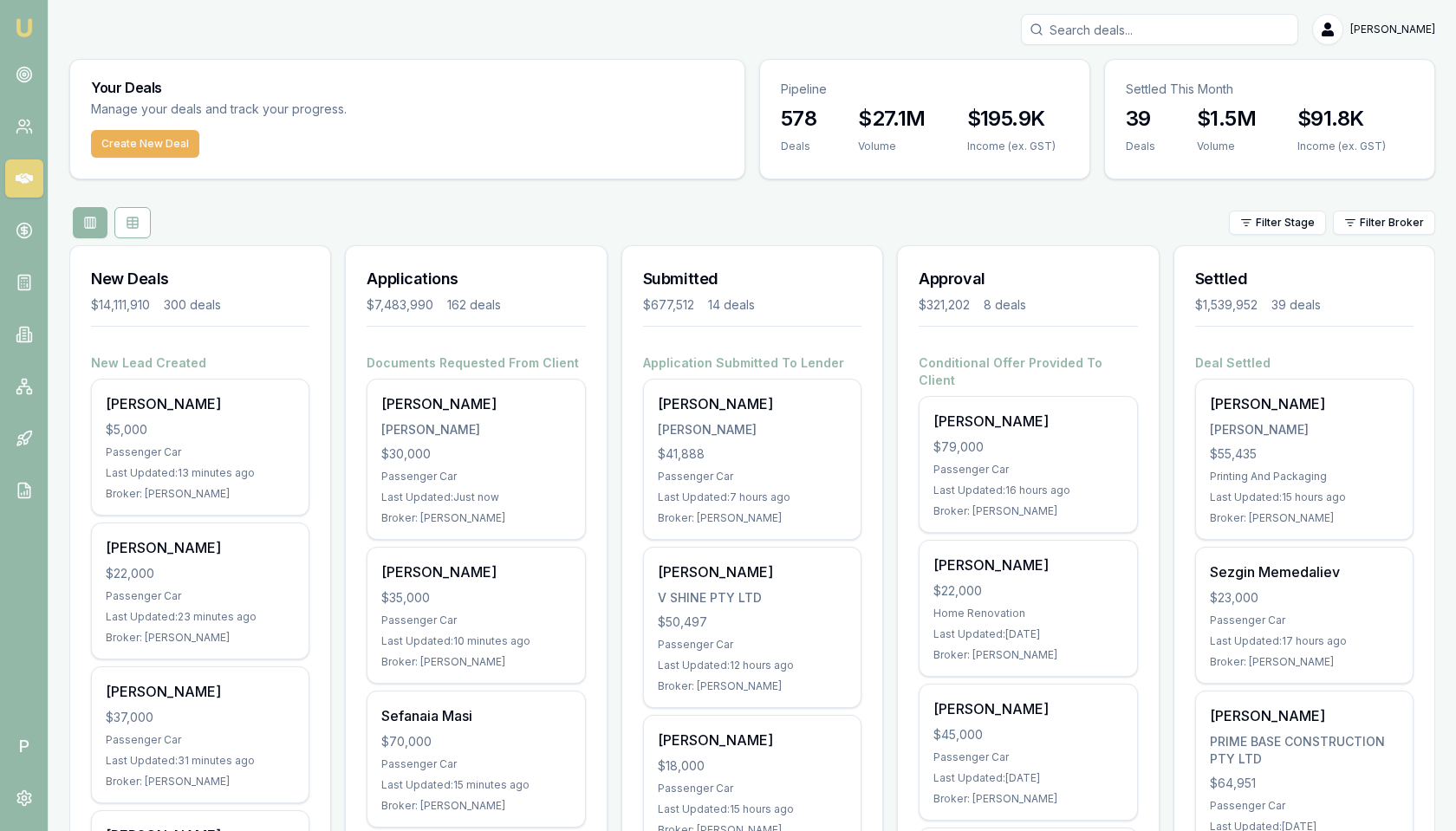
click at [1128, 39] on input "Search deals" at bounding box center [1159, 29] width 277 height 31
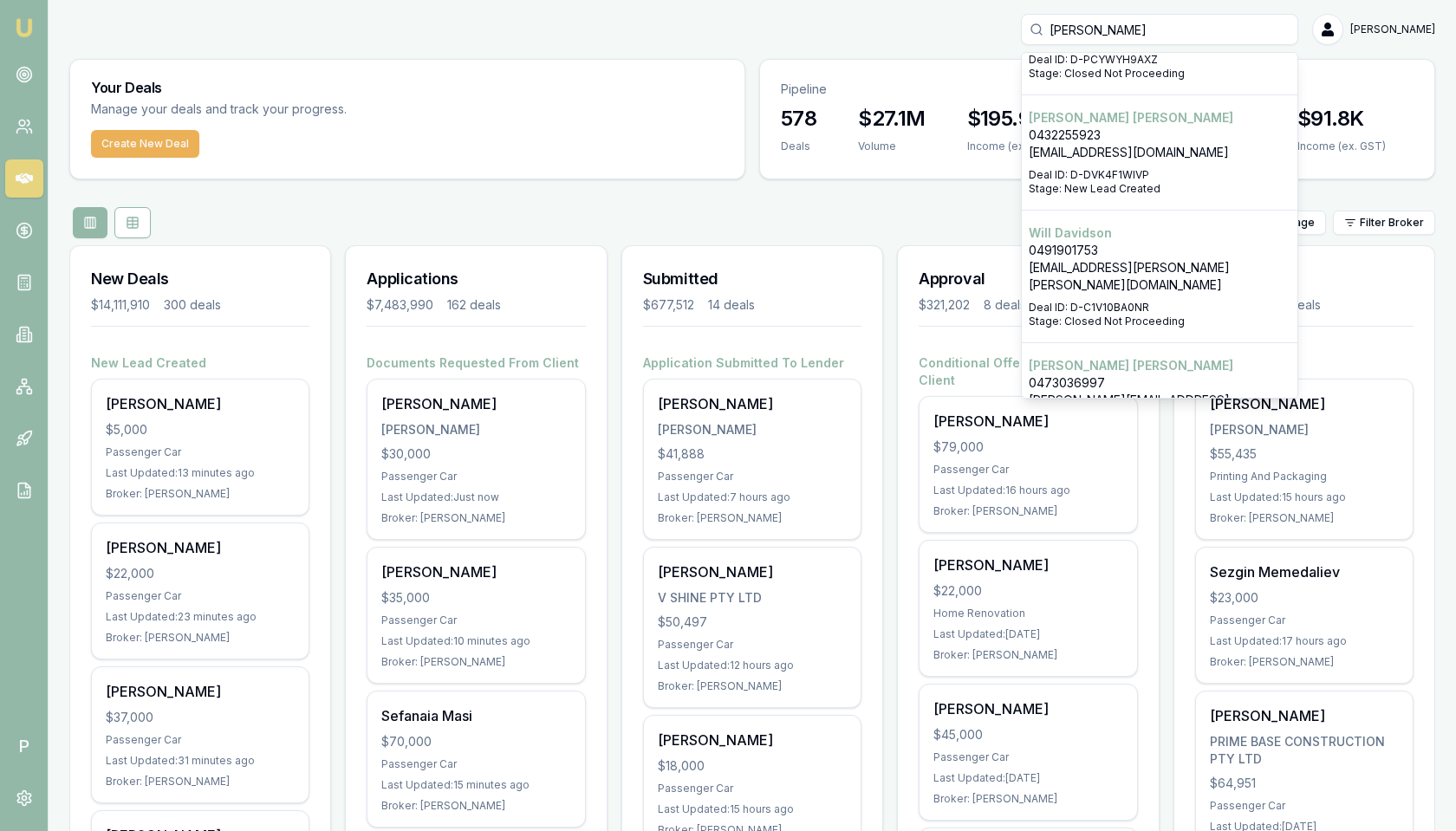
scroll to position [314, 0]
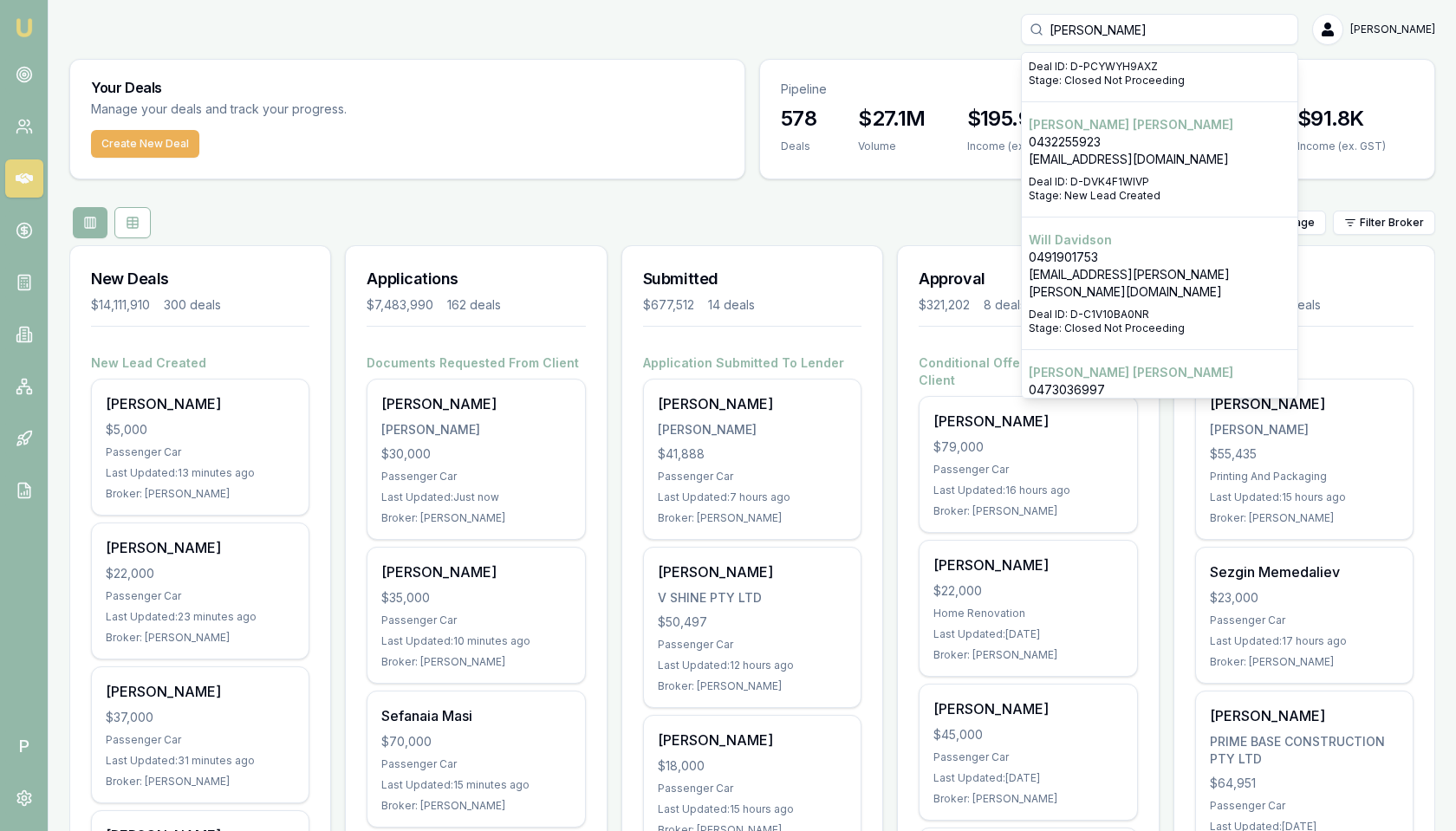
type input "joseph"
click at [1125, 151] on p "djumadawes@gmail.com" at bounding box center [1160, 159] width 262 height 17
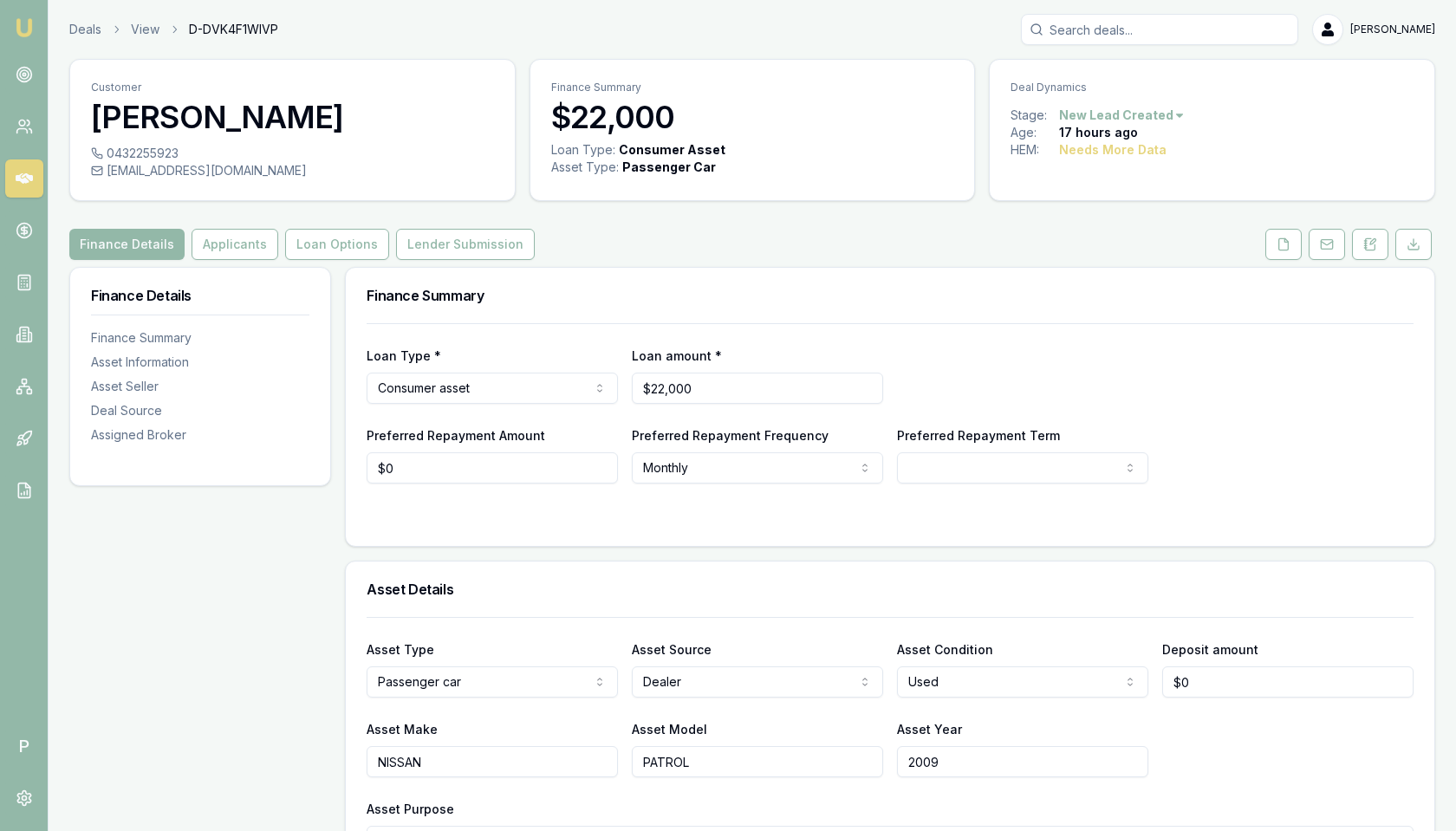
click at [1267, 248] on link at bounding box center [1283, 244] width 43 height 31
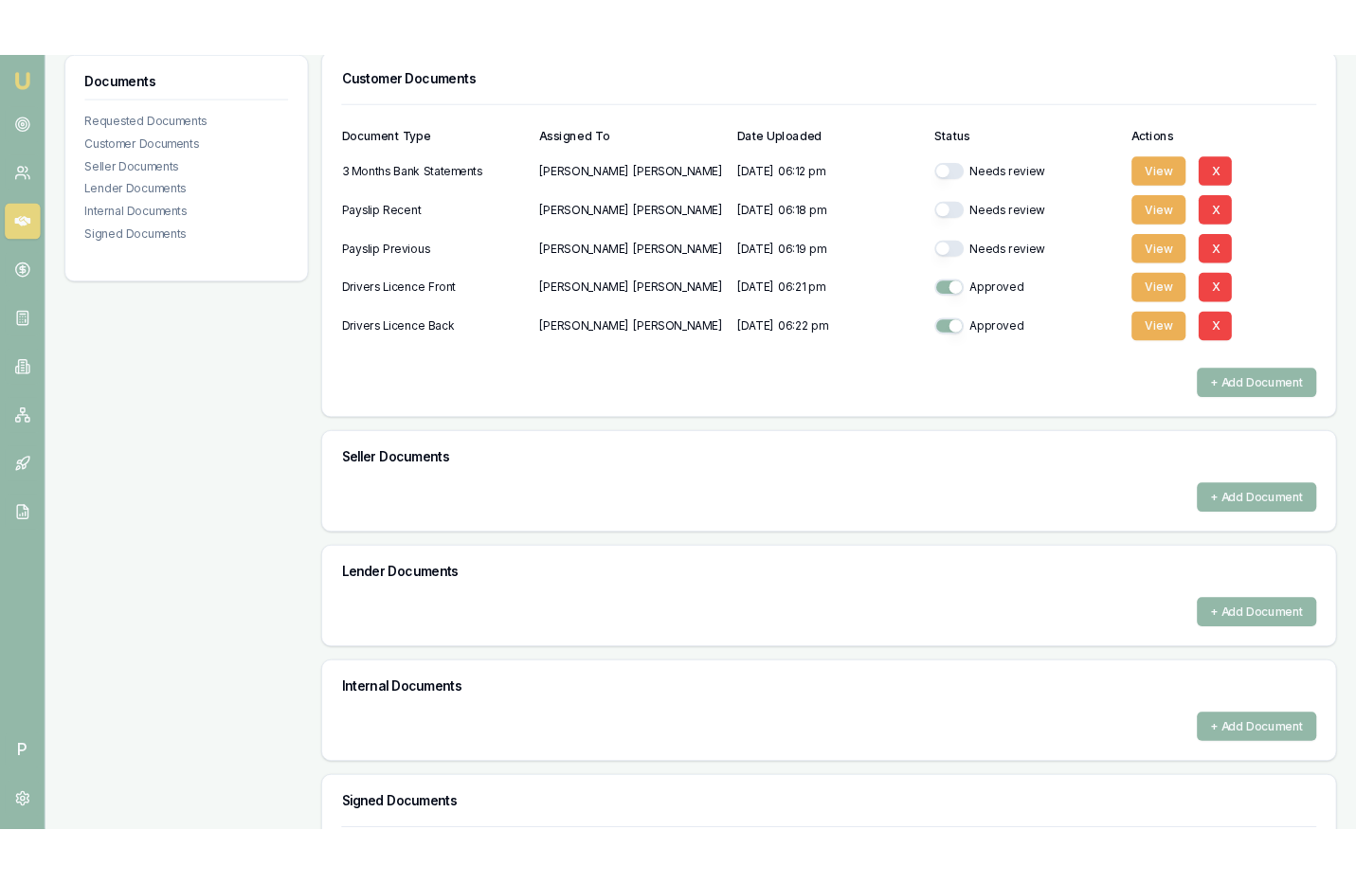
scroll to position [383, 0]
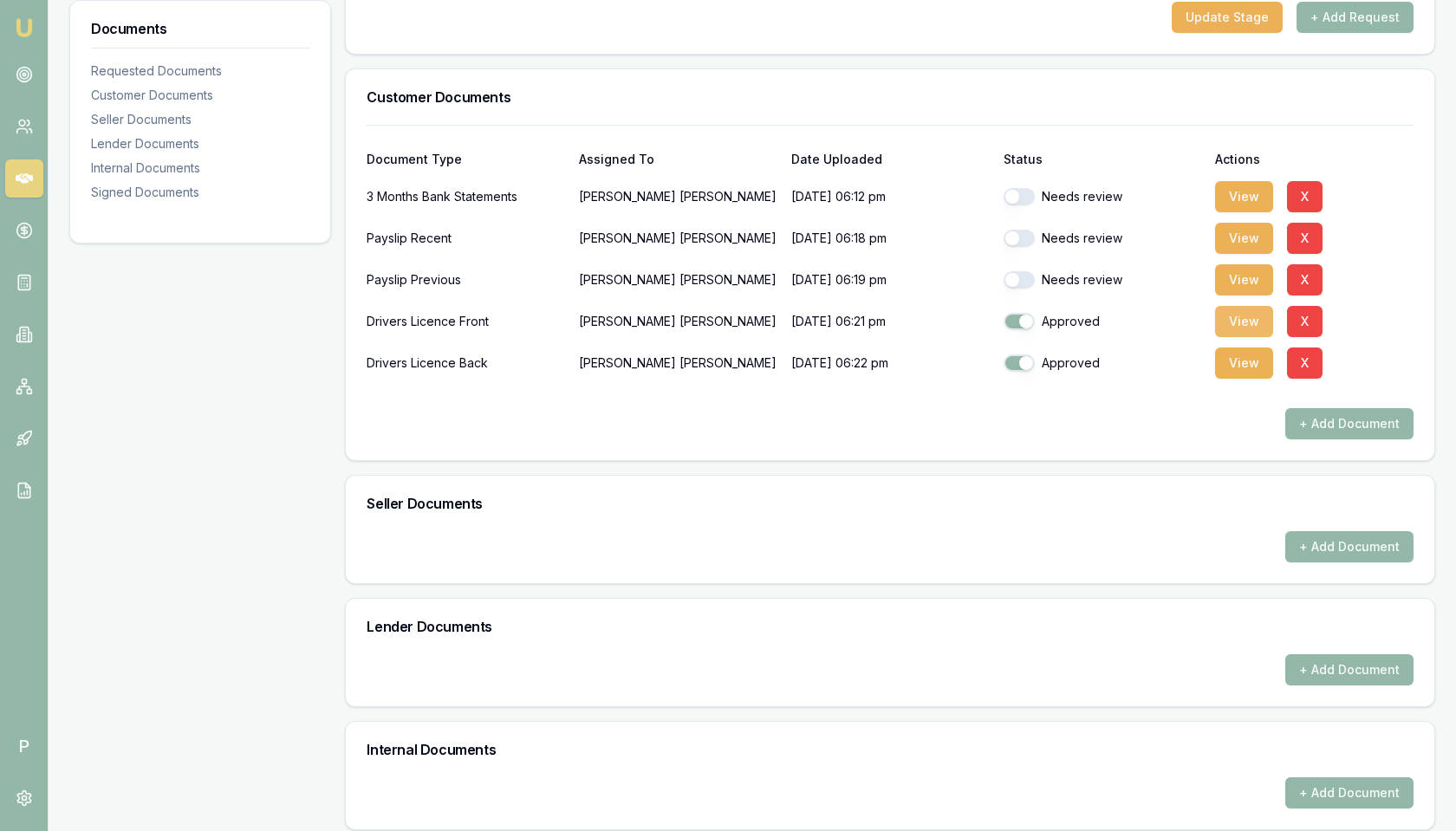
click at [1237, 318] on button "View" at bounding box center [1243, 321] width 58 height 31
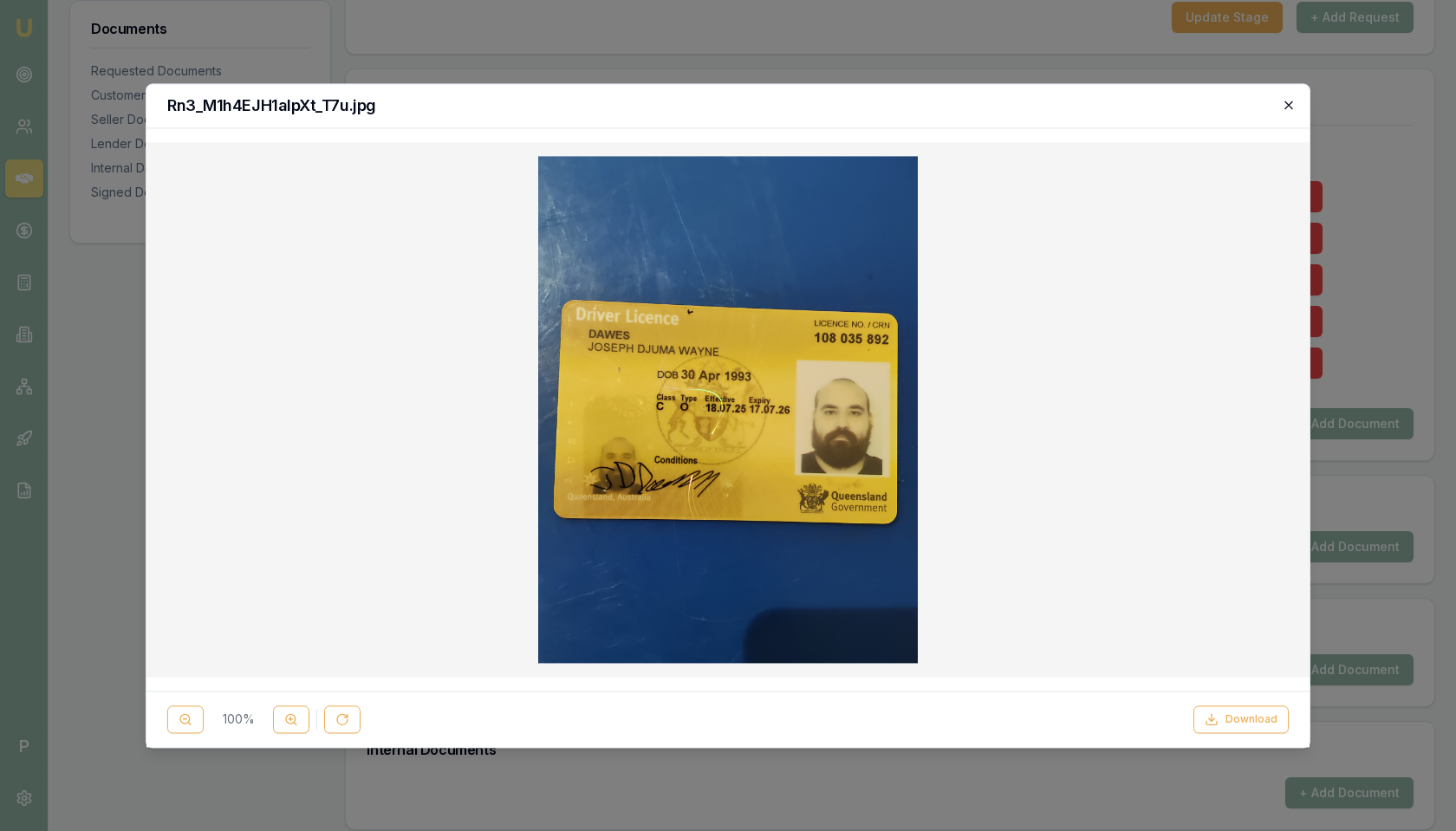
click at [1289, 103] on icon "button" at bounding box center [1288, 104] width 8 height 8
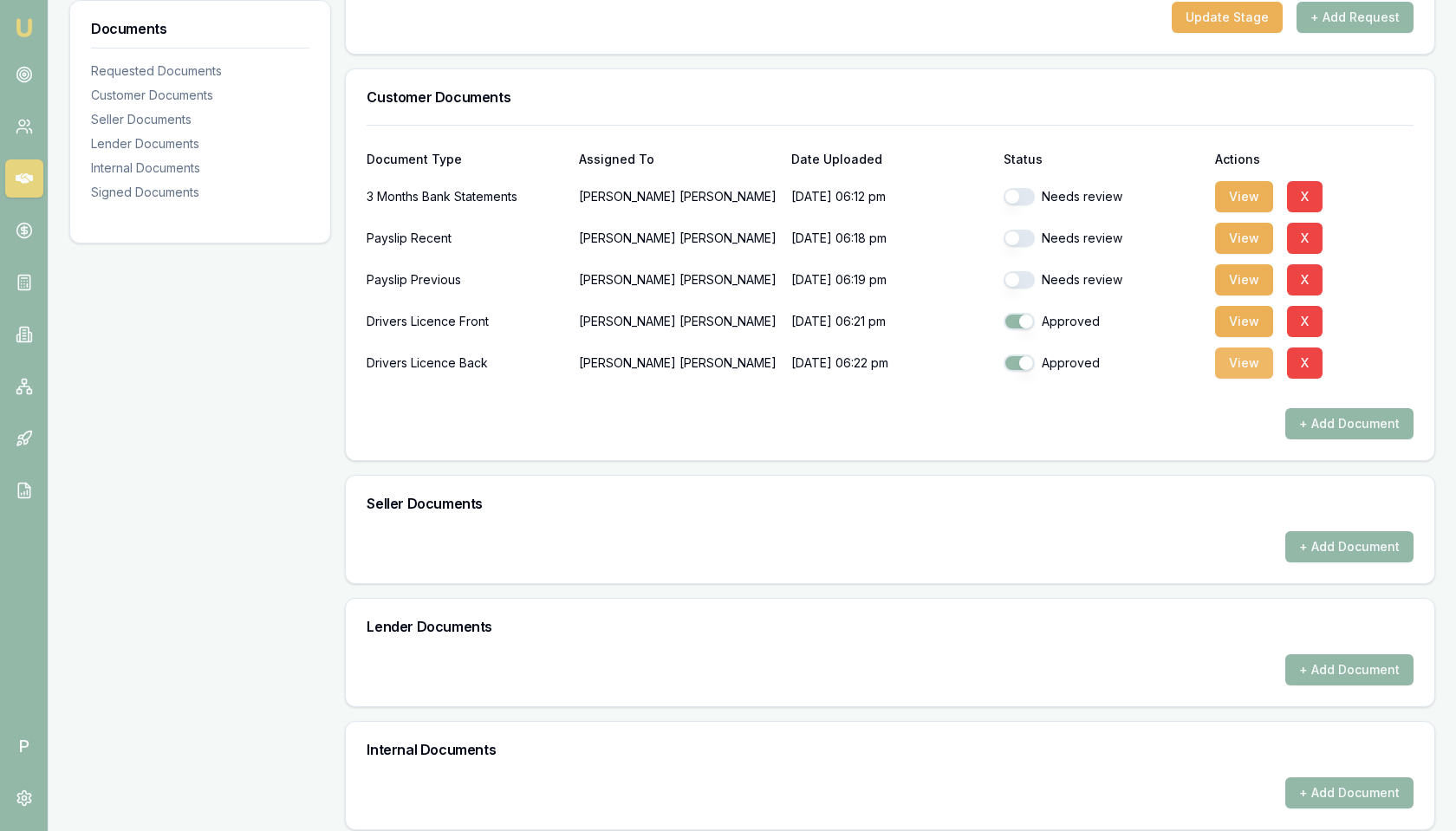
click at [1234, 358] on button "View" at bounding box center [1243, 363] width 58 height 31
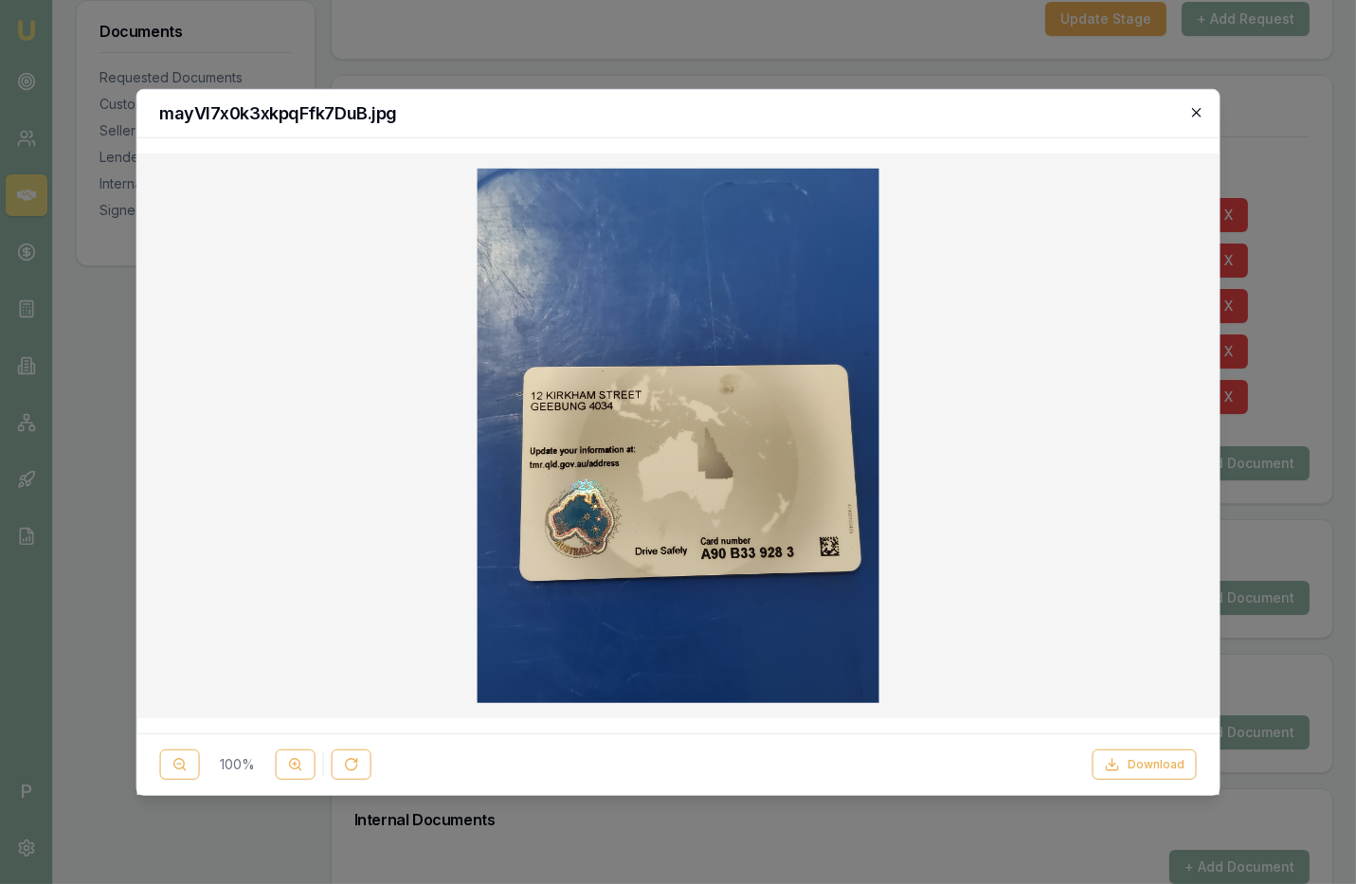
click at [1201, 110] on icon "button" at bounding box center [1196, 111] width 15 height 15
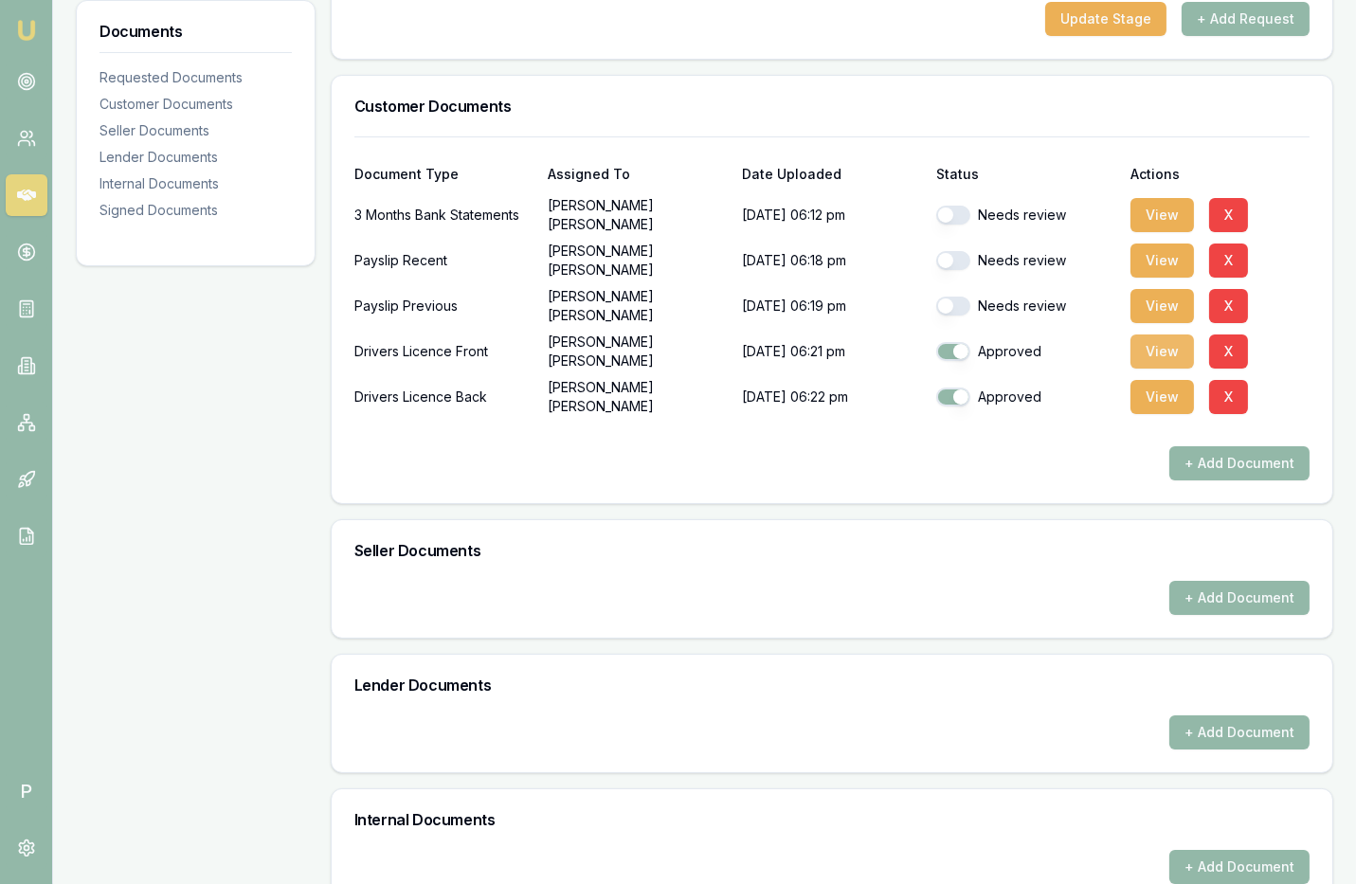
click at [1153, 348] on button "View" at bounding box center [1161, 351] width 63 height 34
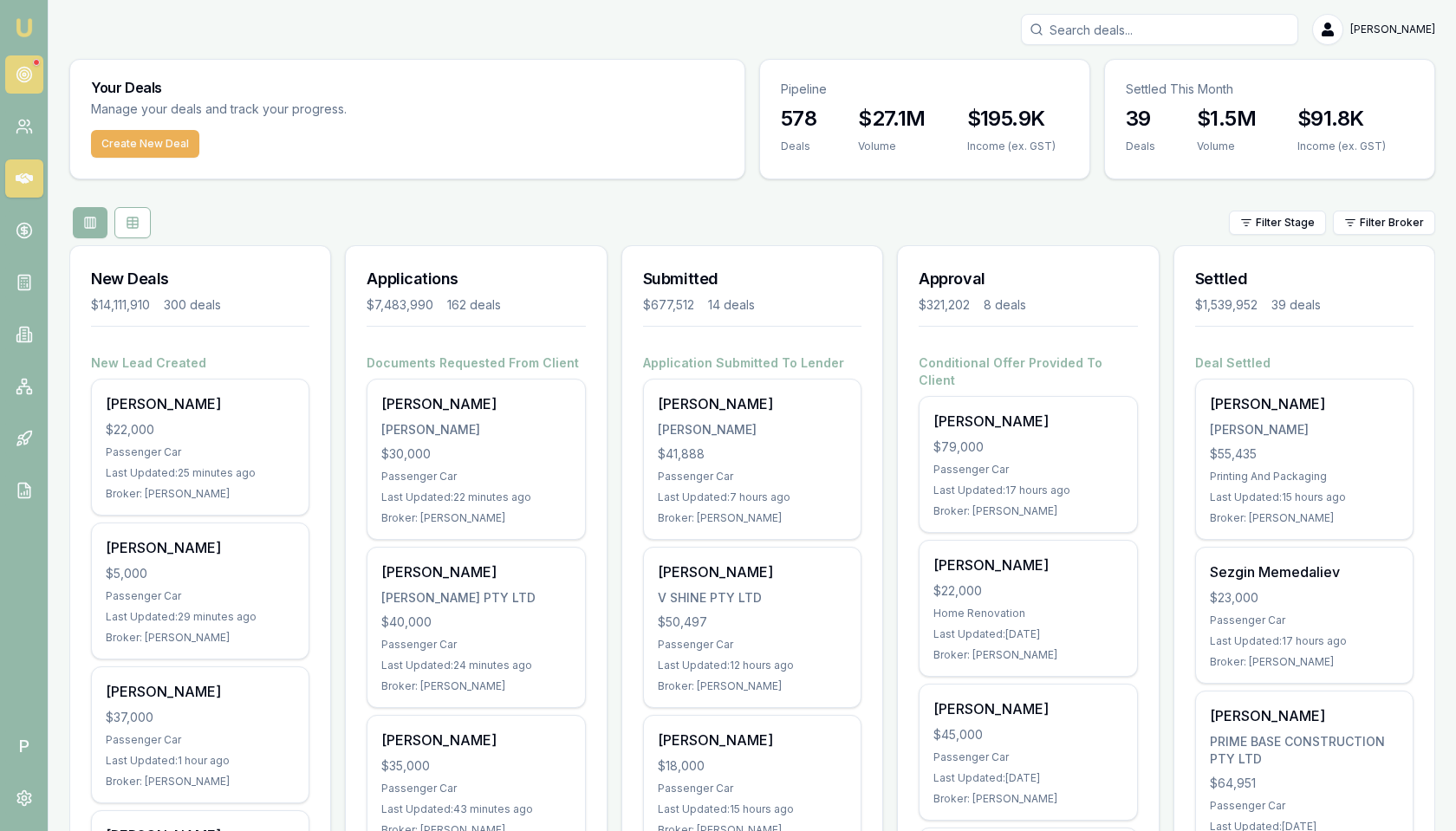
click at [23, 88] on link at bounding box center [25, 75] width 38 height 38
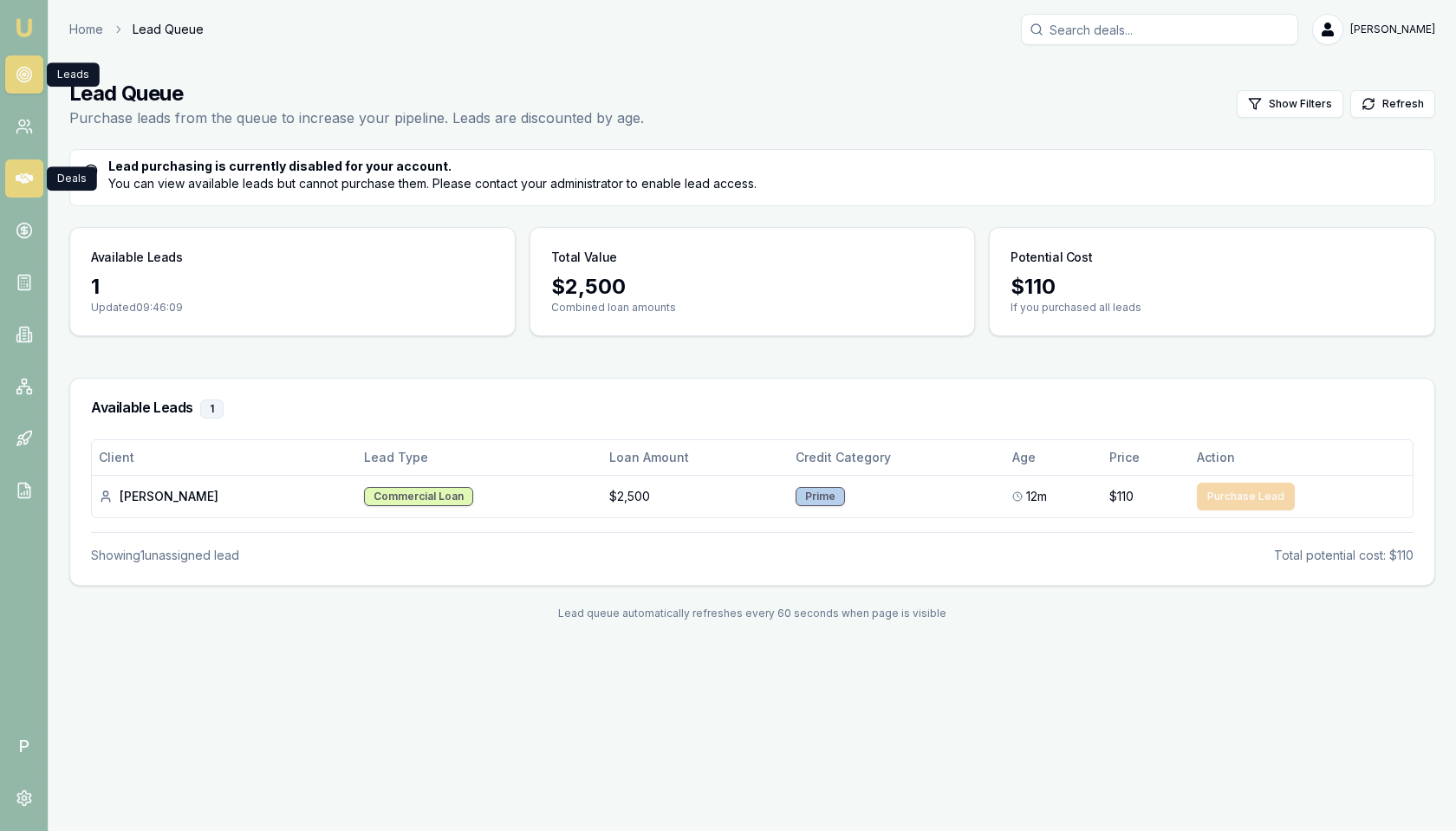
click at [25, 185] on icon at bounding box center [24, 178] width 17 height 17
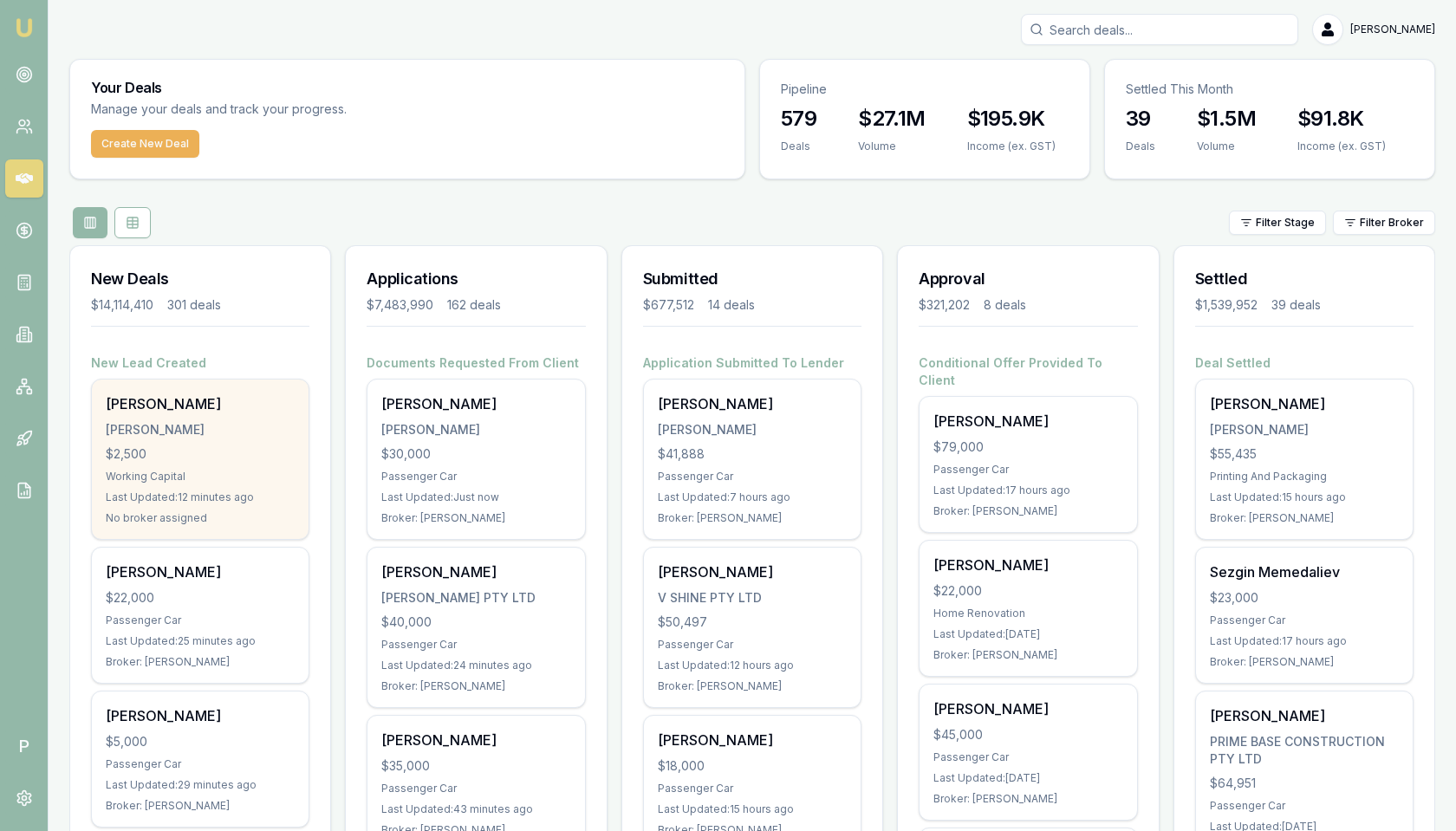
click at [199, 438] on div "[PERSON_NAME] [PERSON_NAME] $2,500 Working Capital Last Updated: 12 minutes ago…" at bounding box center [199, 459] width 217 height 159
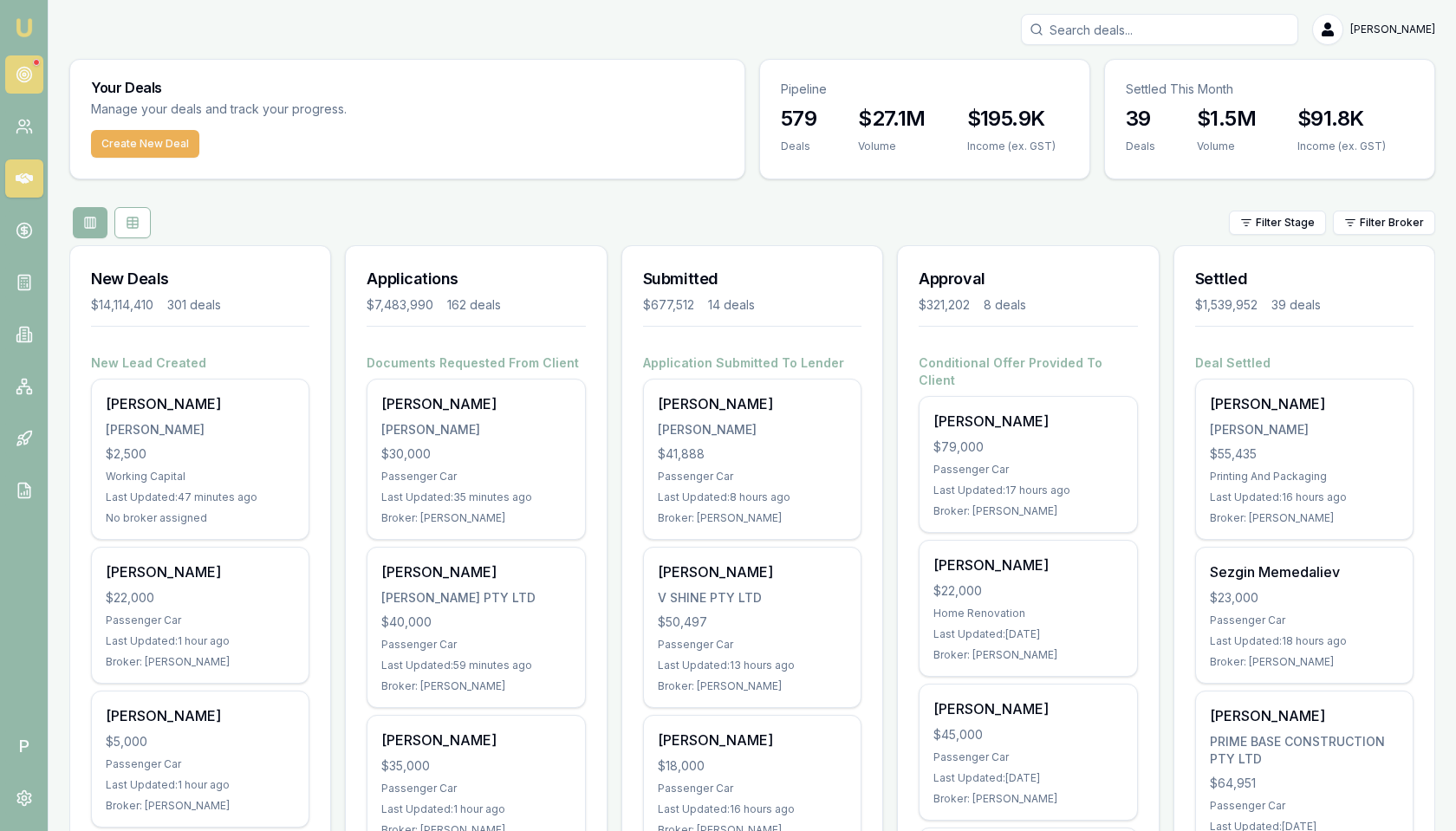
click at [35, 76] on link at bounding box center [25, 75] width 38 height 38
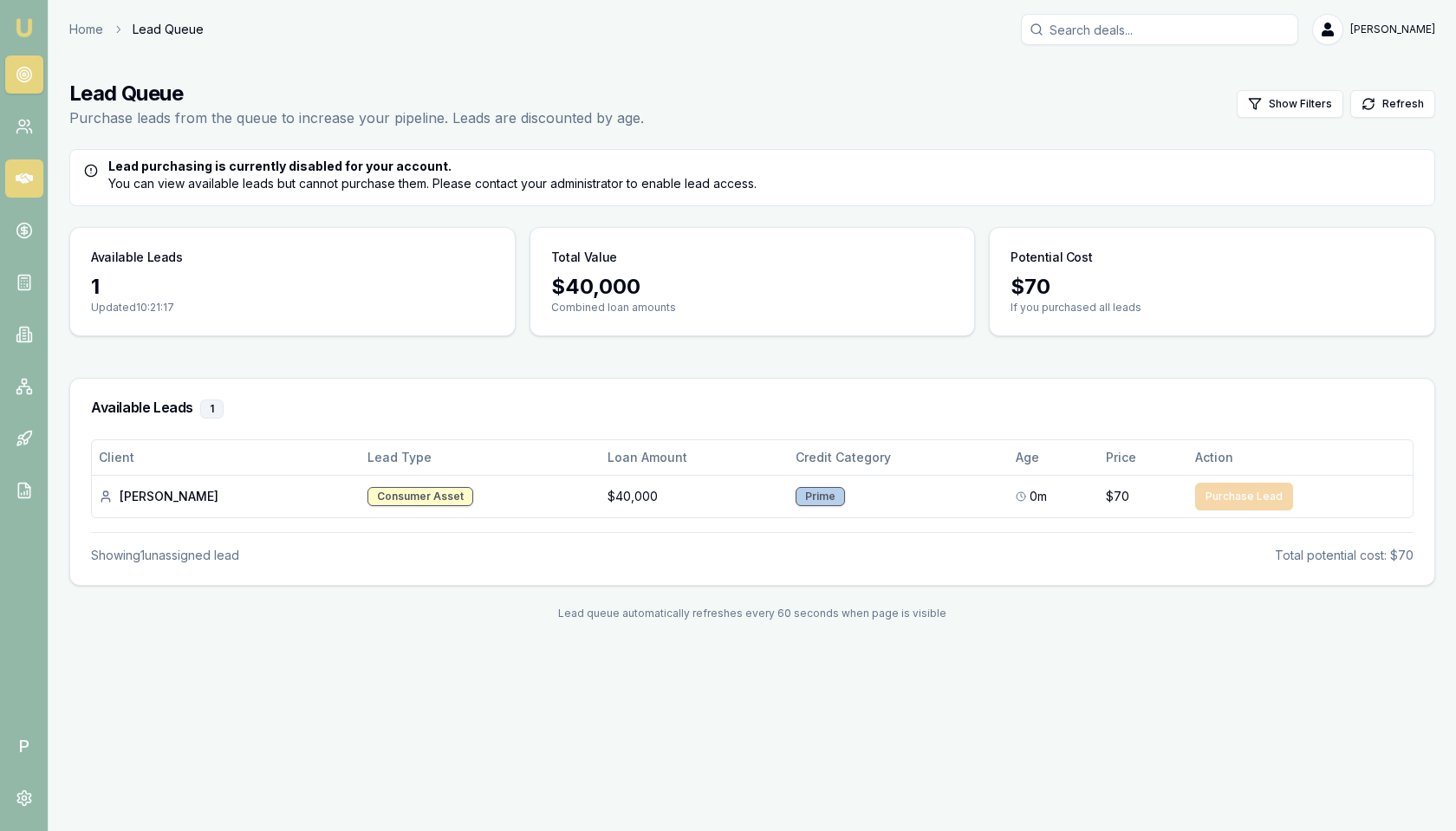
click at [30, 180] on icon at bounding box center [24, 178] width 17 height 10
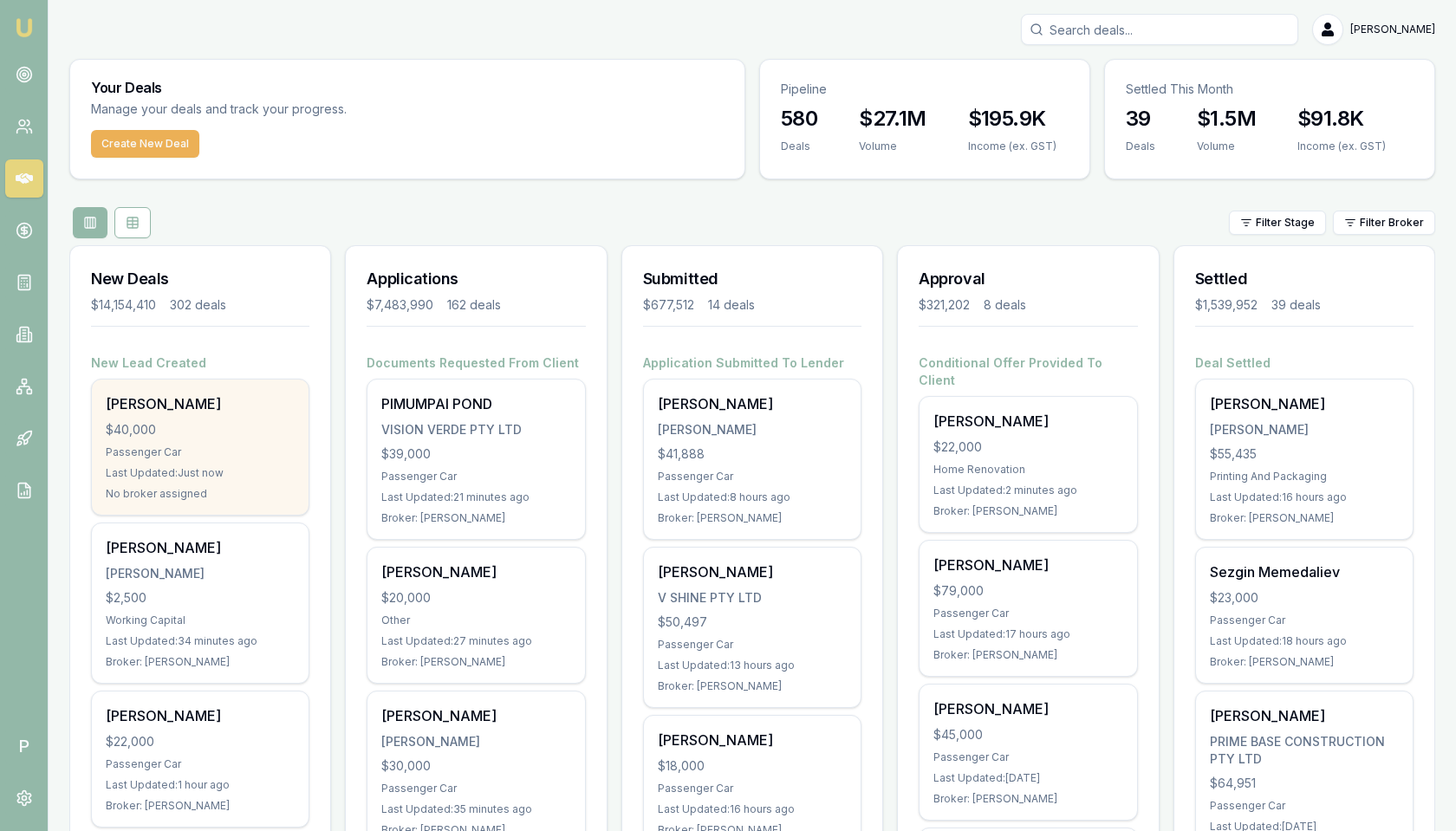
click at [229, 417] on div "Kristi Axtell $40,000 Passenger Car Last Updated: Just now No broker assigned" at bounding box center [199, 447] width 217 height 135
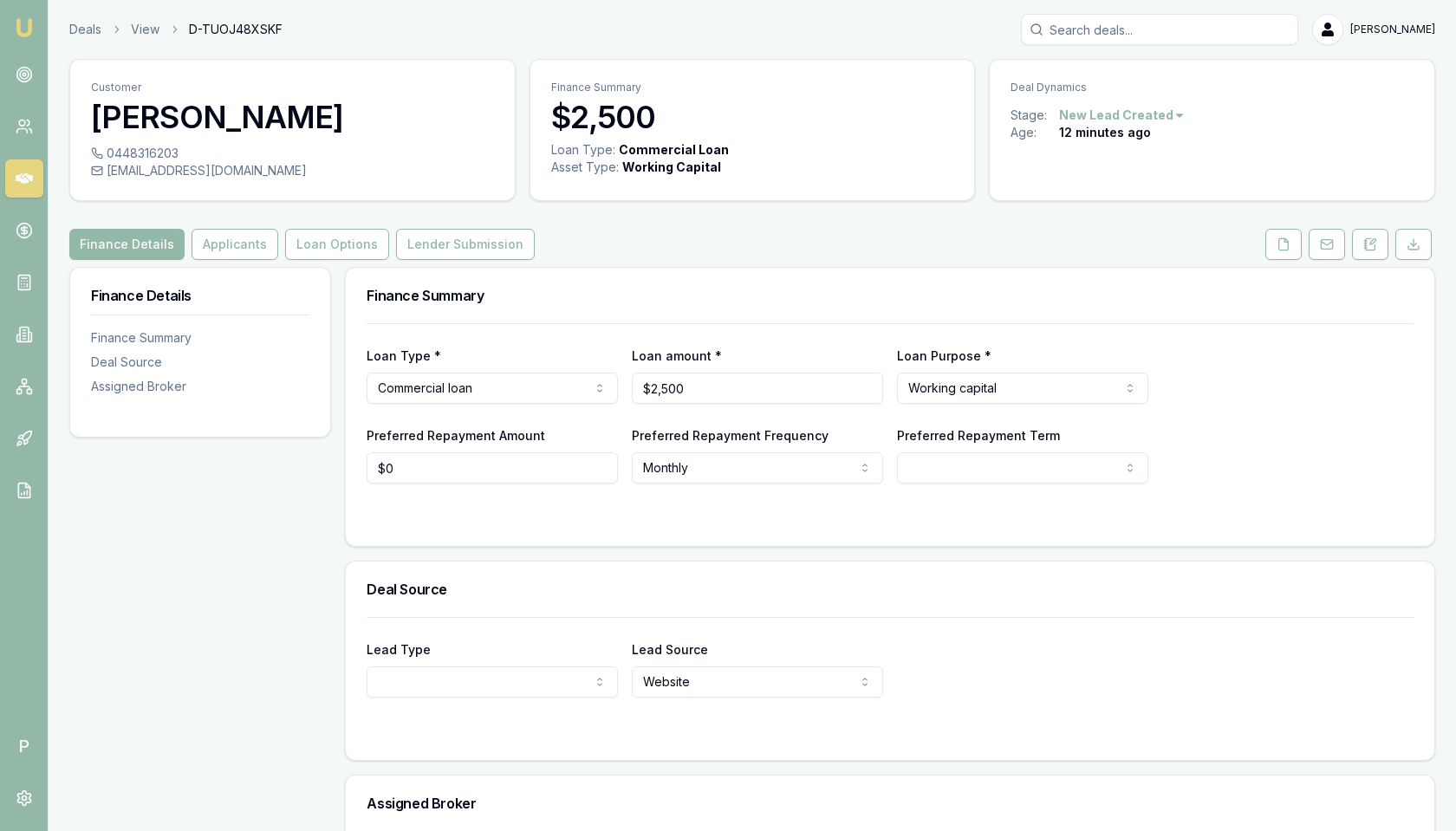
scroll to position [172, 0]
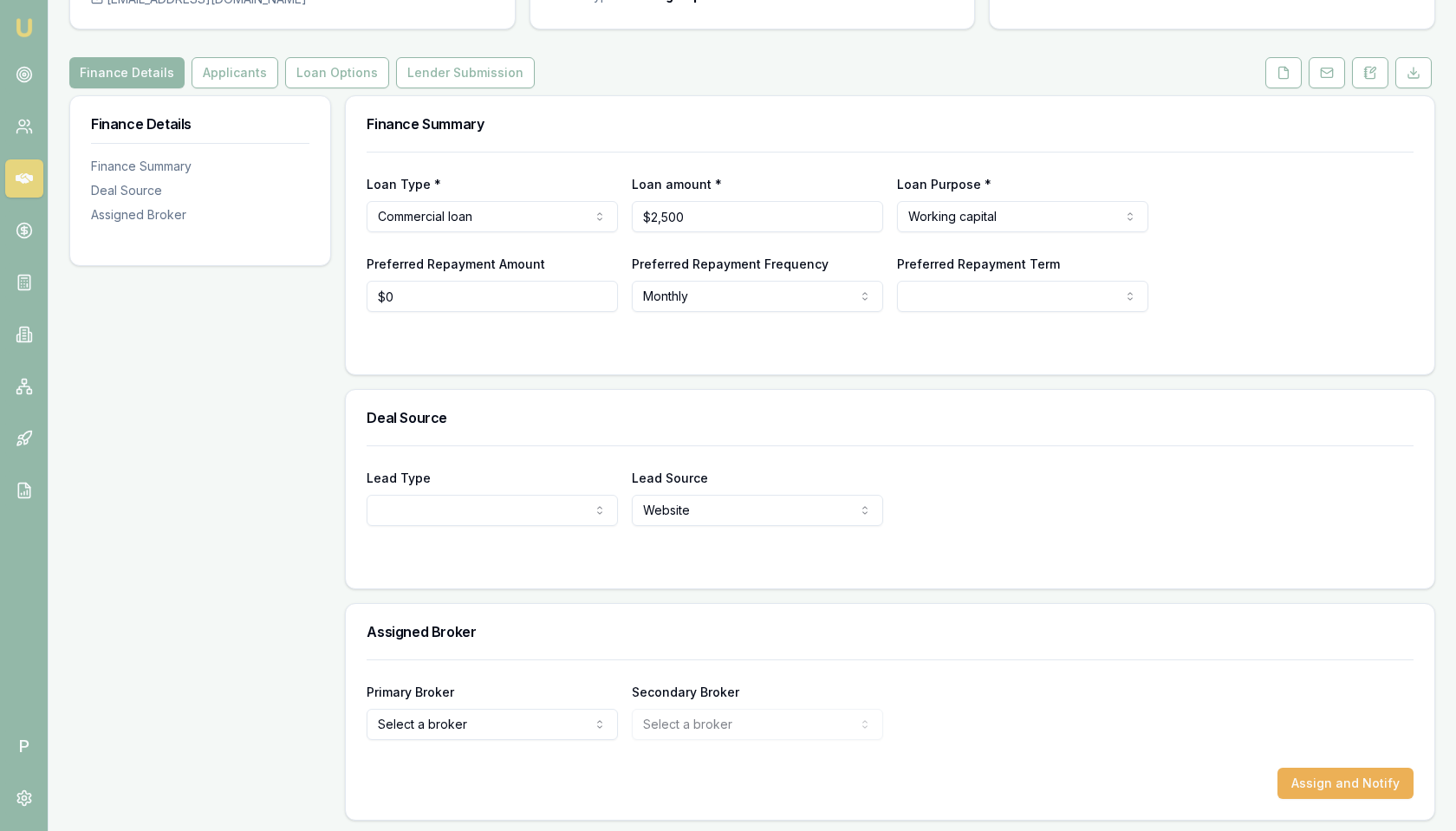
click at [420, 659] on html "Emu Broker P Deals View D-TUOJ48XSKF [PERSON_NAME] Toggle Menu Customer [PERSON…" at bounding box center [728, 243] width 1456 height 831
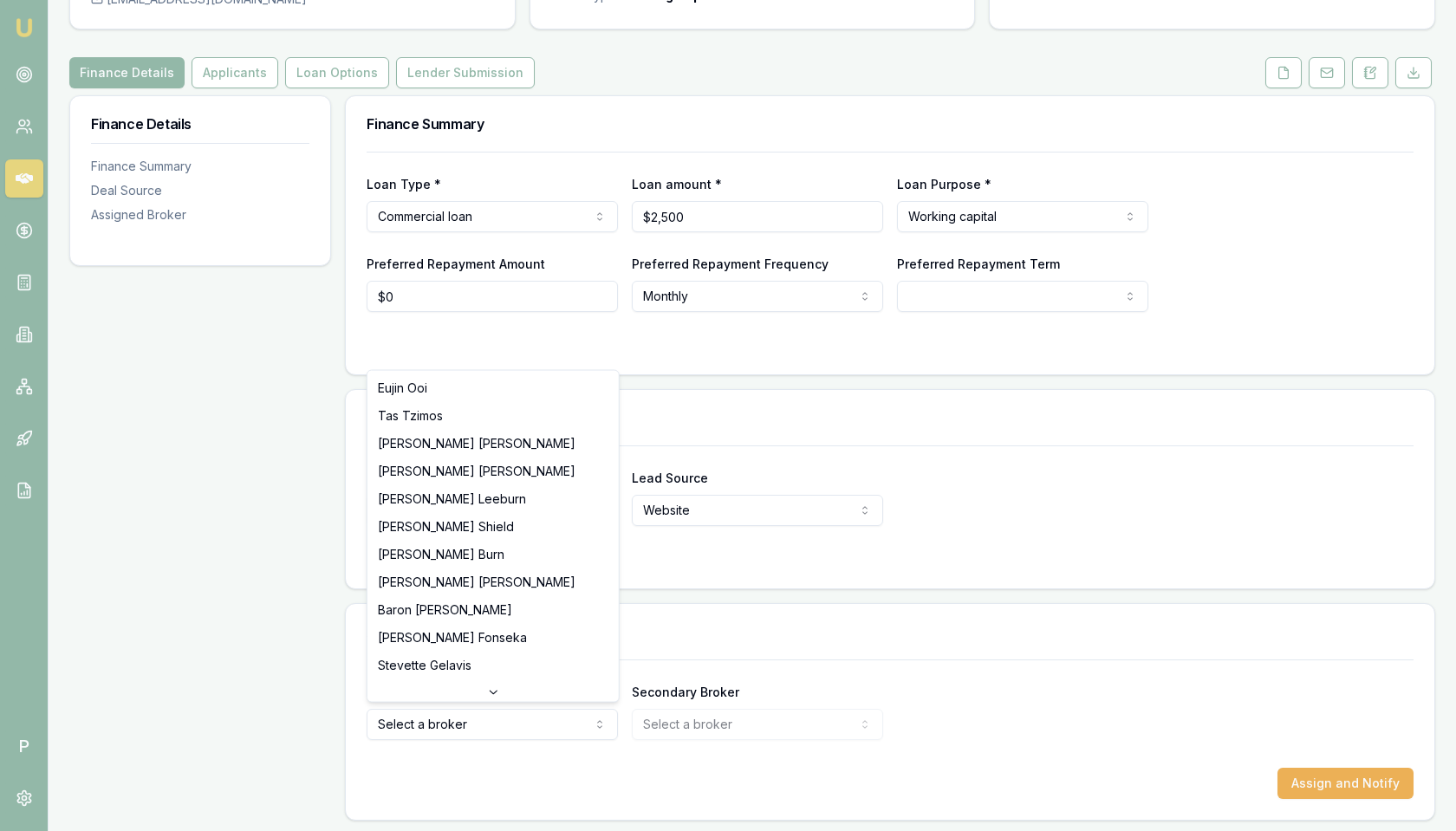
select select "U-NHCDP6WVWP"
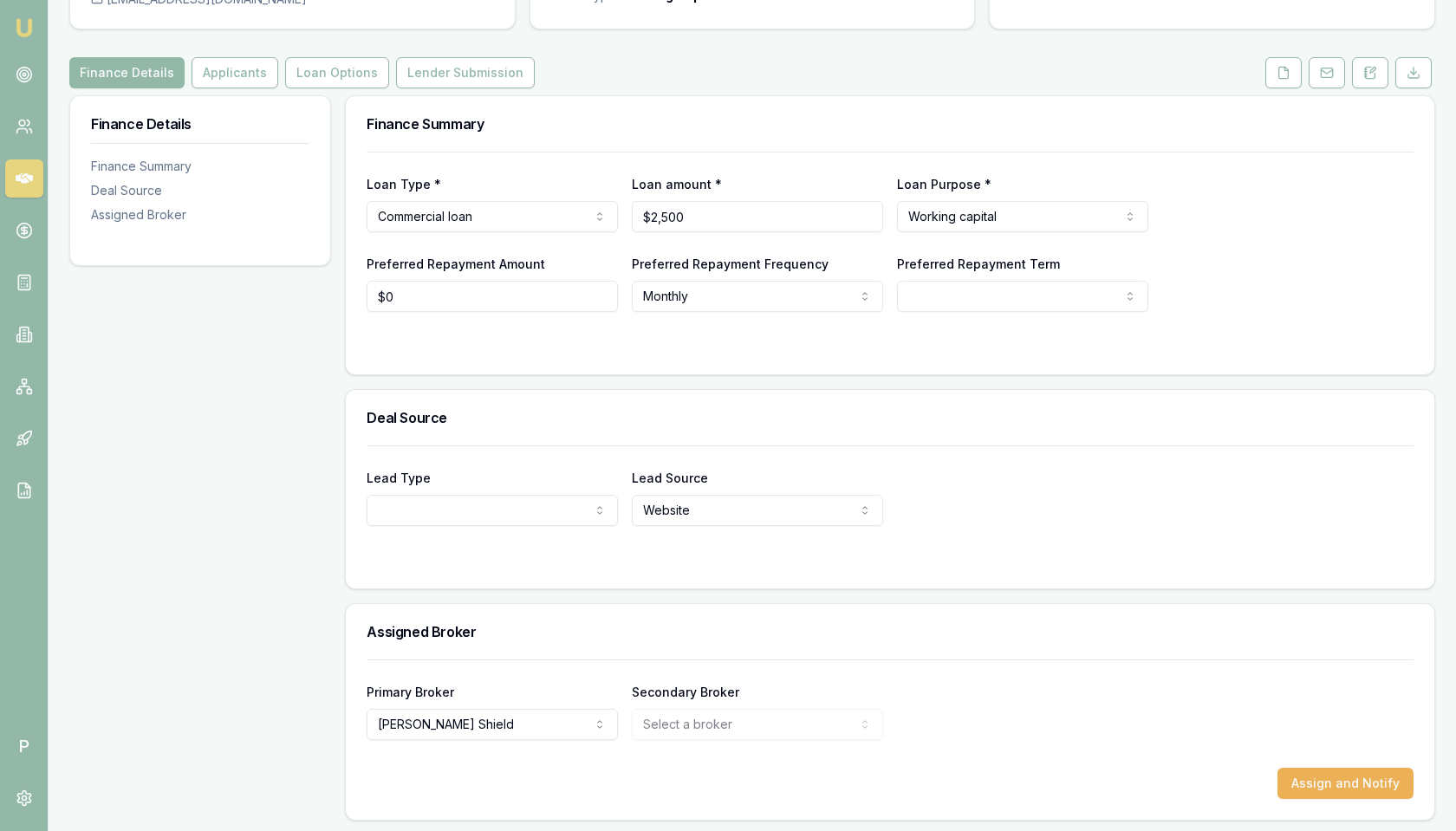
click at [1158, 730] on div "Primary Broker Erin Shield Eujin Ooi Tas Tzimos Robyn Adams Sam Crouch Matt Lee…" at bounding box center [890, 710] width 1047 height 59
click at [1338, 774] on button "Assign and Notify" at bounding box center [1345, 783] width 136 height 31
click at [13, 75] on link at bounding box center [25, 75] width 38 height 38
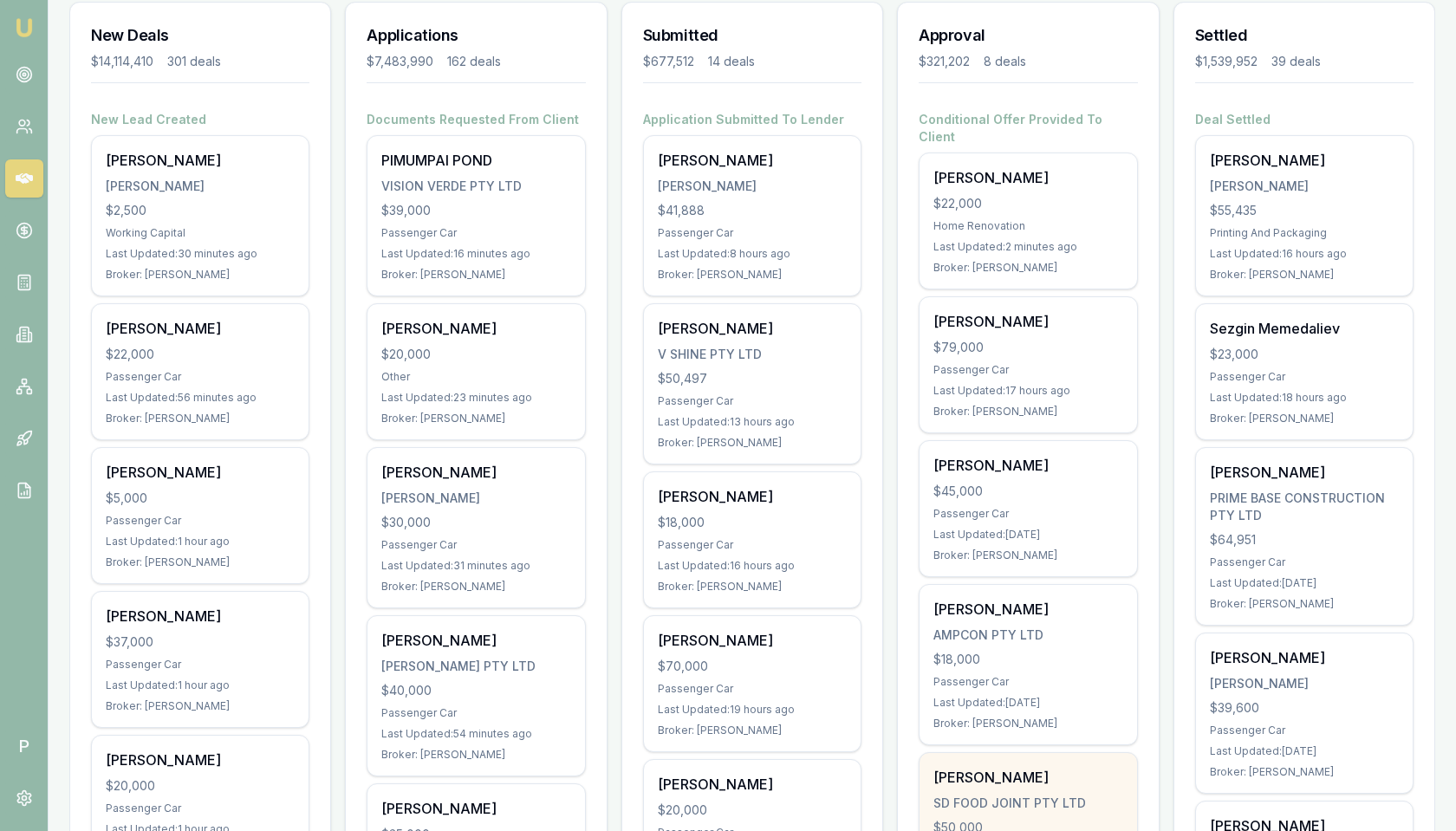
scroll to position [210, 0]
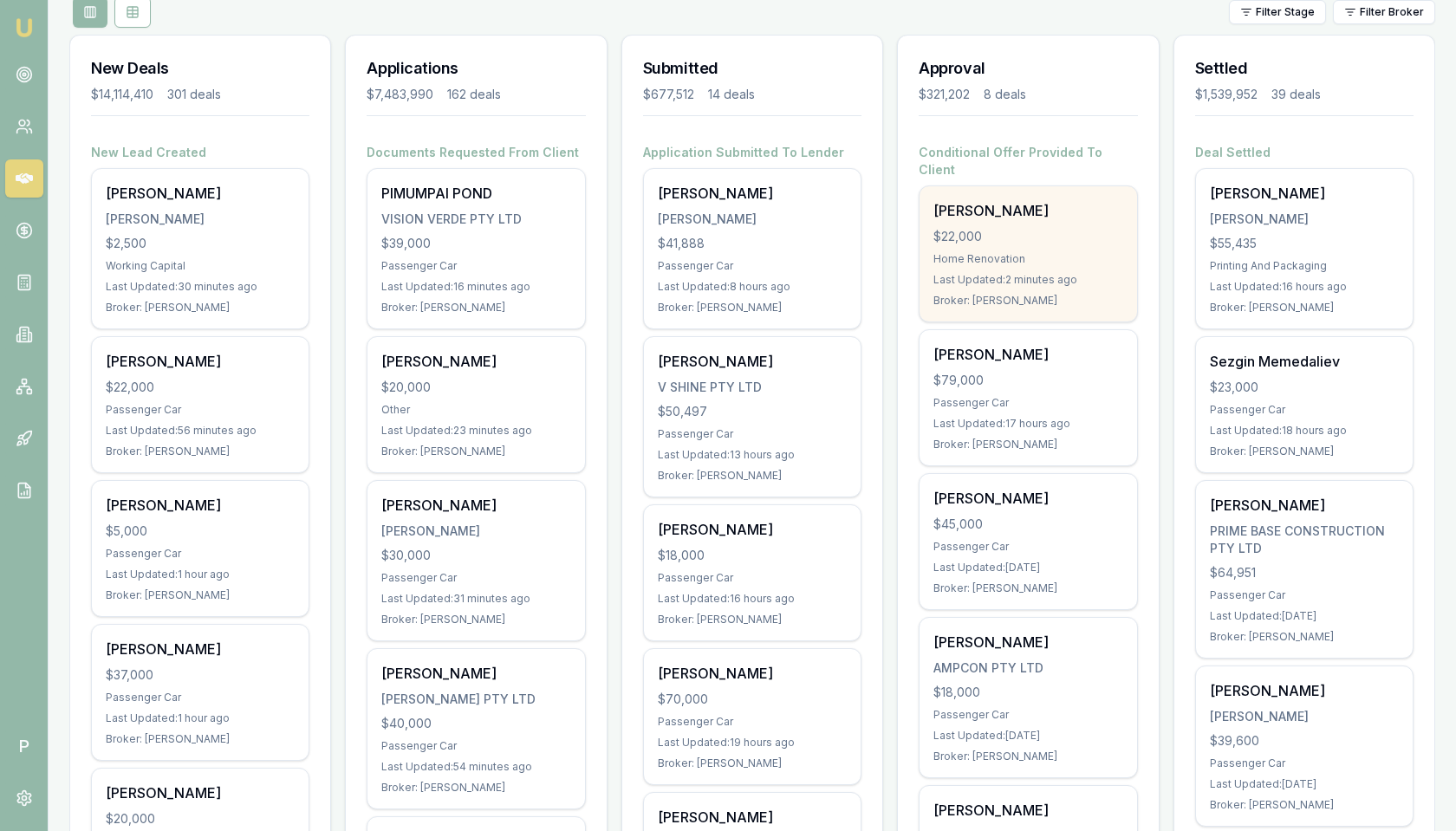
click at [1028, 228] on div "$22,000" at bounding box center [1027, 236] width 189 height 17
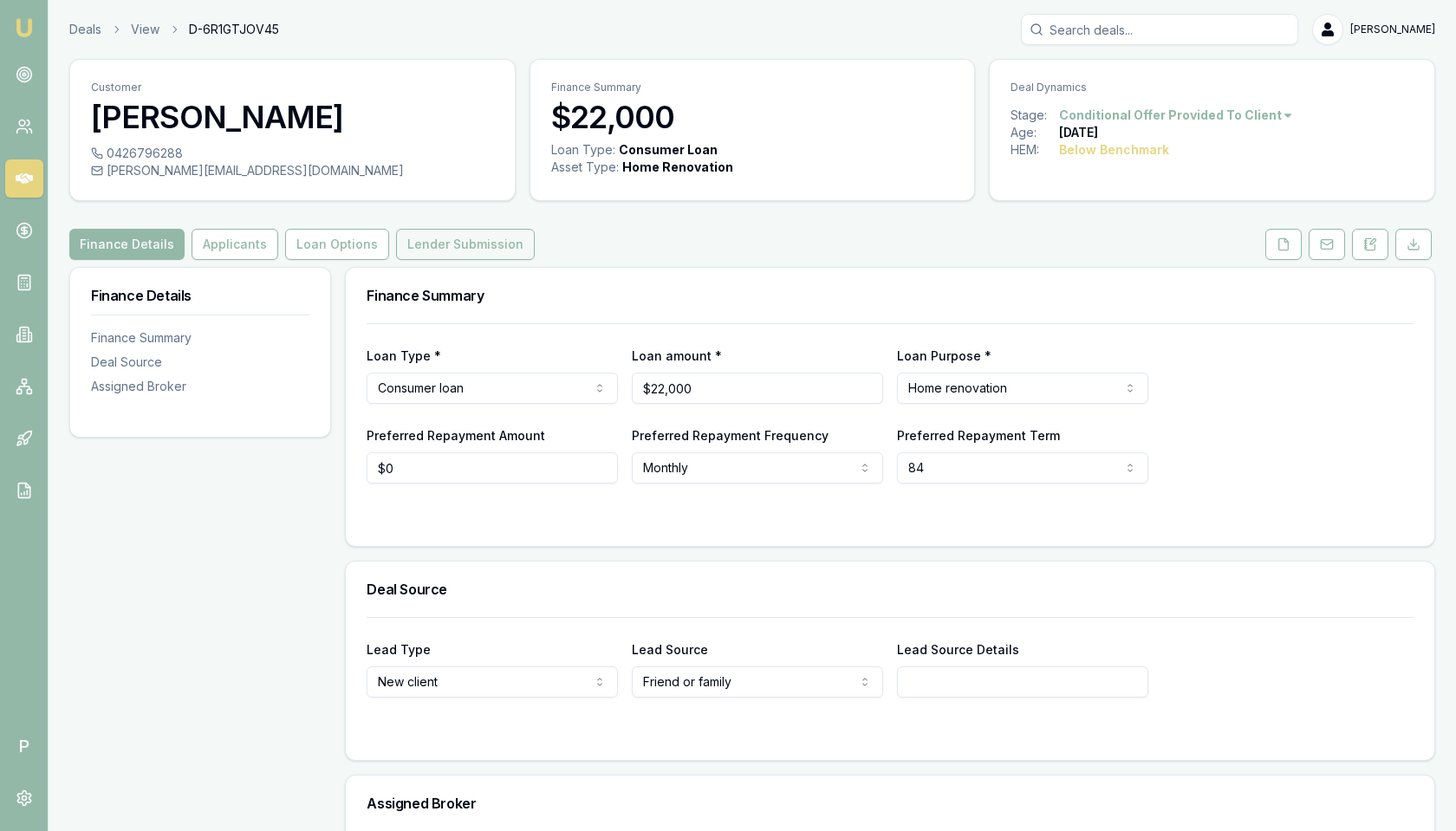
click at [476, 239] on button "Lender Submission" at bounding box center [466, 244] width 139 height 31
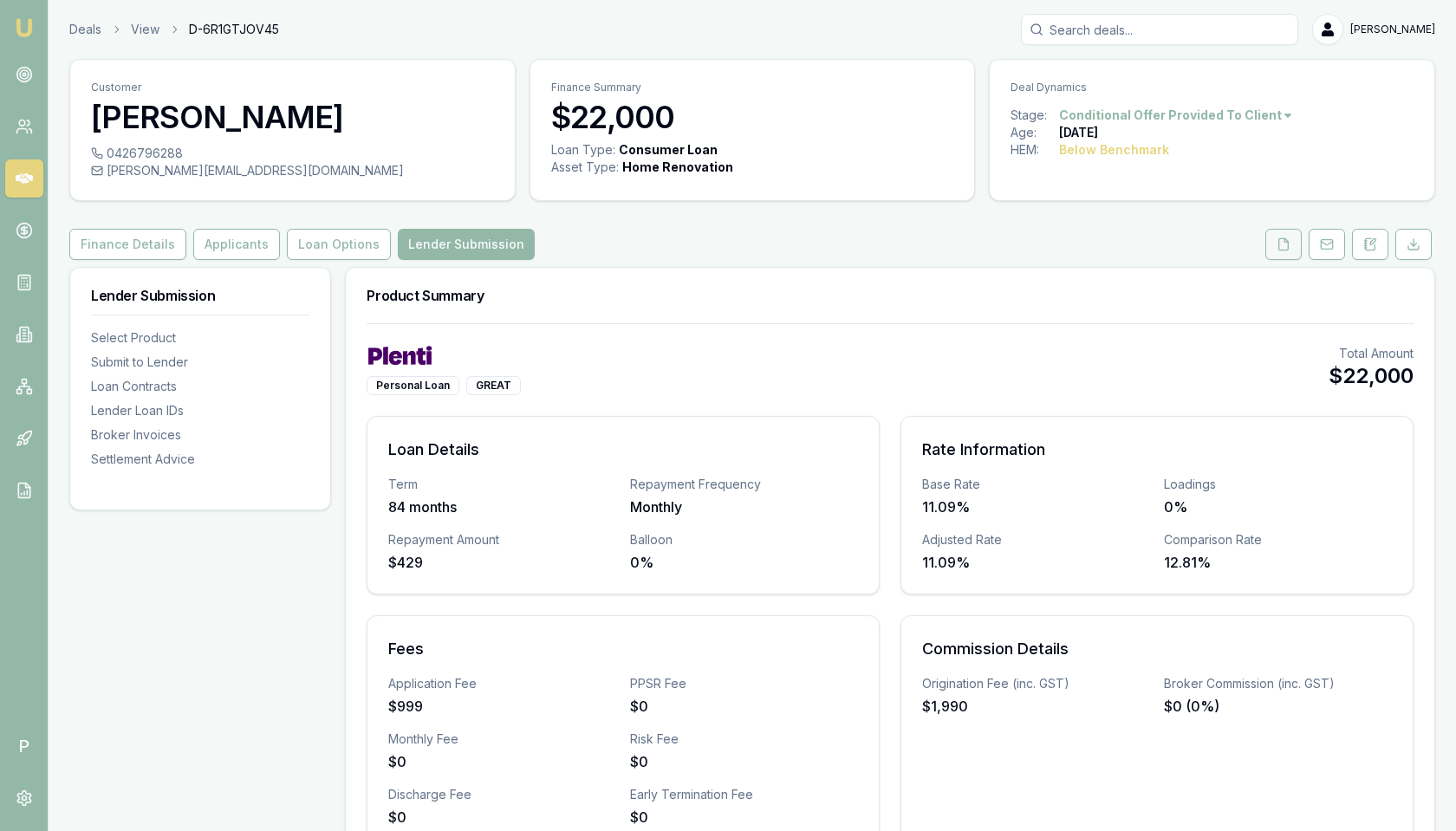
click at [1290, 252] on button at bounding box center [1283, 244] width 37 height 31
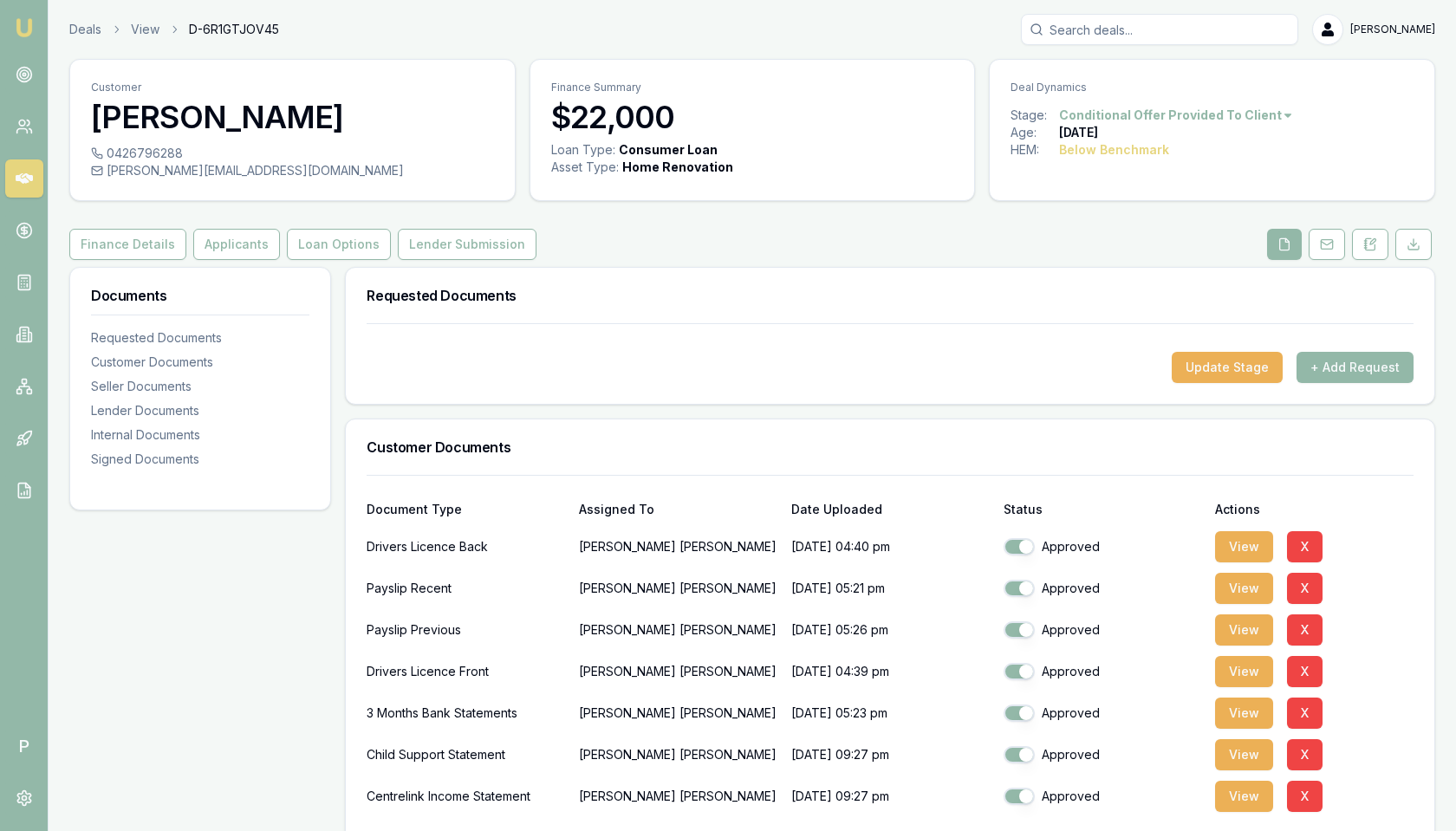
checkbox input "true"
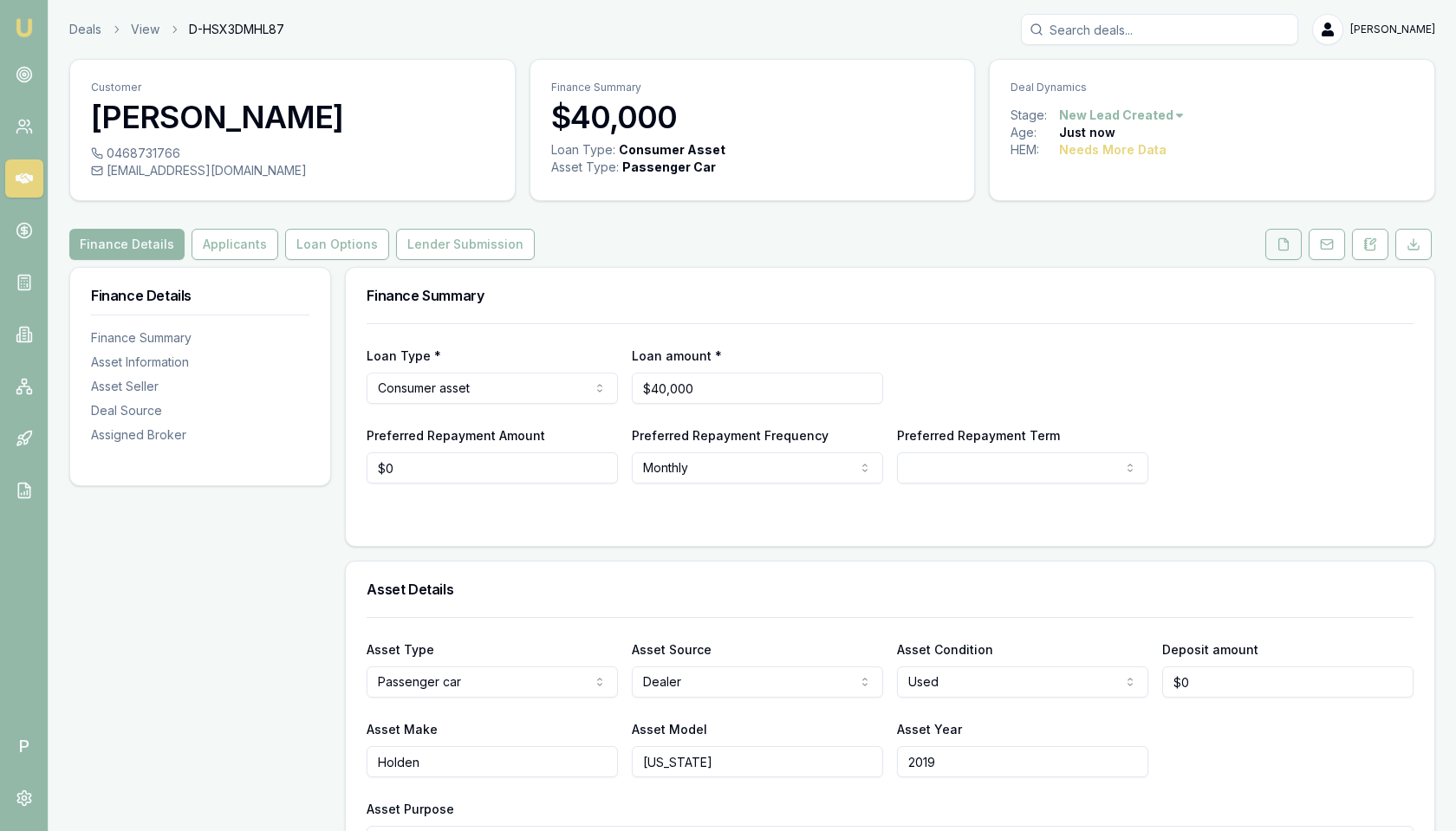
click at [1290, 250] on button at bounding box center [1283, 244] width 37 height 31
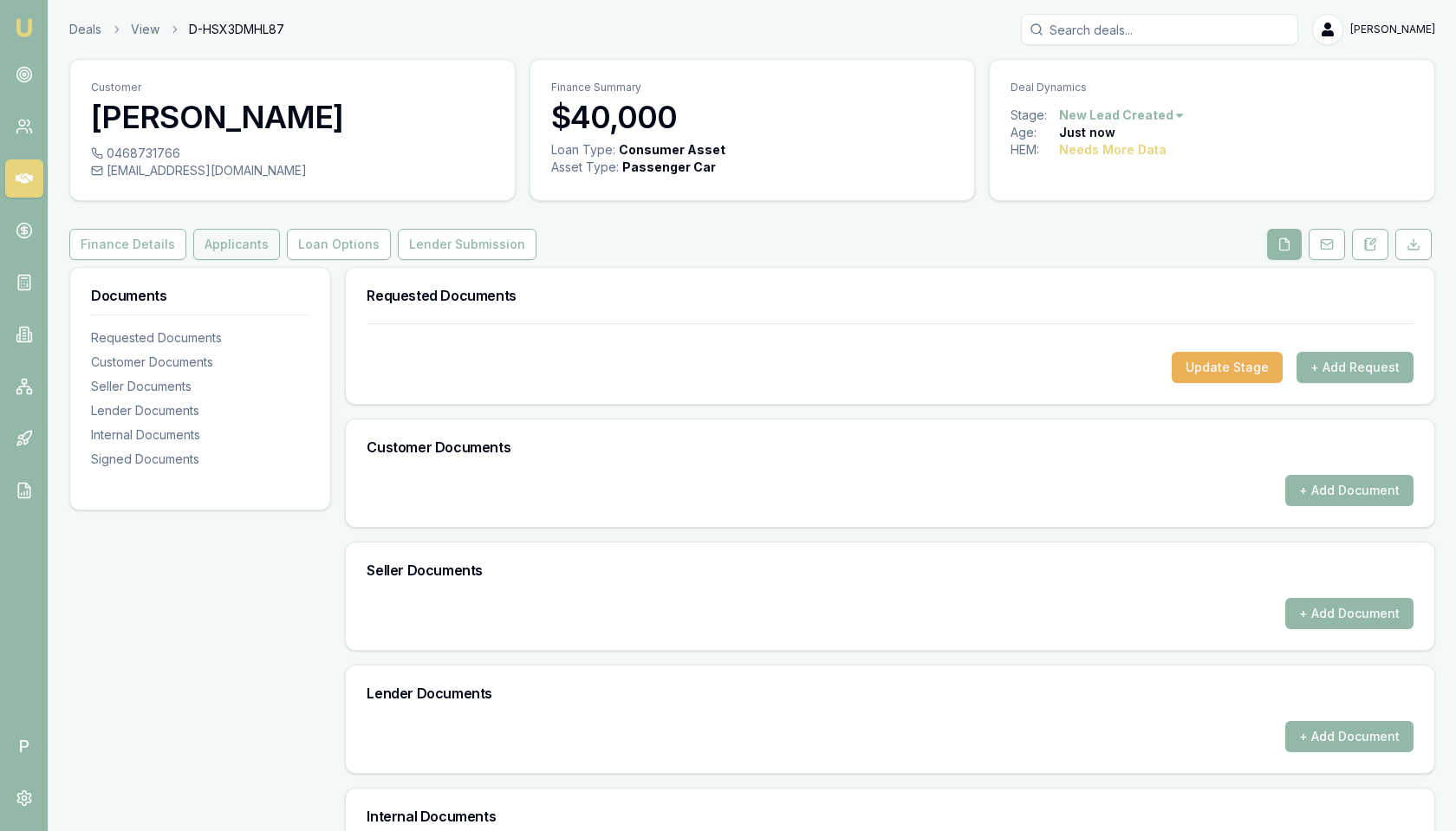
click at [209, 245] on button "Applicants" at bounding box center [236, 244] width 87 height 31
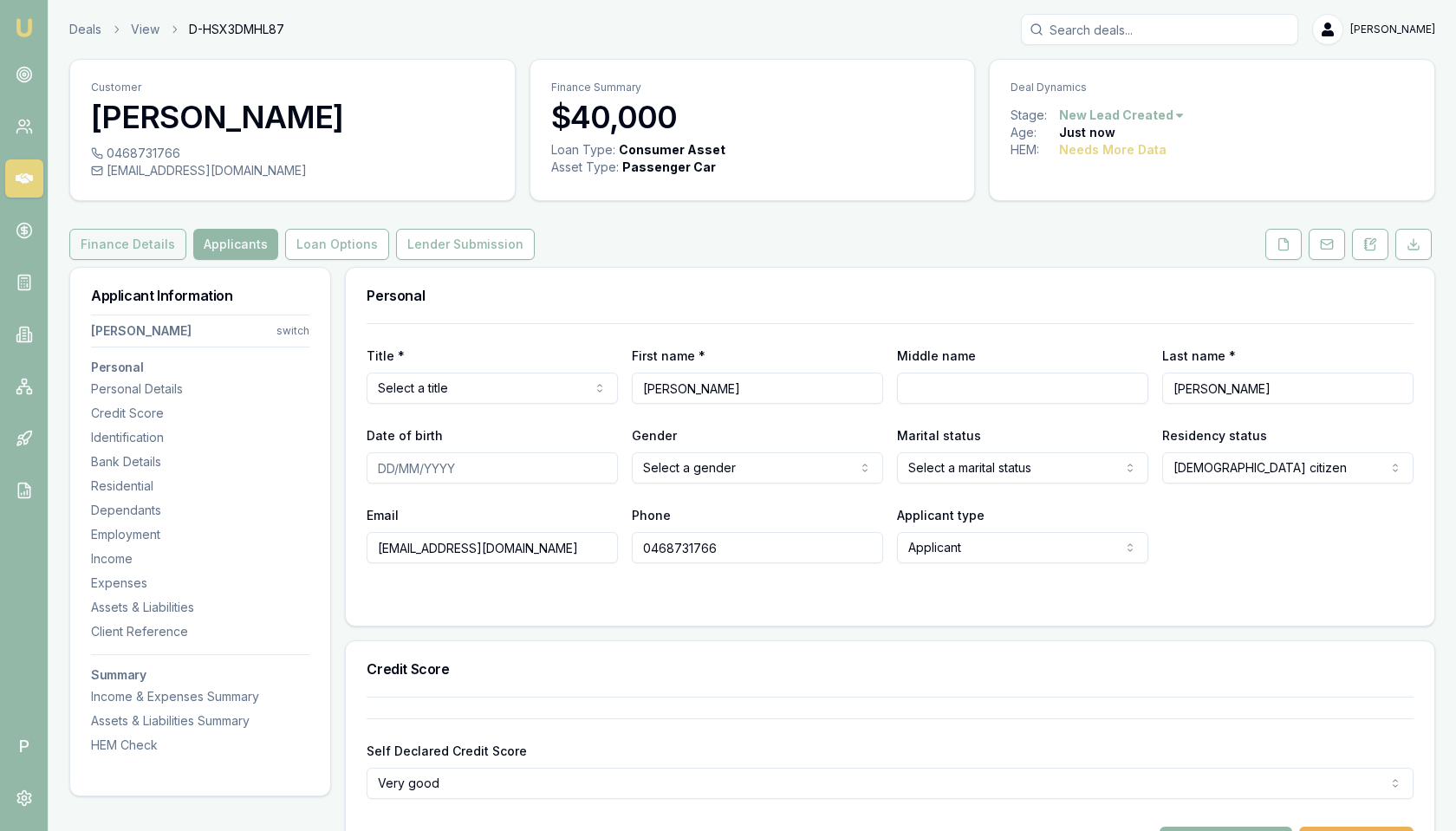
click at [141, 249] on button "Finance Details" at bounding box center [128, 244] width 117 height 31
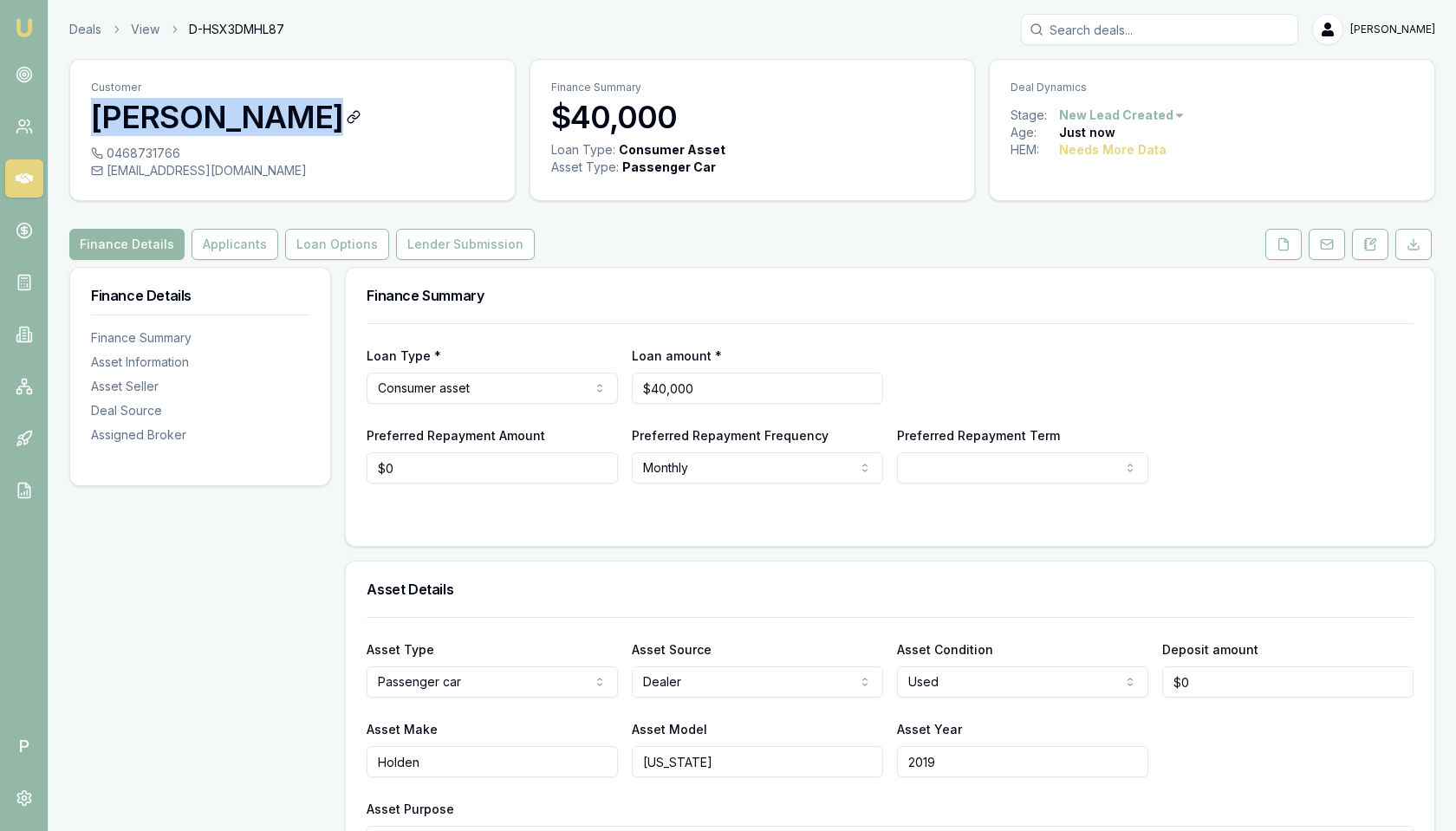
copy h3 "[PERSON_NAME]"
drag, startPoint x: 91, startPoint y: 120, endPoint x: 252, endPoint y: 123, distance: 161.0
click at [252, 123] on h3 "[PERSON_NAME]" at bounding box center [292, 117] width 403 height 35
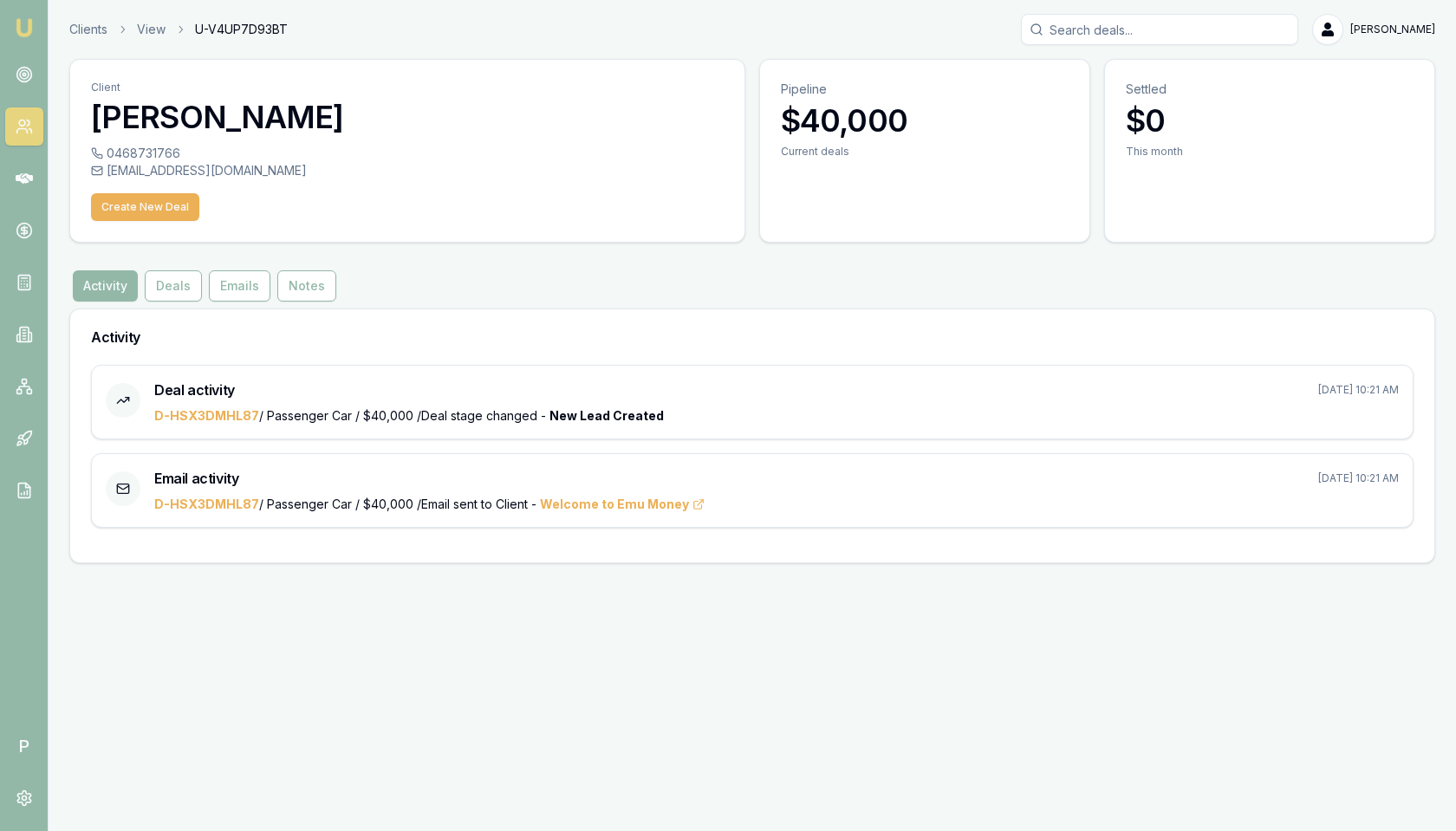
click at [445, 300] on div "Activity Deals Emails Notes" at bounding box center [752, 286] width 1365 height 31
click at [18, 127] on icon at bounding box center [24, 126] width 17 height 17
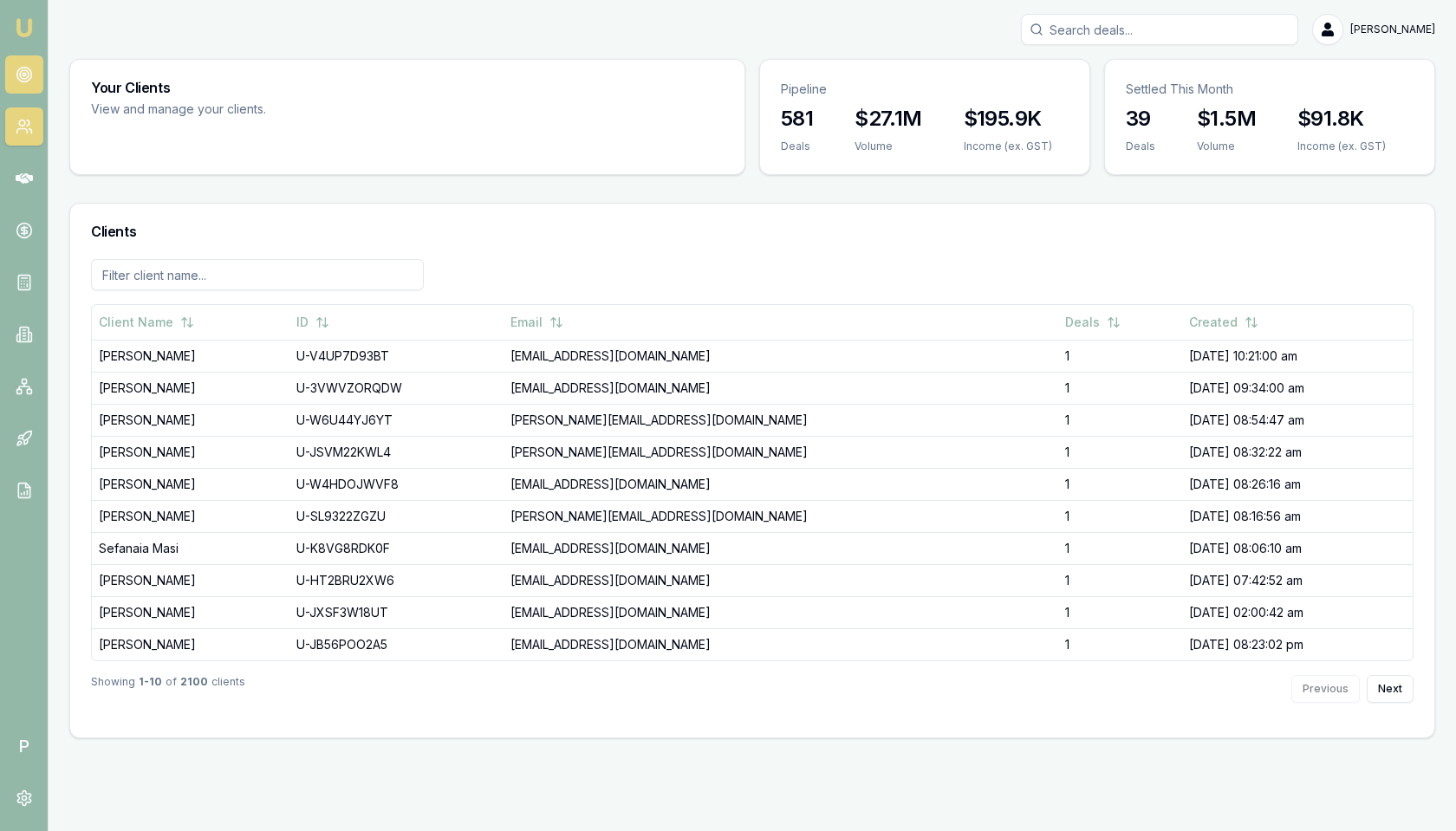
click at [27, 76] on circle at bounding box center [24, 74] width 8 height 8
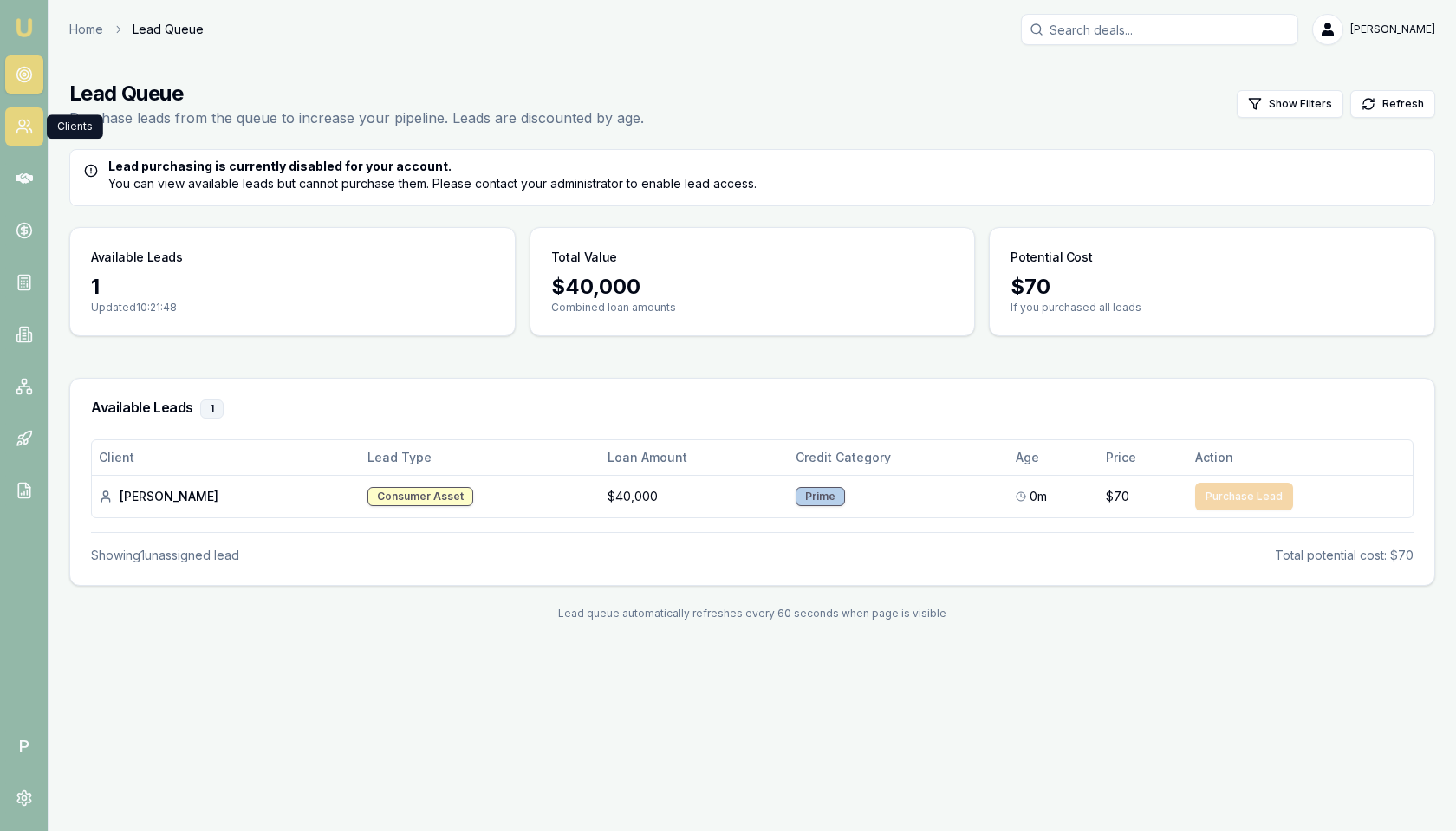
click at [20, 127] on icon at bounding box center [24, 126] width 17 height 17
